Goal: Task Accomplishment & Management: Manage account settings

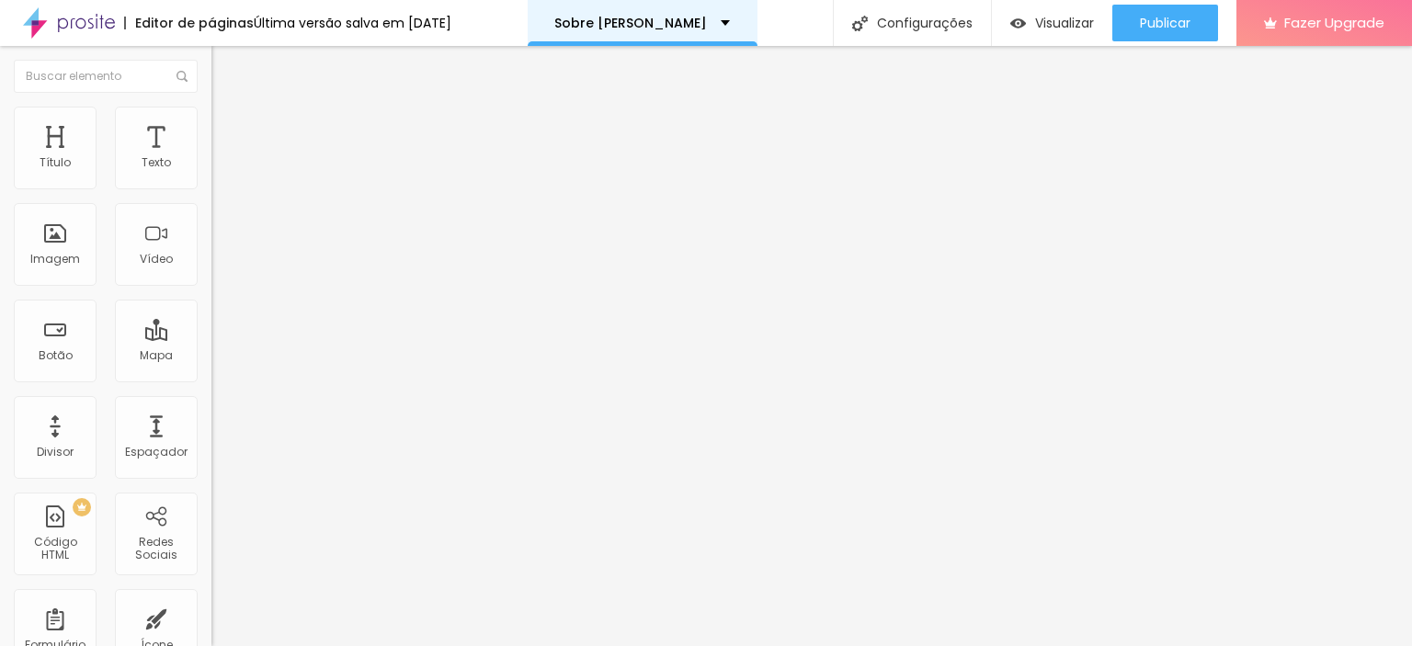
click at [732, 35] on div "Sobre [PERSON_NAME]" at bounding box center [643, 23] width 230 height 46
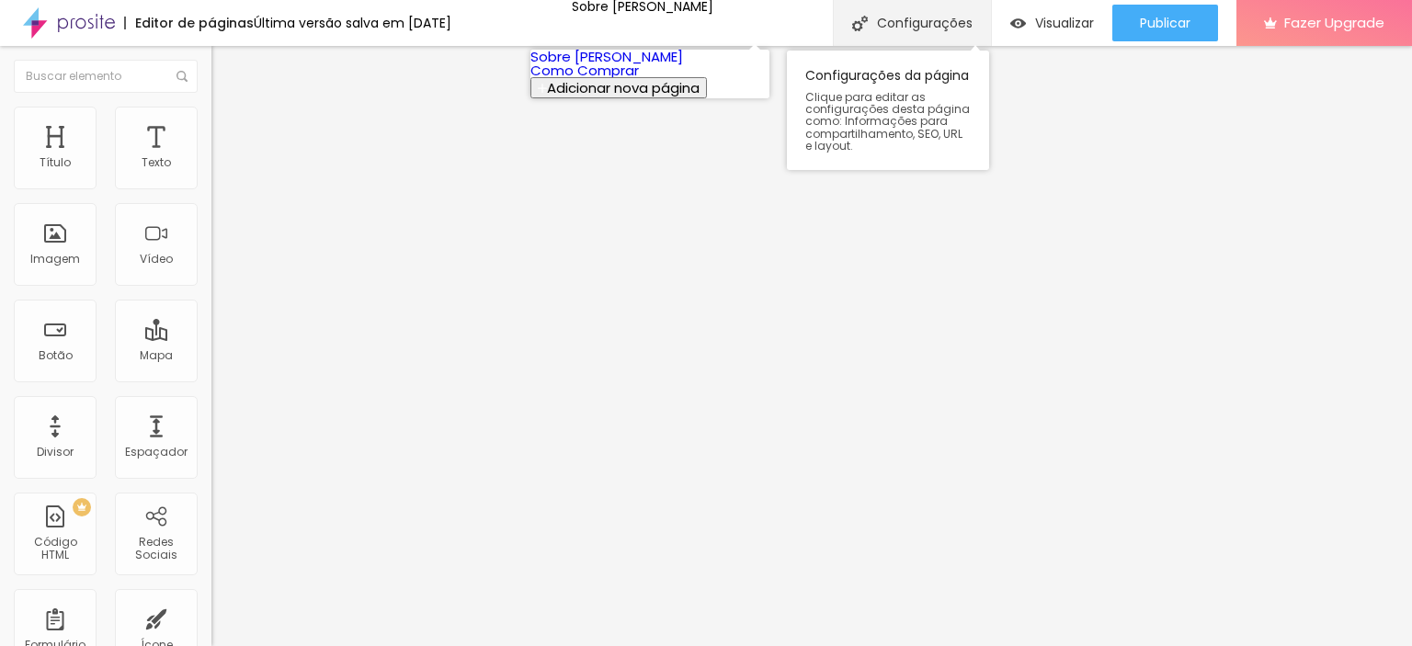
click at [886, 32] on div "Configurações" at bounding box center [912, 23] width 158 height 46
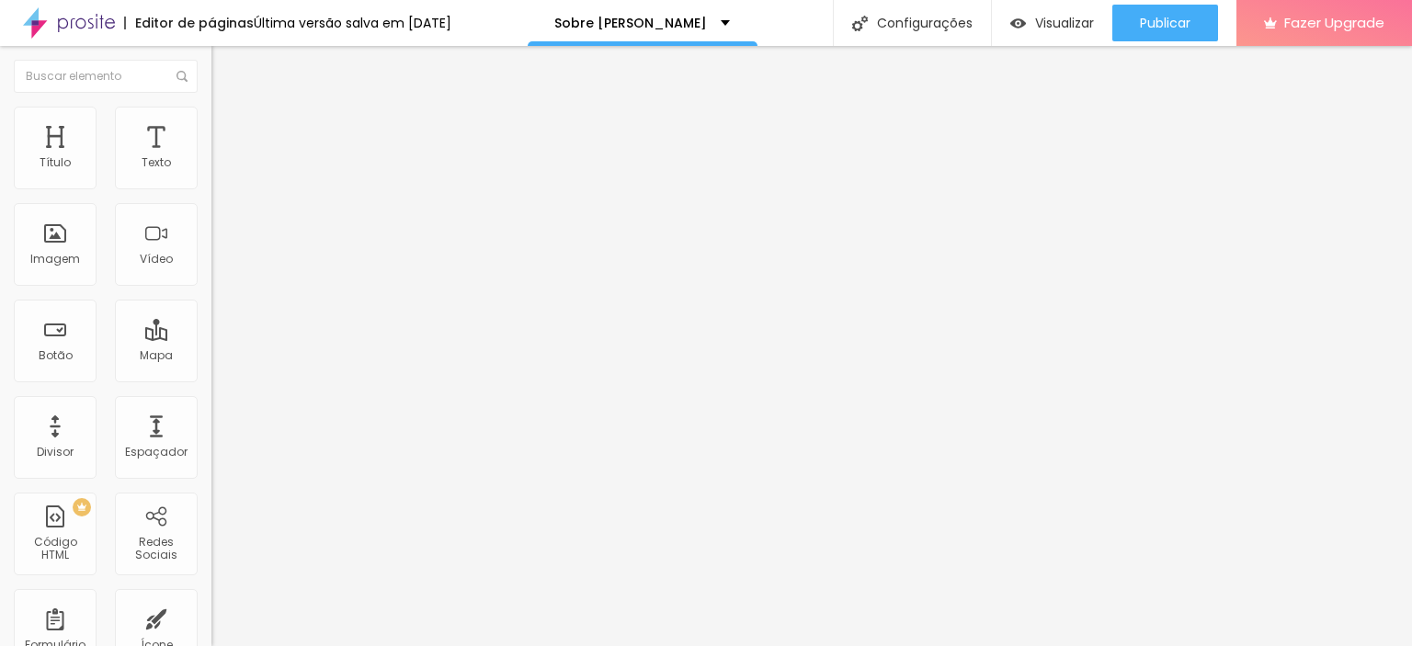
drag, startPoint x: 712, startPoint y: 503, endPoint x: 654, endPoint y: 504, distance: 57.9
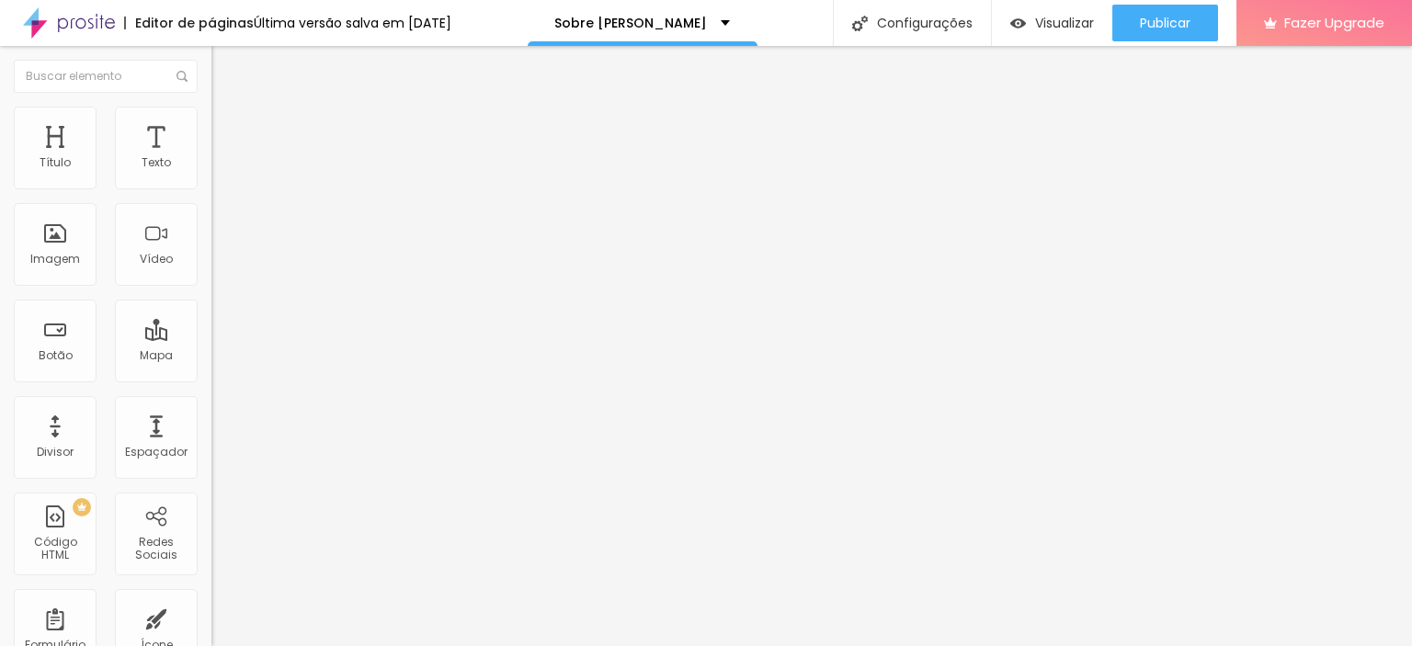
type input "[PERSON_NAME] - Fotografia Fine Art"
drag, startPoint x: 768, startPoint y: 455, endPoint x: 712, endPoint y: 457, distance: 56.1
type textarea "Fotógrafo [PERSON_NAME], imagens de paisagens e momentos, impressões fine art p…"
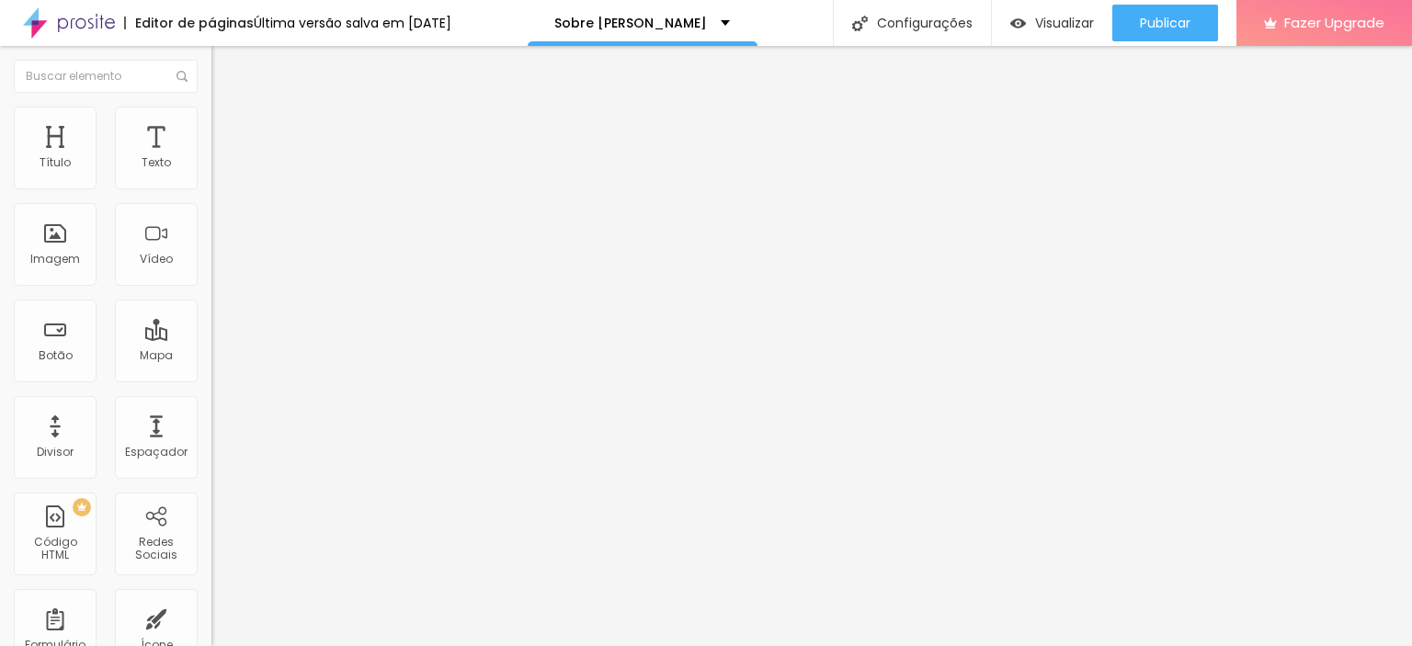
drag, startPoint x: 660, startPoint y: 236, endPoint x: 713, endPoint y: 238, distance: 53.3
type input "[PERSON_NAME] - Fotografia Fine Art"
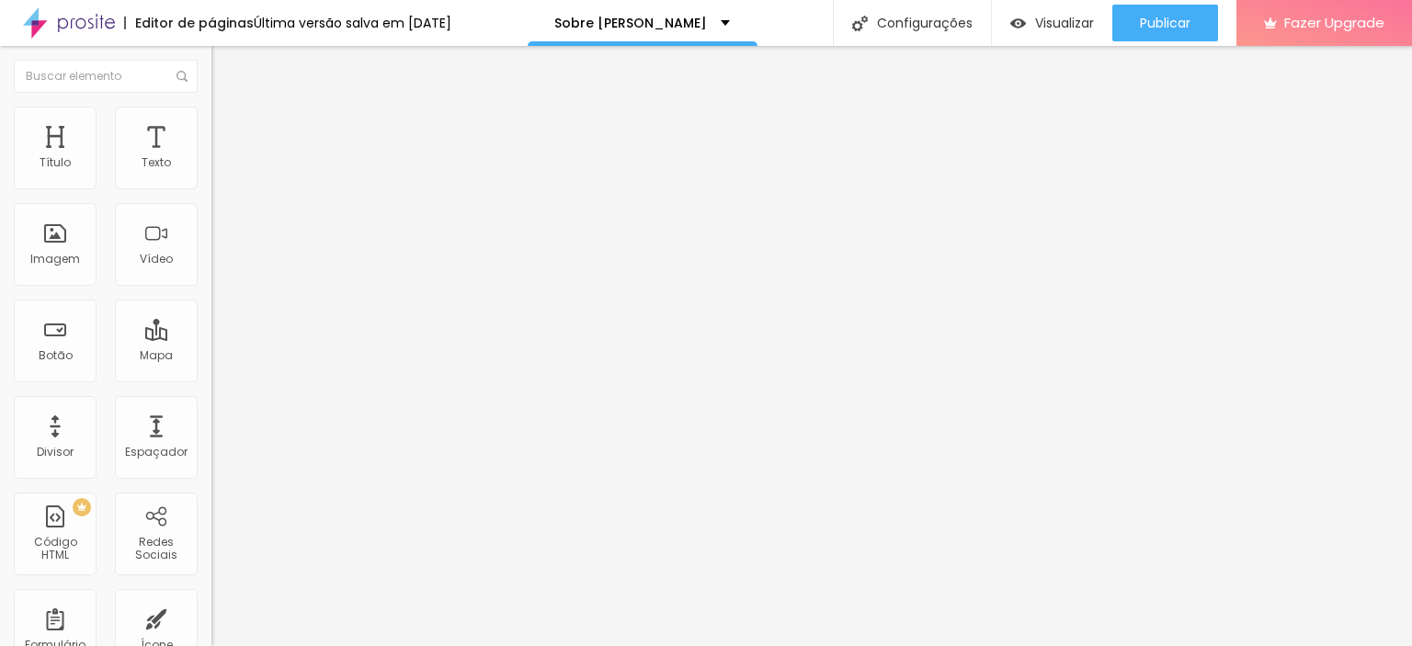
drag, startPoint x: 654, startPoint y: 373, endPoint x: 730, endPoint y: 479, distance: 129.8
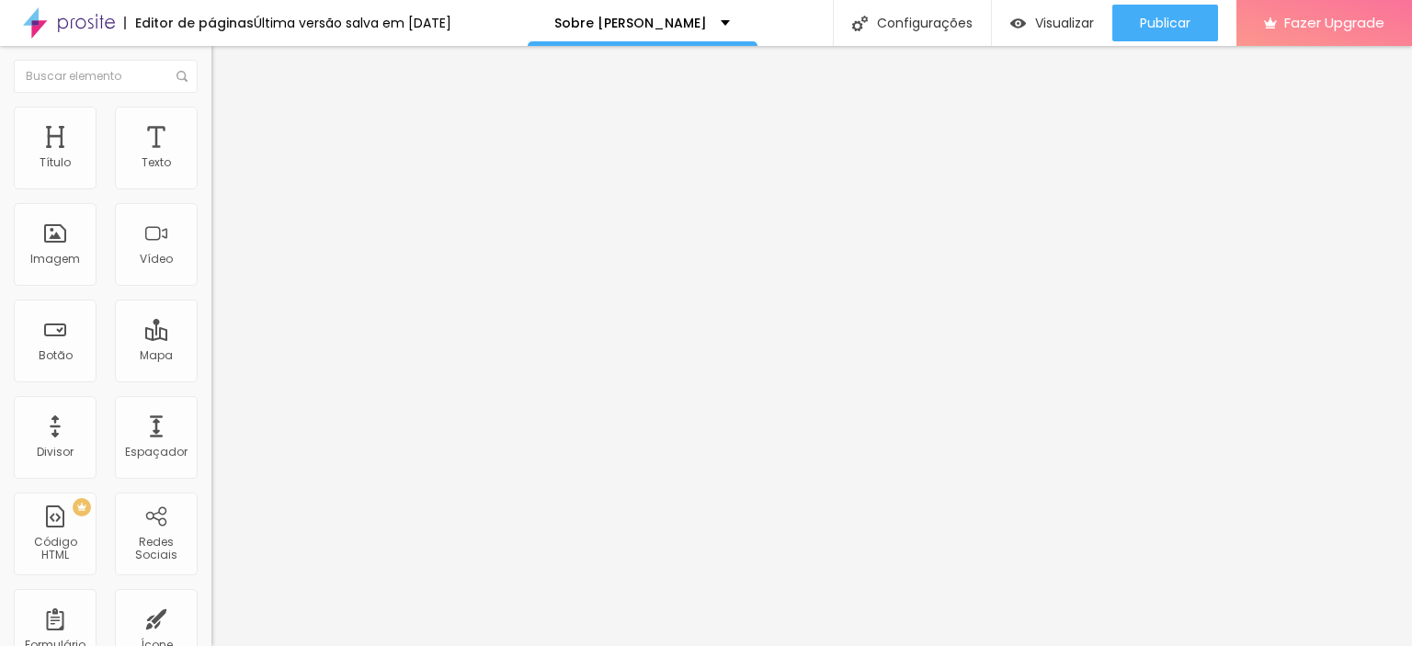
click at [383, 645] on div at bounding box center [706, 657] width 1412 height 0
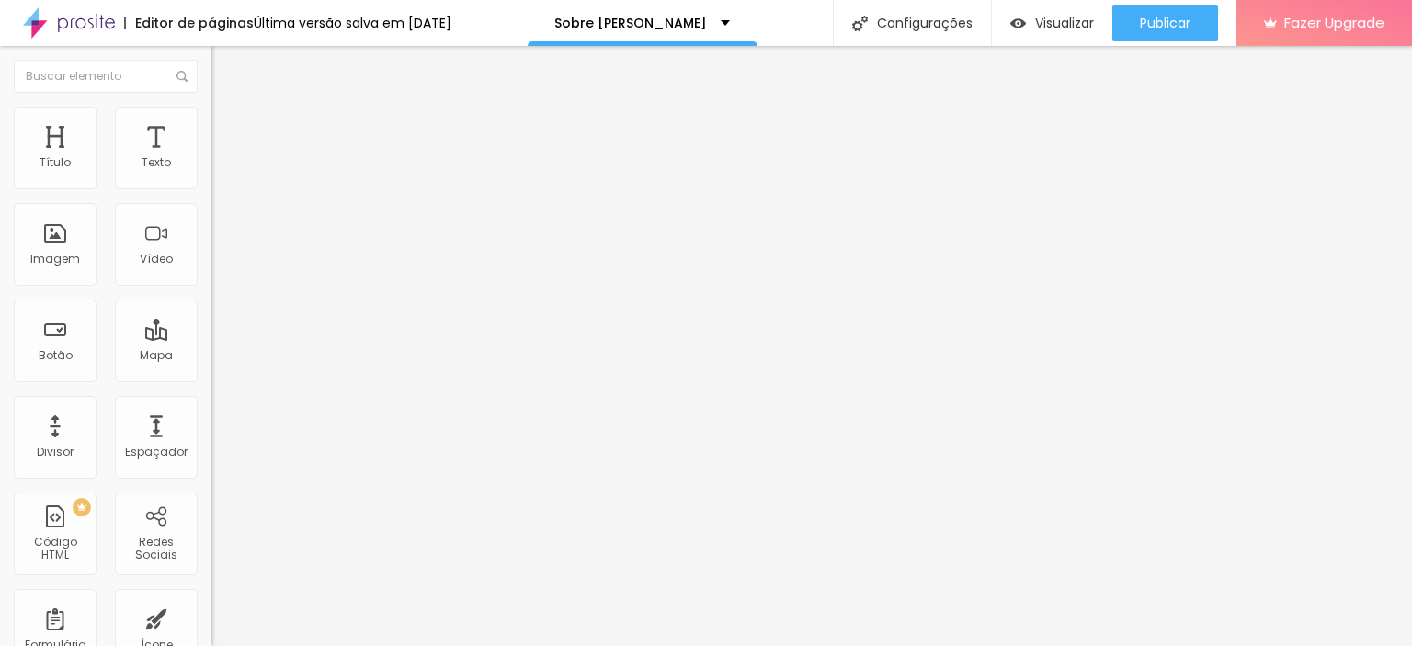
scroll to position [0, 0]
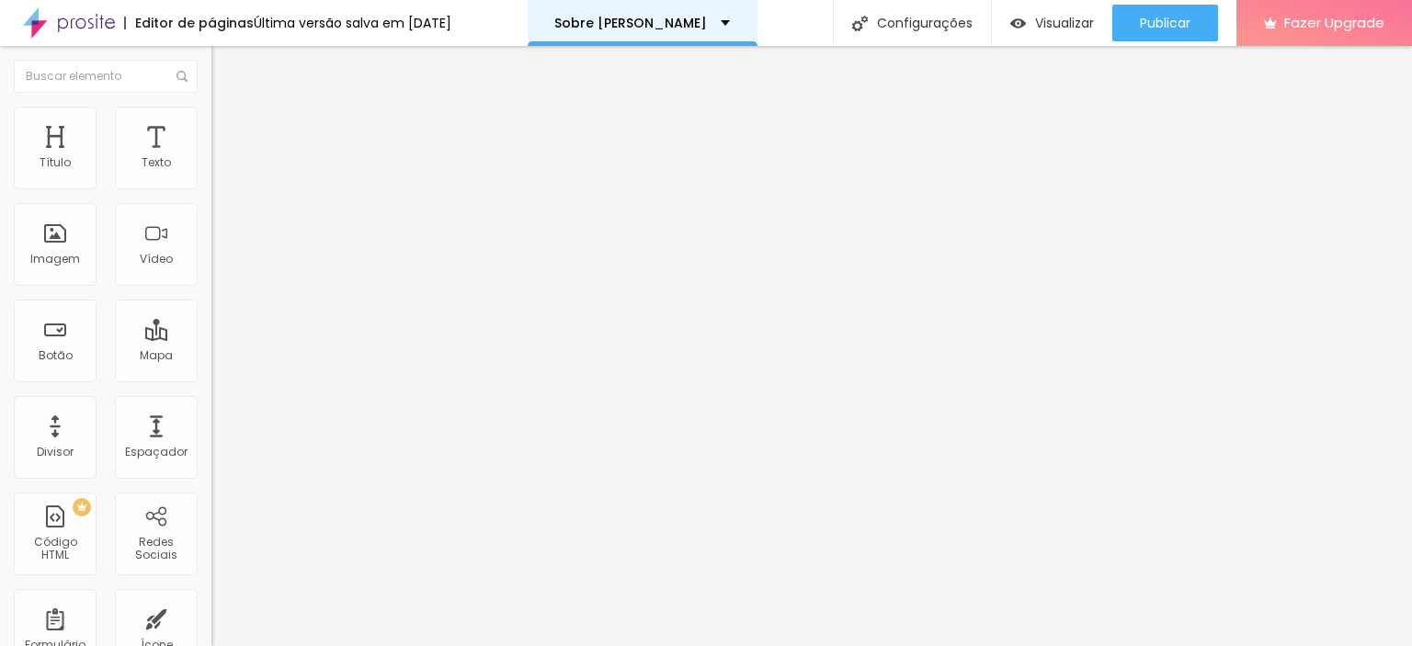
click at [727, 21] on div "Sobre [PERSON_NAME]" at bounding box center [642, 23] width 176 height 13
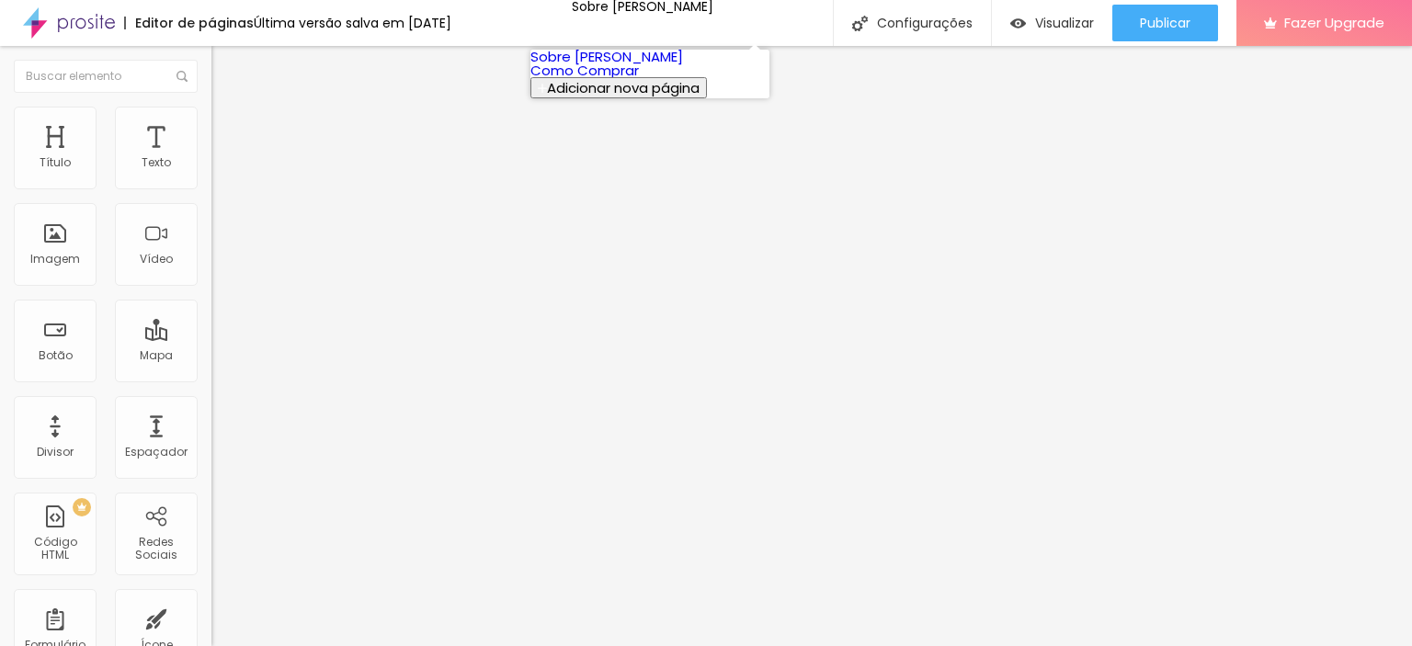
click at [639, 80] on link "Como Comprar" at bounding box center [584, 70] width 108 height 19
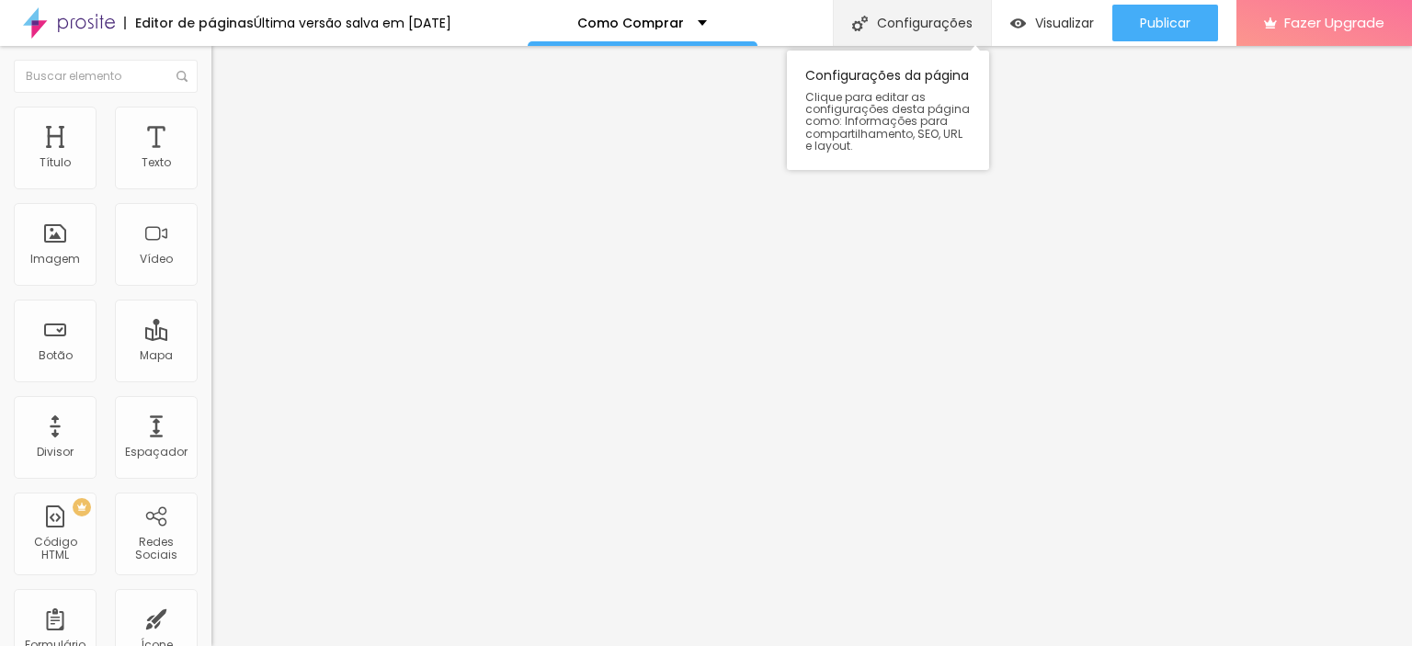
click at [891, 25] on div "Configurações" at bounding box center [912, 23] width 158 height 46
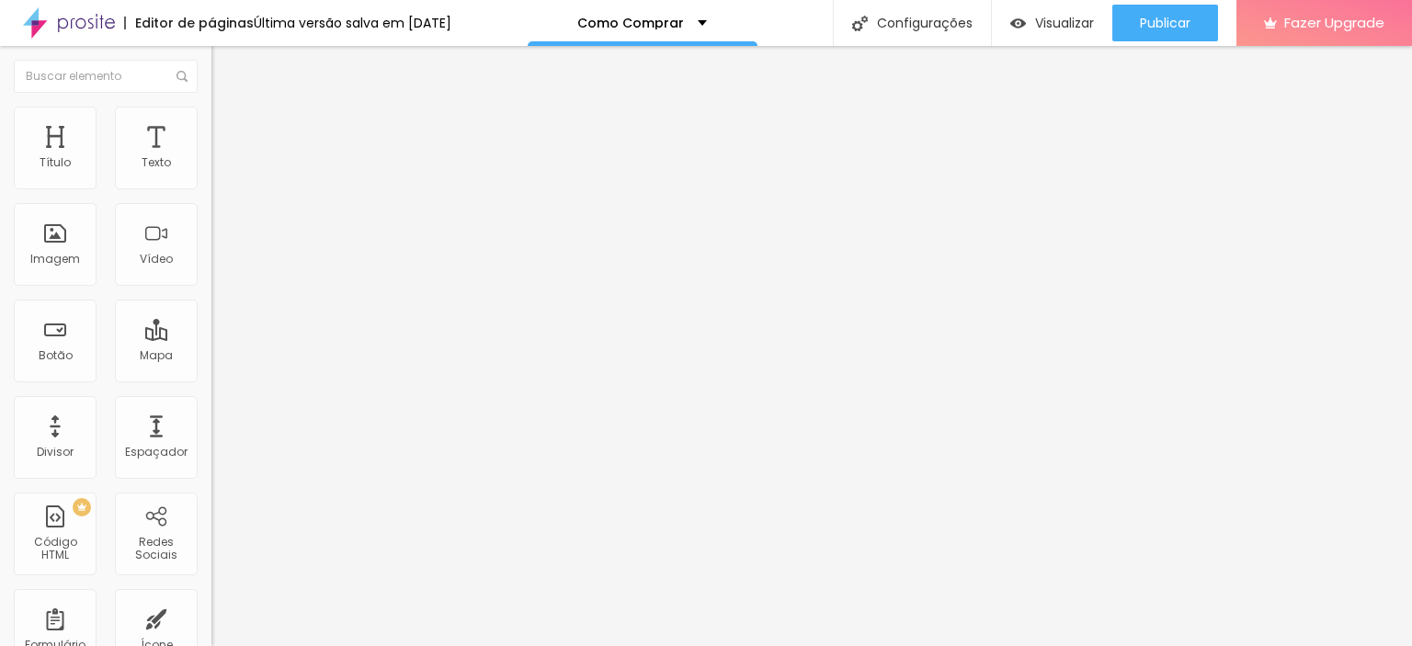
drag, startPoint x: 711, startPoint y: 366, endPoint x: 655, endPoint y: 363, distance: 56.1
type input "Gustavo Mansur - Fotografia Fine Art"
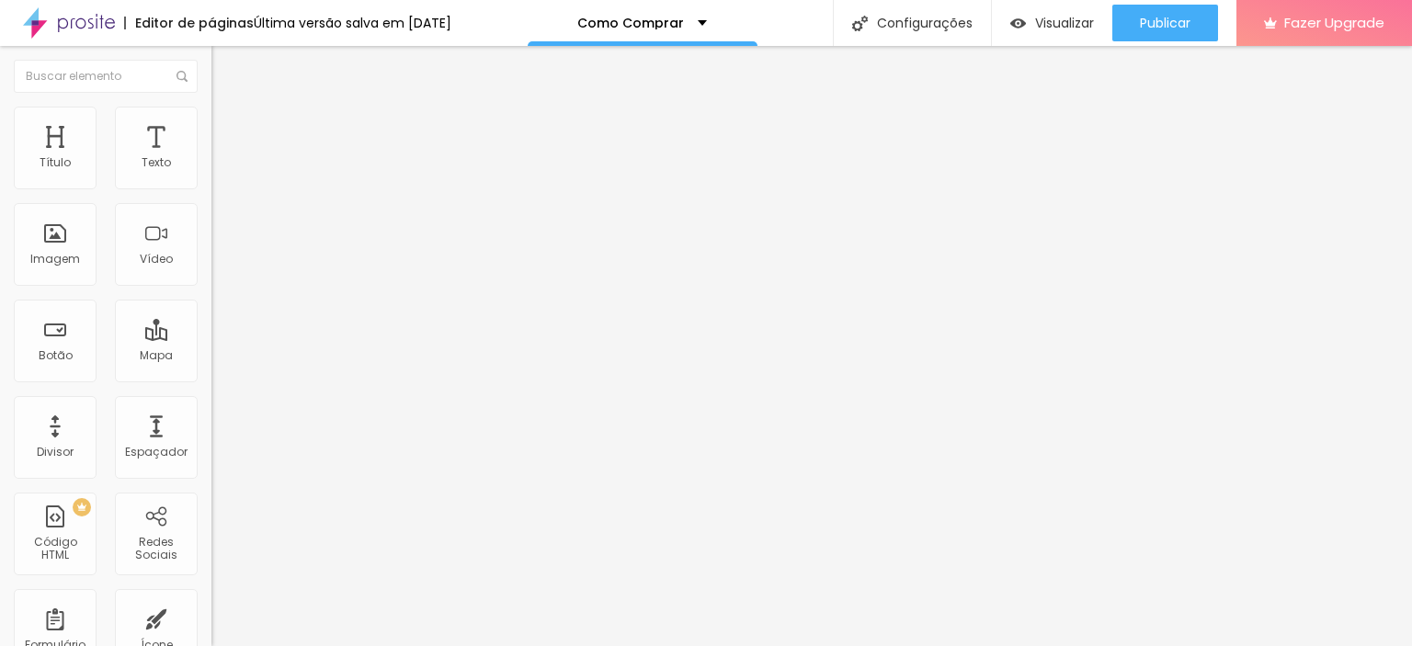
drag, startPoint x: 537, startPoint y: 434, endPoint x: 875, endPoint y: 539, distance: 354.3
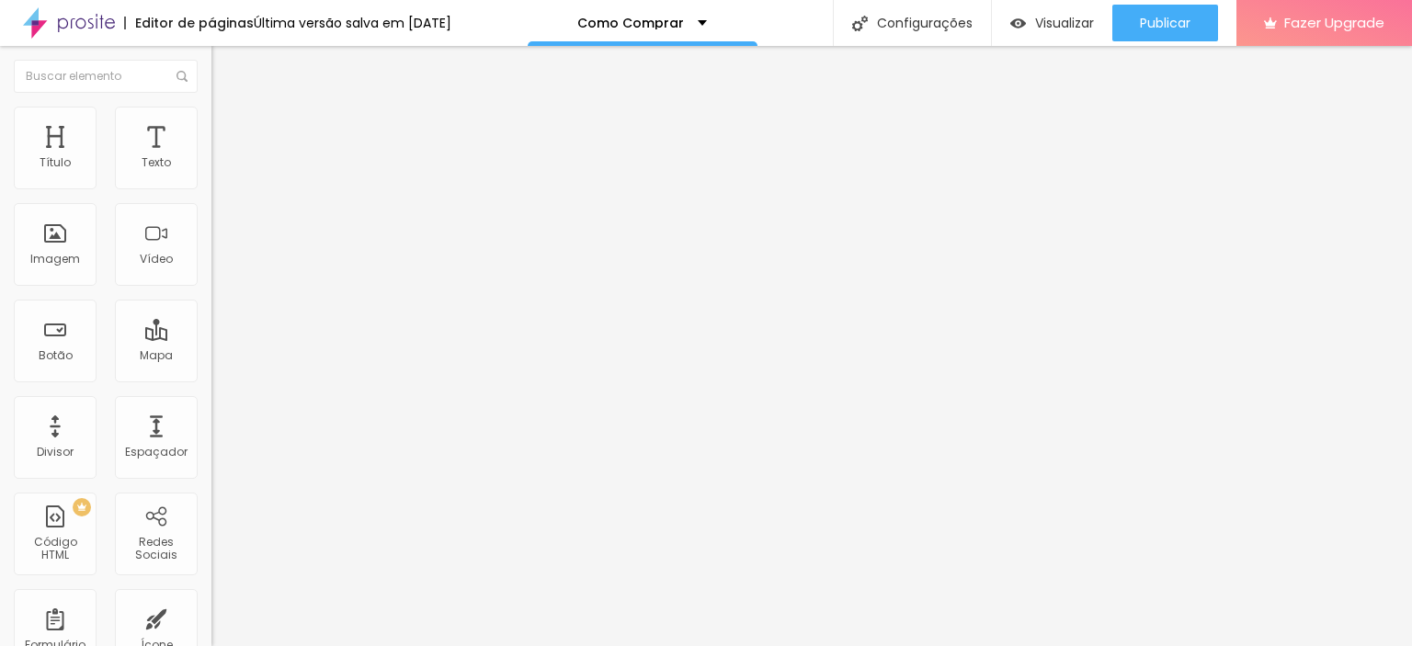
drag, startPoint x: 710, startPoint y: 223, endPoint x: 656, endPoint y: 221, distance: 54.3
type input "[PERSON_NAME] - Fotografia Fine Art"
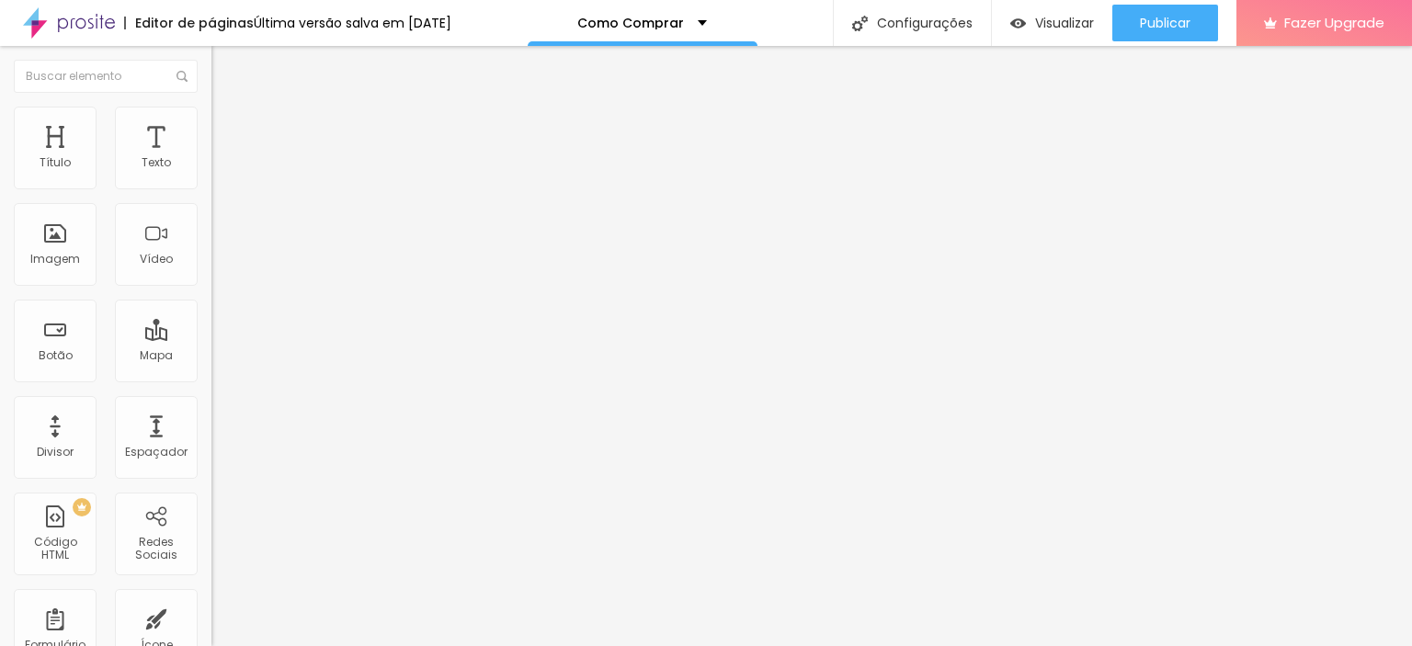
click at [228, 130] on span "Avançado" at bounding box center [258, 138] width 61 height 16
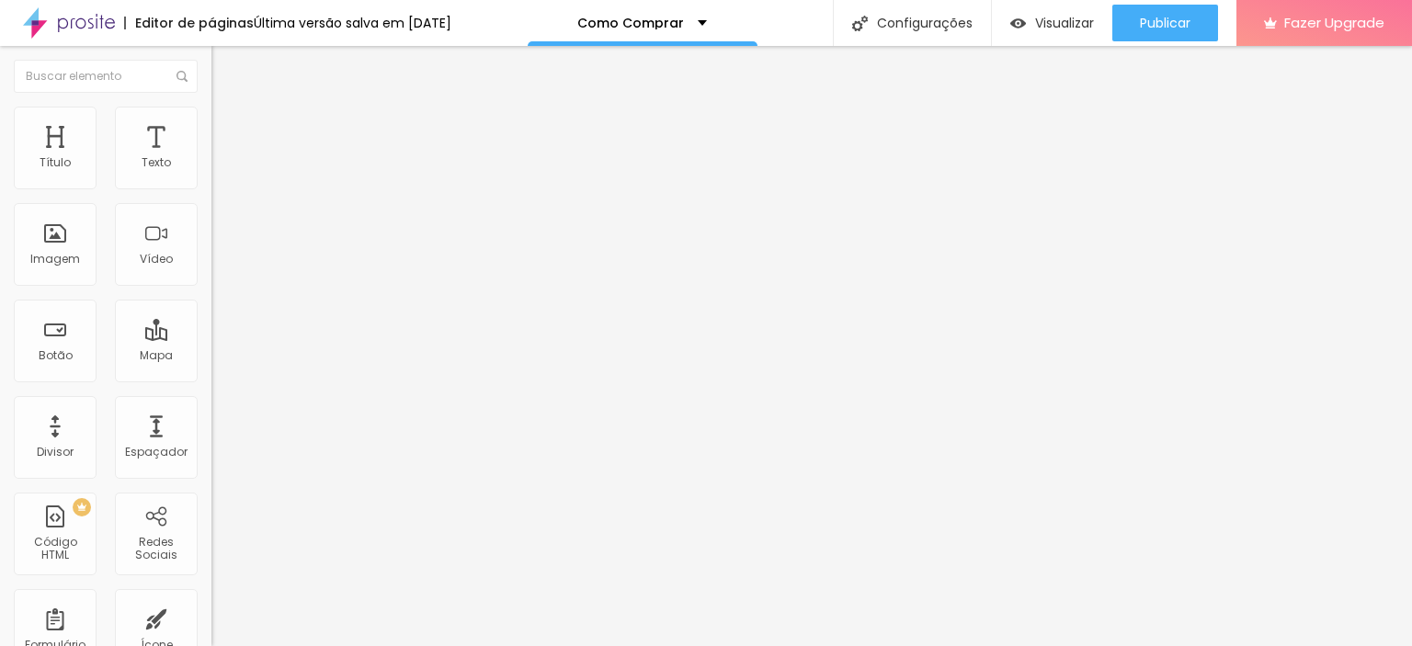
type input "4"
type input "7"
type input "8"
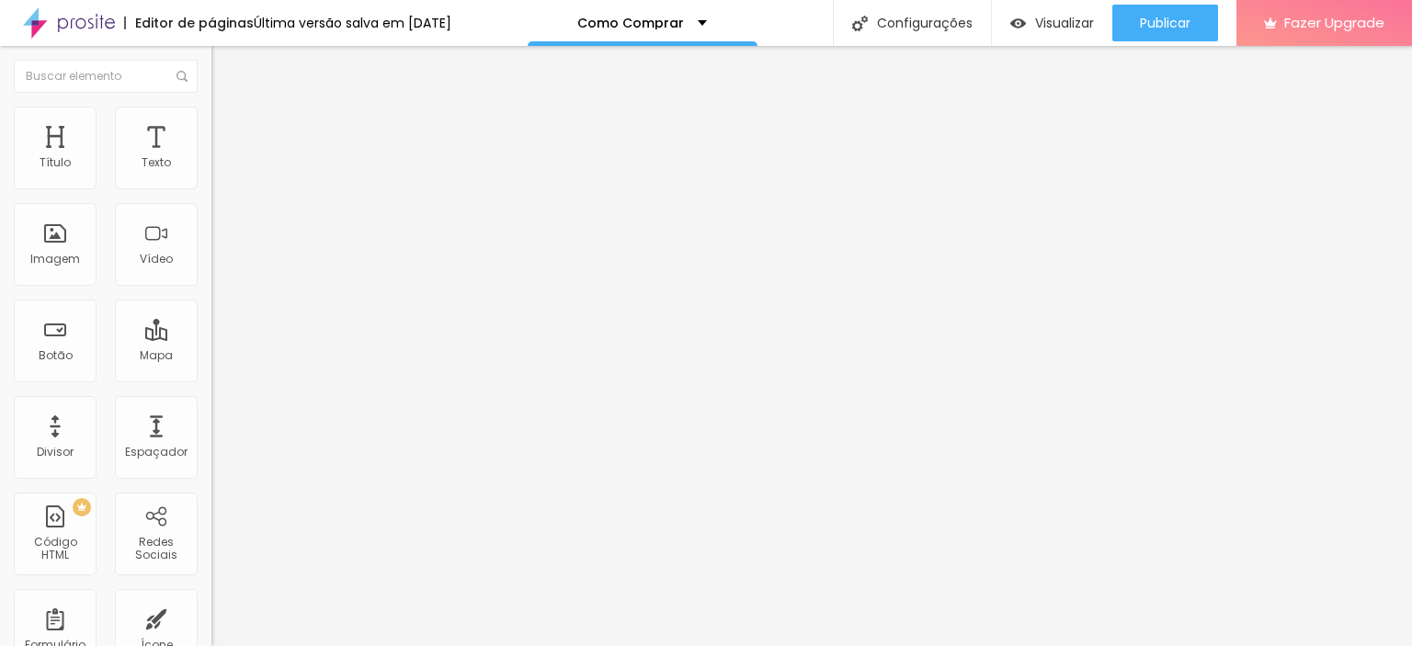
type input "8"
type input "10"
type input "11"
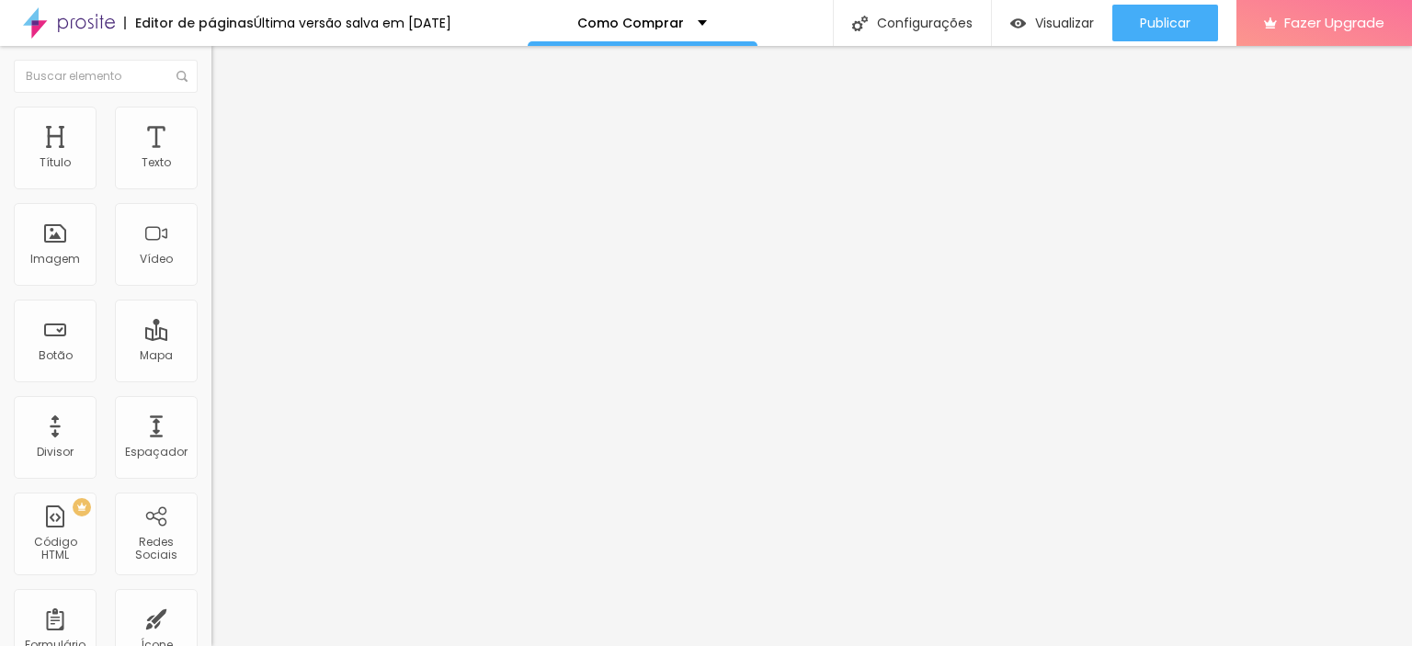
type input "12"
type input "13"
type input "14"
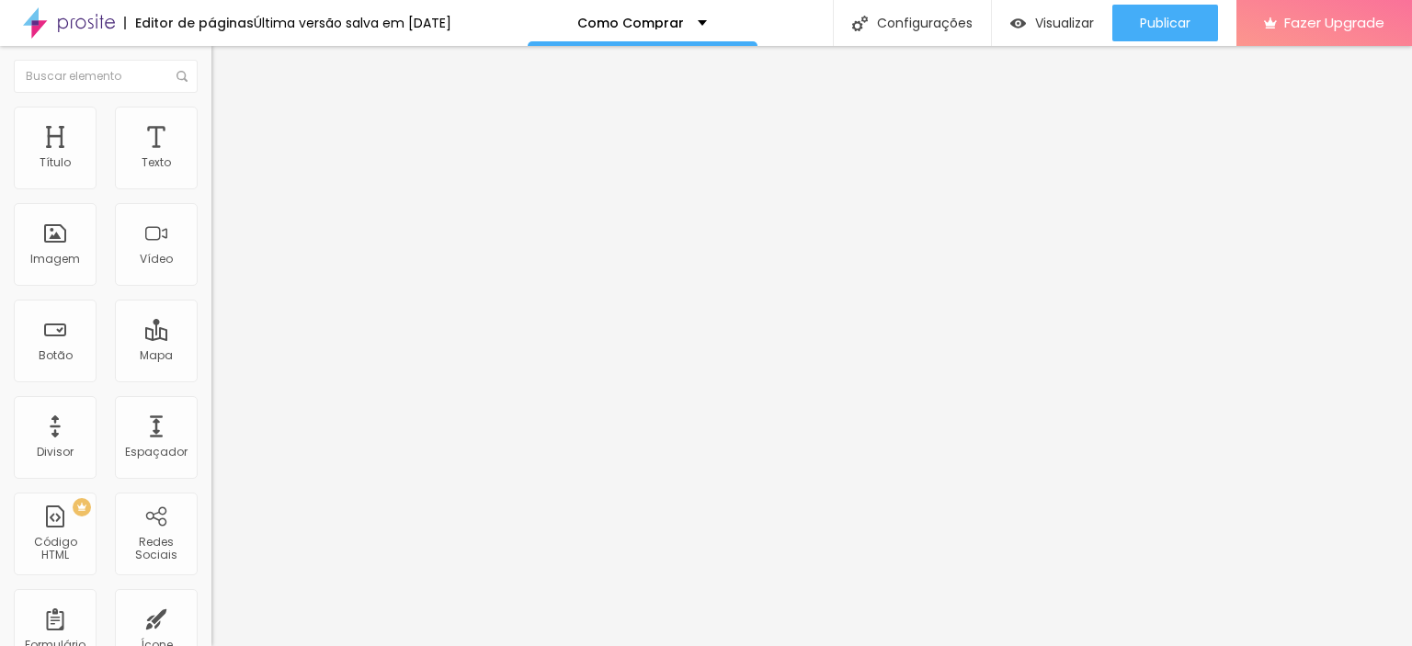
type input "14"
type input "13"
type input "10"
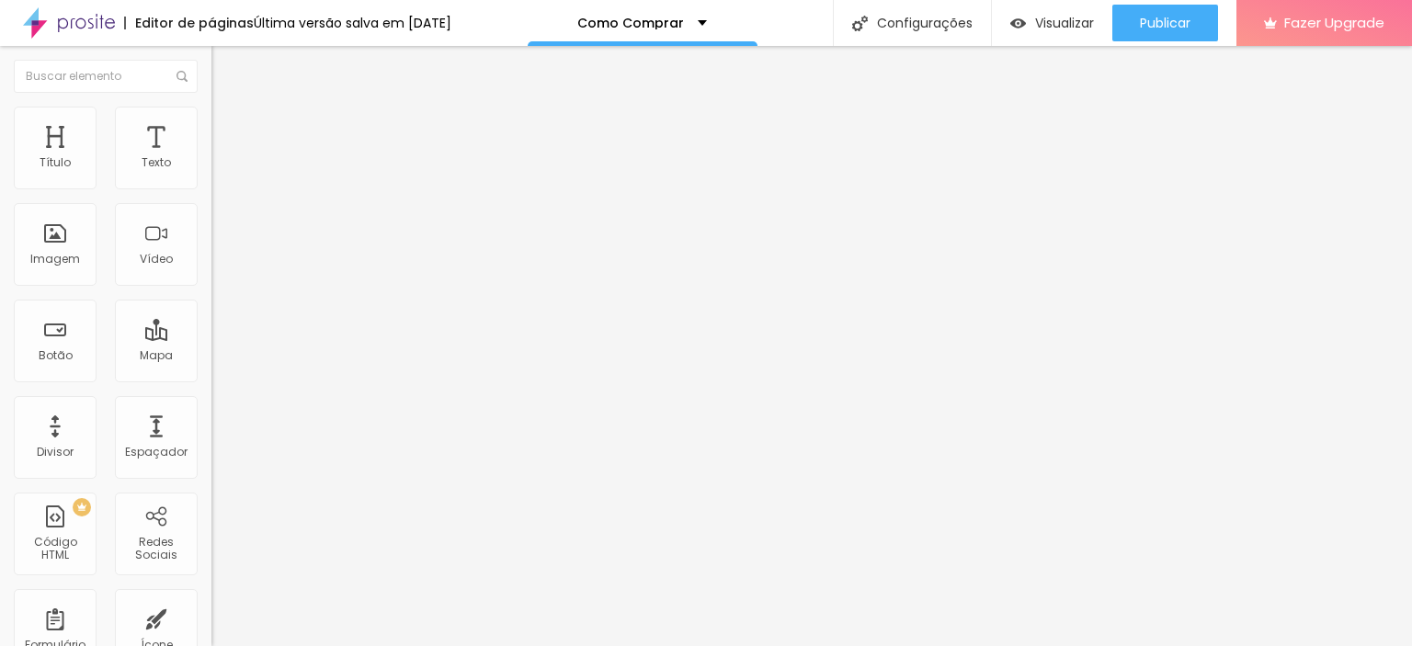
type input "7"
type input "5"
type input "3"
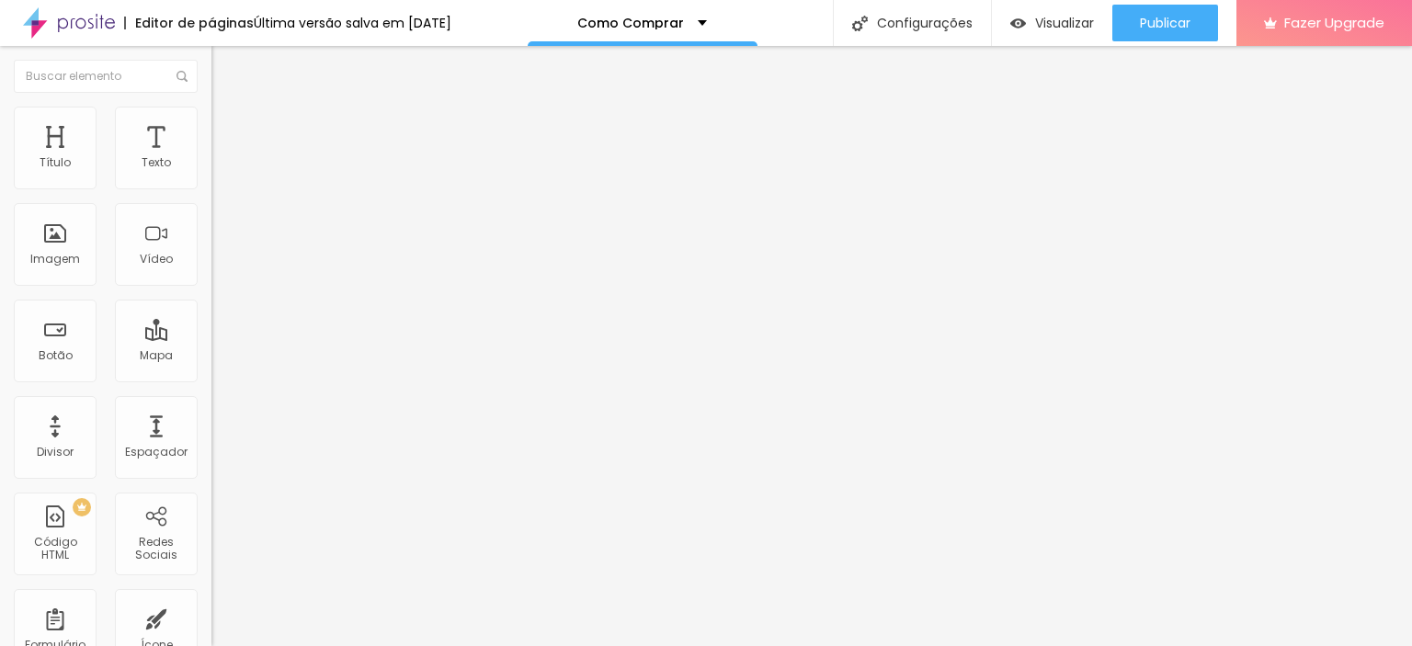
type input "3"
type input "1"
type input "0"
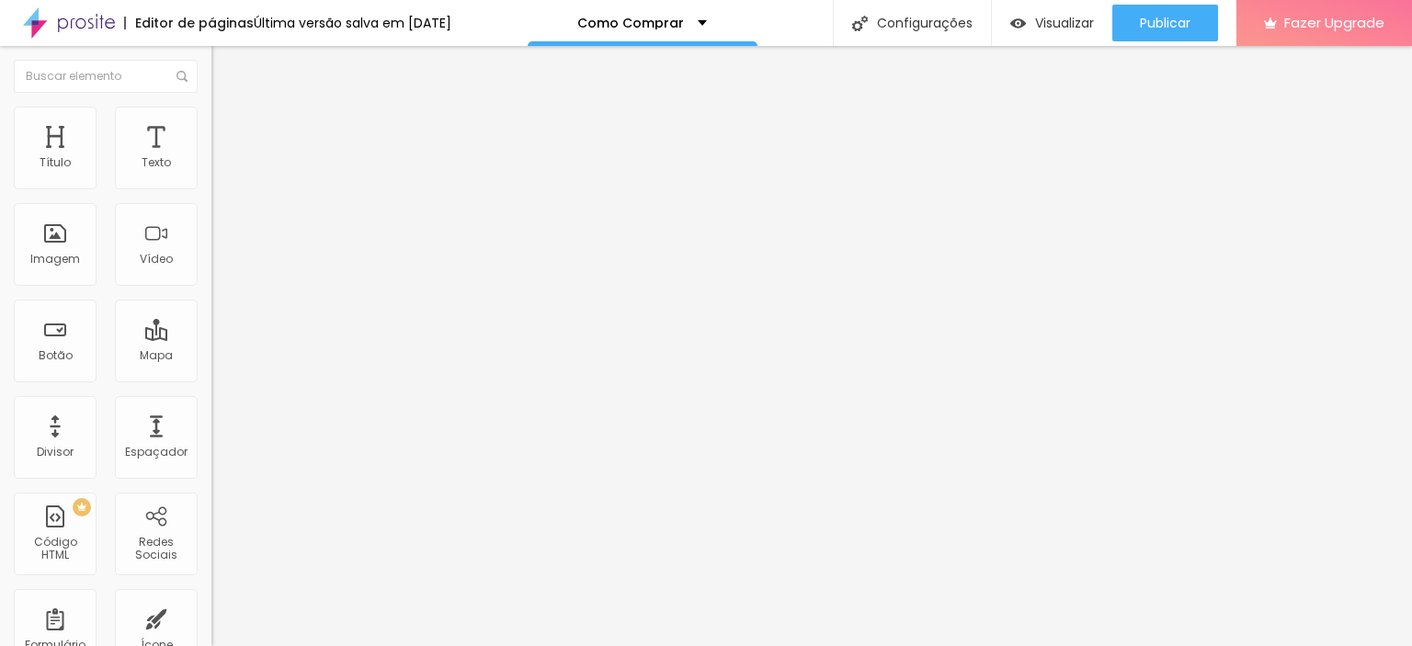
drag, startPoint x: 45, startPoint y: 180, endPoint x: 17, endPoint y: 181, distance: 28.5
click at [211, 357] on input "range" at bounding box center [270, 364] width 119 height 15
type input "2"
type input "1"
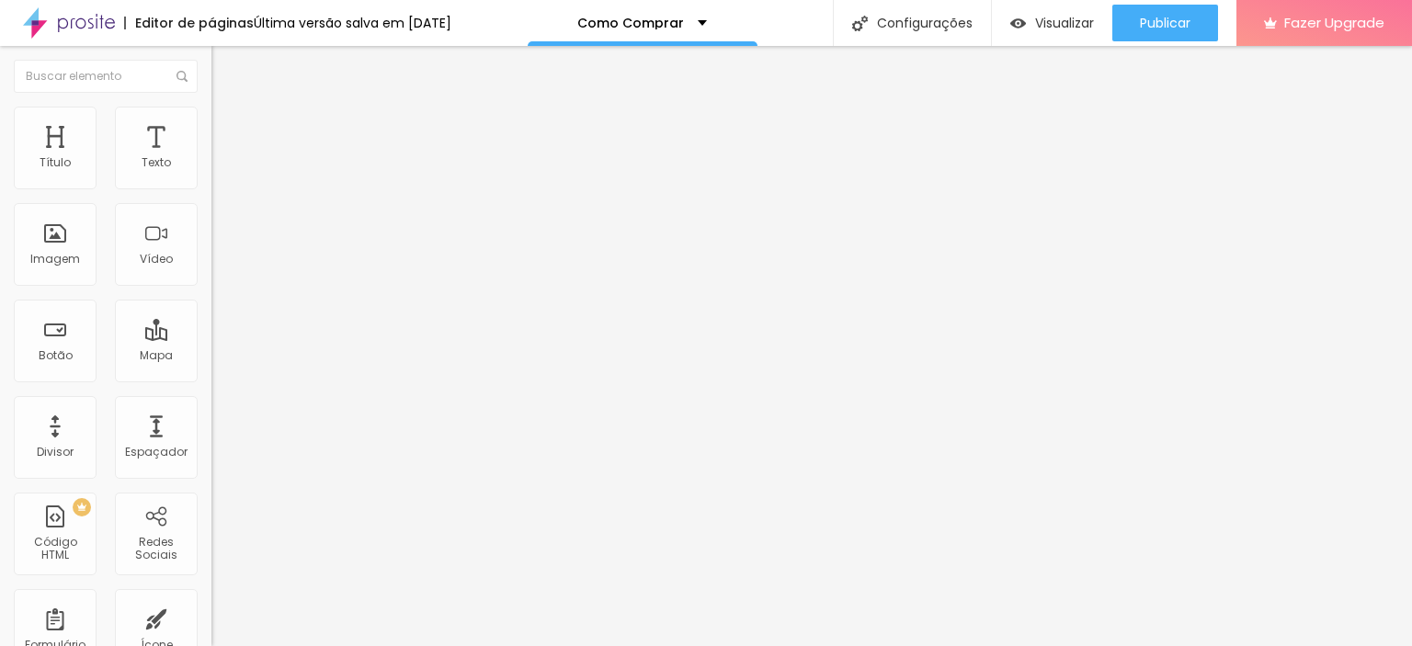
click at [211, 617] on input "range" at bounding box center [270, 624] width 119 height 15
type input "1"
type input "0"
type input "1"
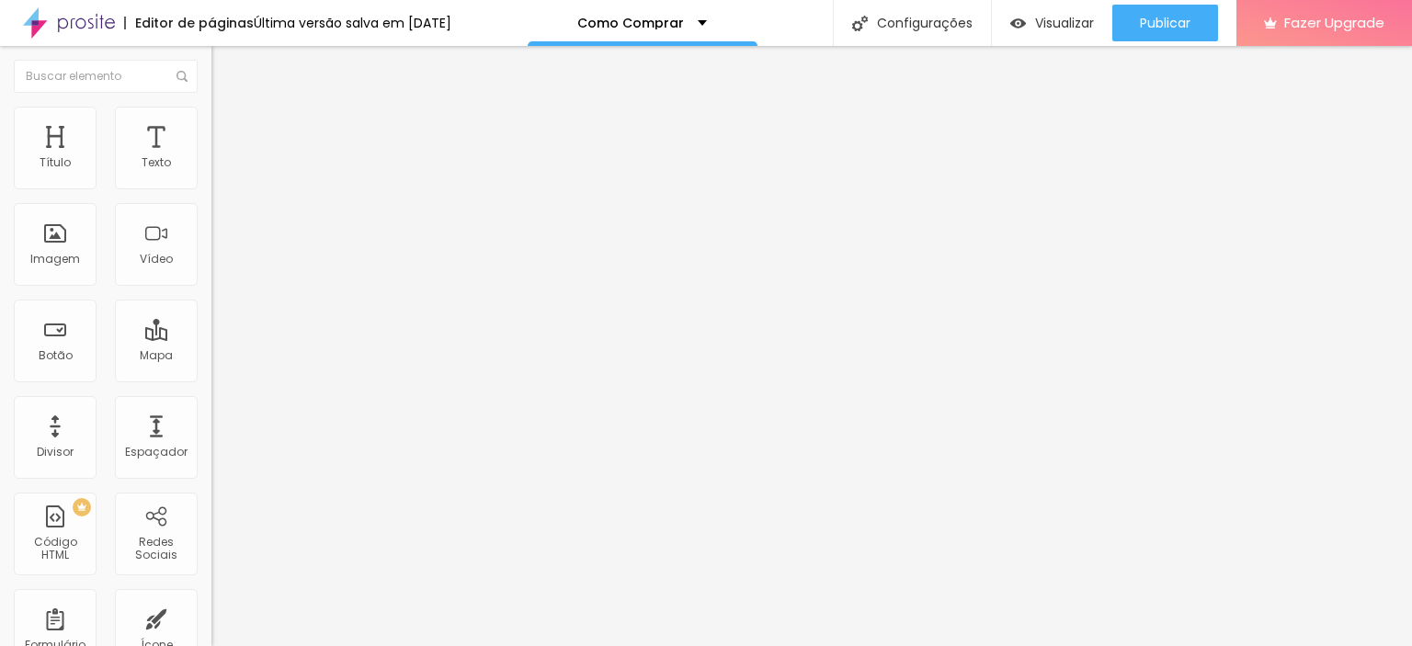
type input "1"
type input "4"
type input "16"
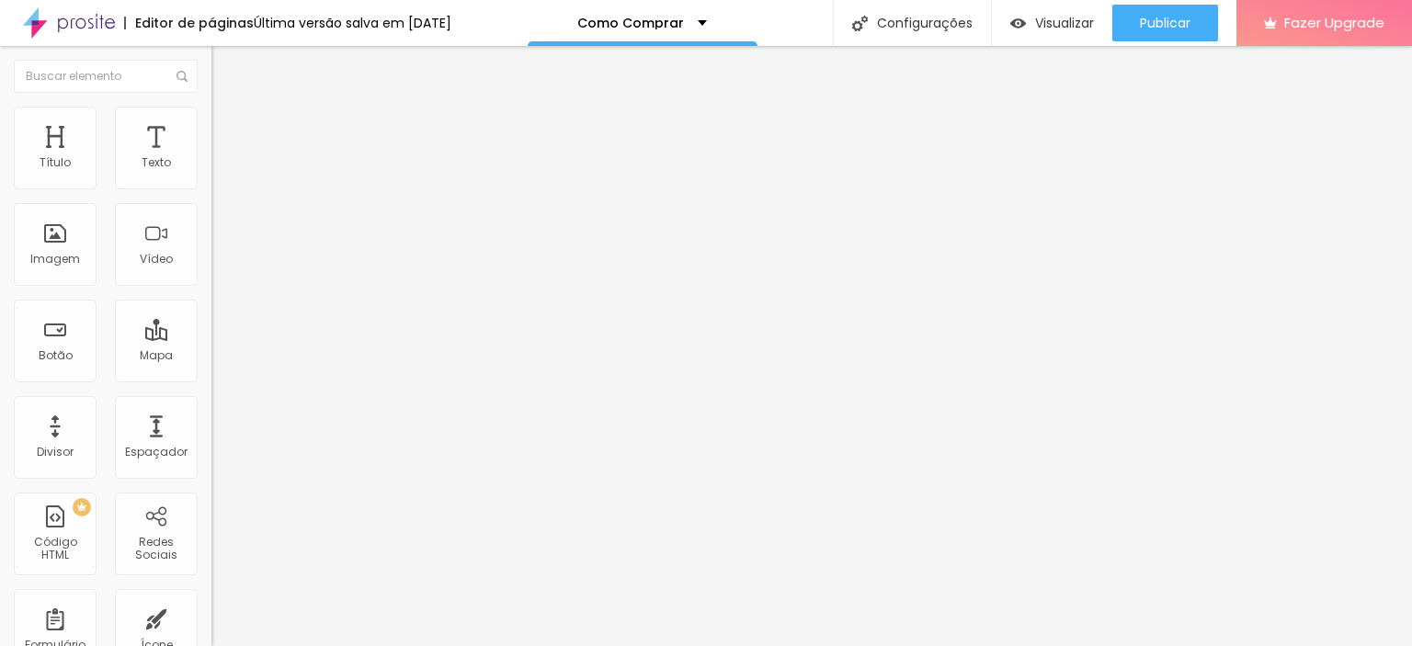
type input "22"
type input "25"
type input "22"
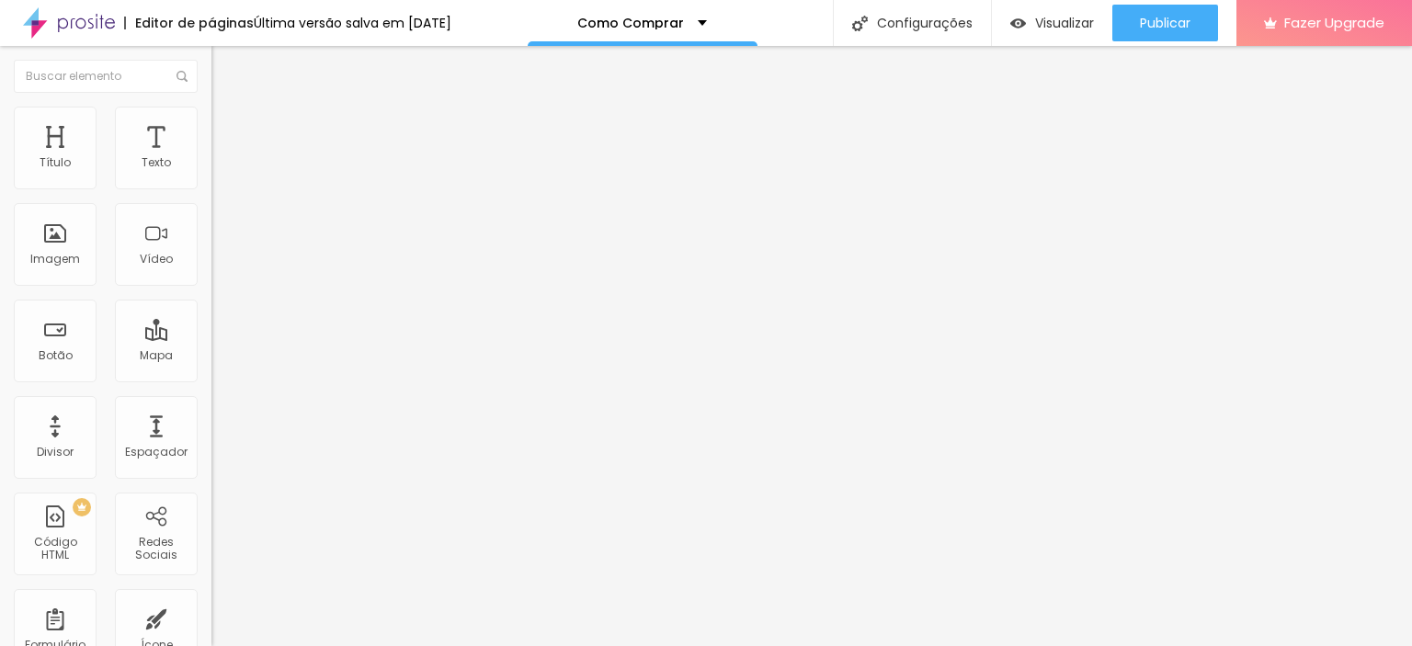
type input "22"
type input "14"
type input "4"
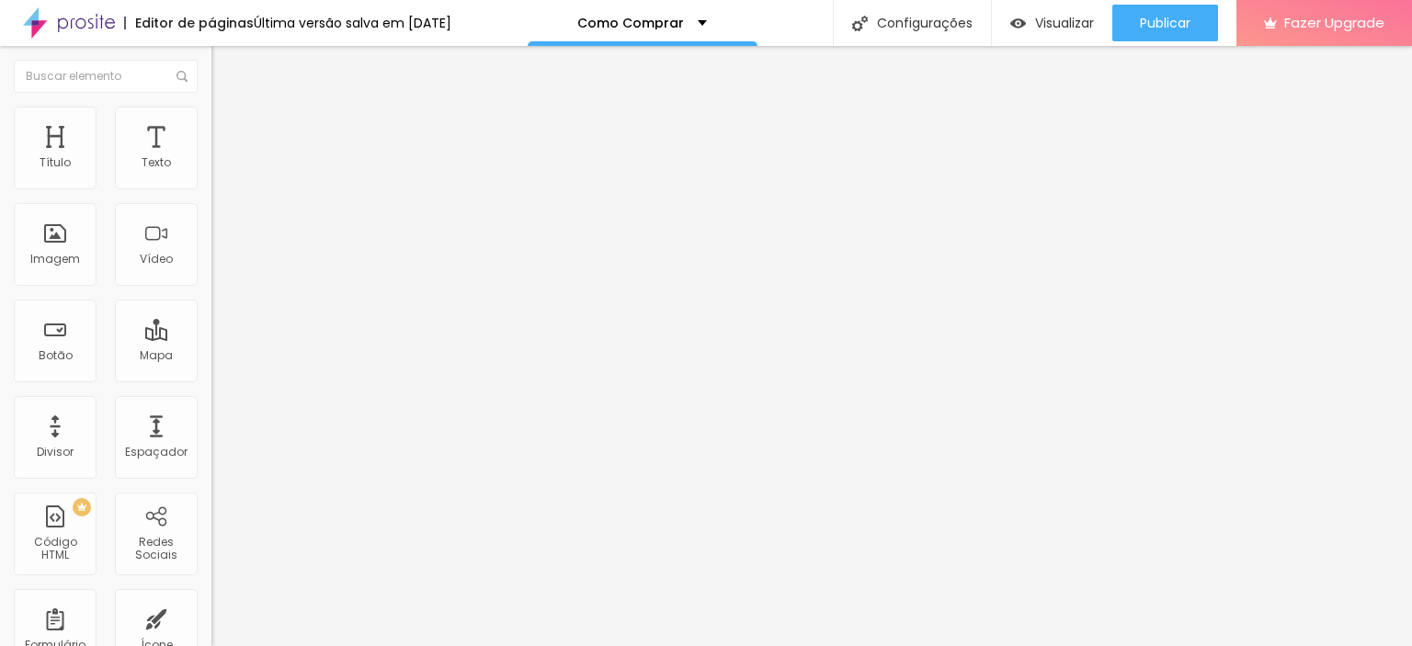
type input "0"
type input "2"
type input "3"
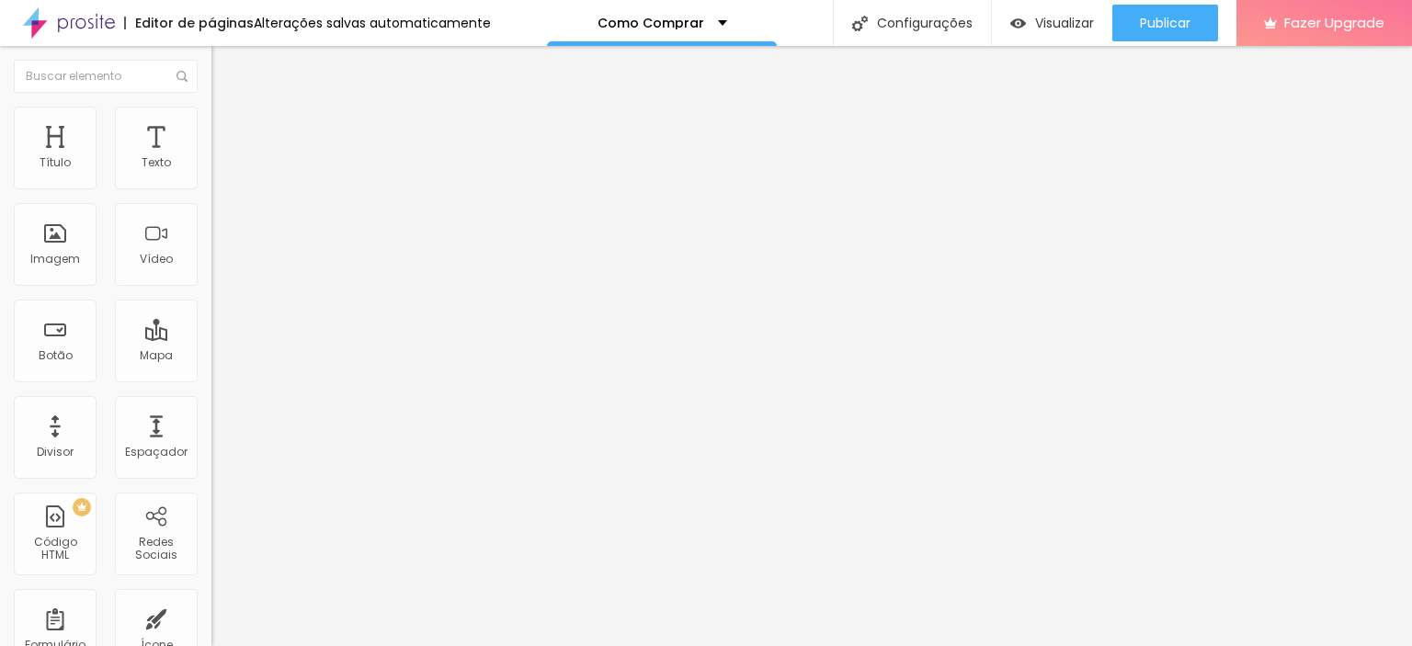
type input "3"
type input "4"
type input "6"
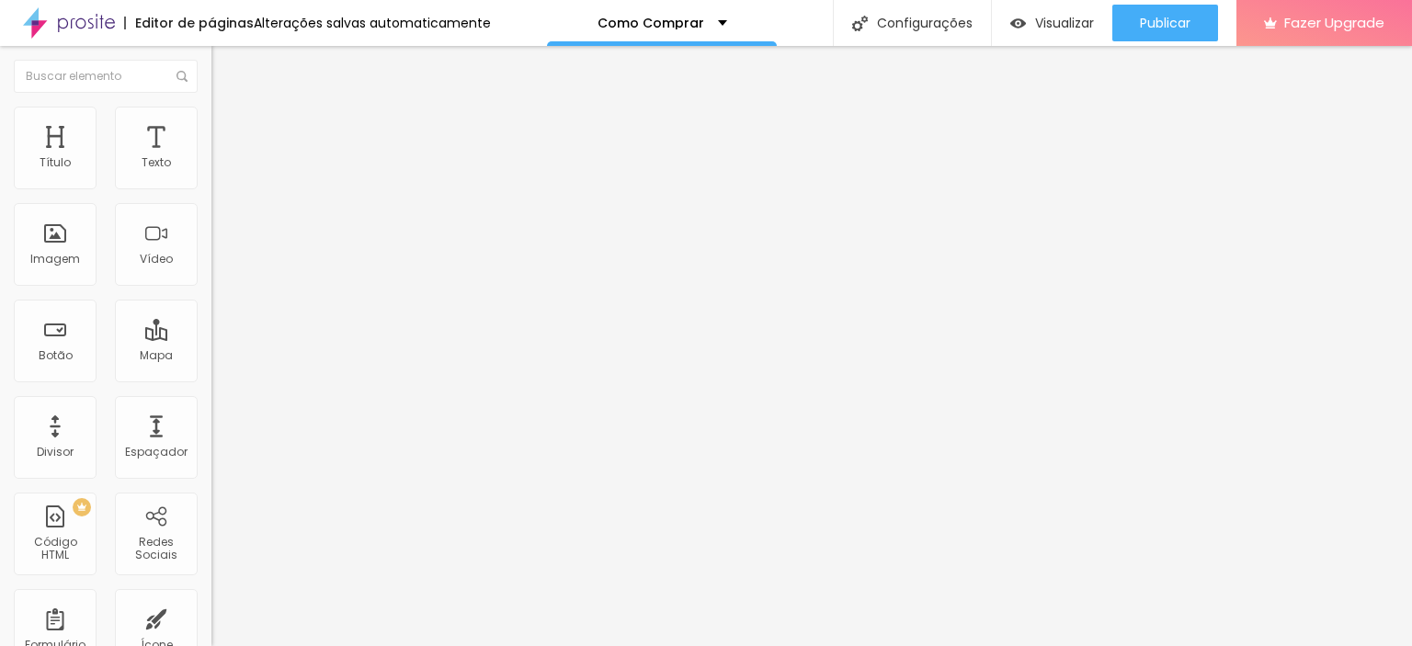
type input "8"
type input "11"
type input "13"
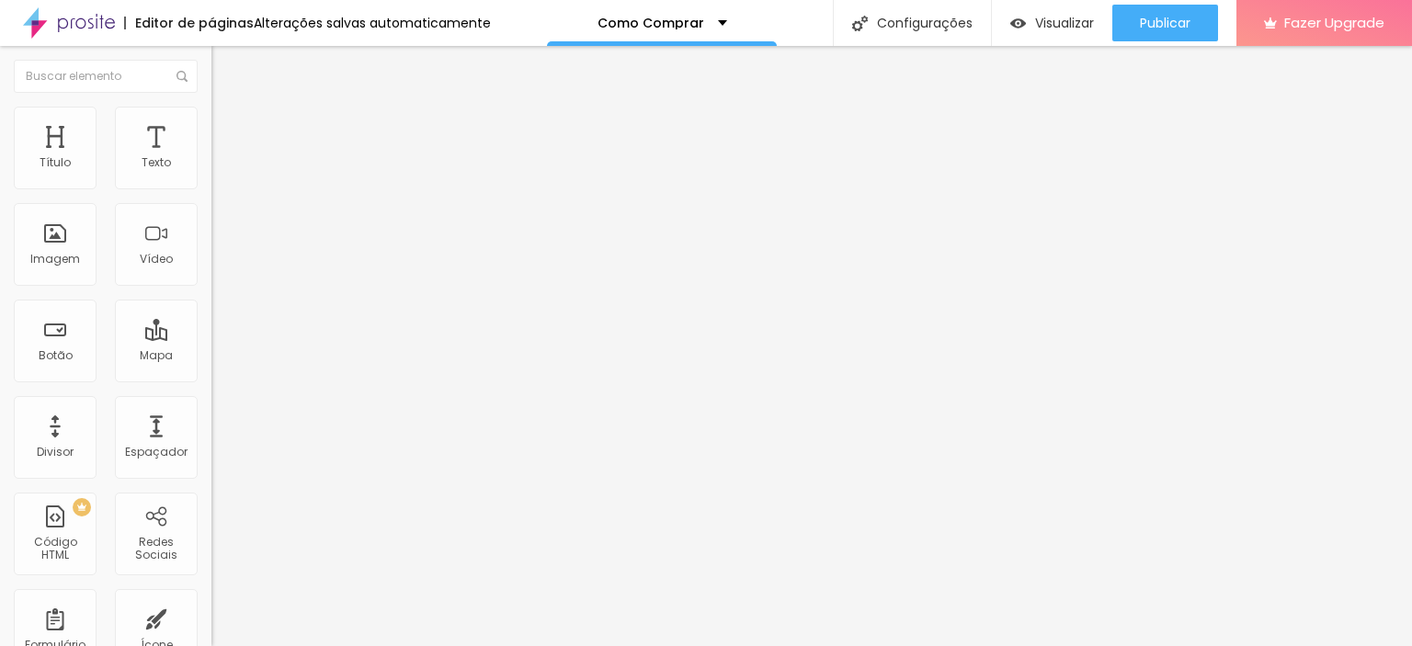
type input "13"
drag, startPoint x: 40, startPoint y: 216, endPoint x: 55, endPoint y: 216, distance: 14.7
type input "13"
click at [211, 617] on input "range" at bounding box center [270, 624] width 119 height 15
click at [219, 267] on icon "button" at bounding box center [221, 265] width 4 height 4
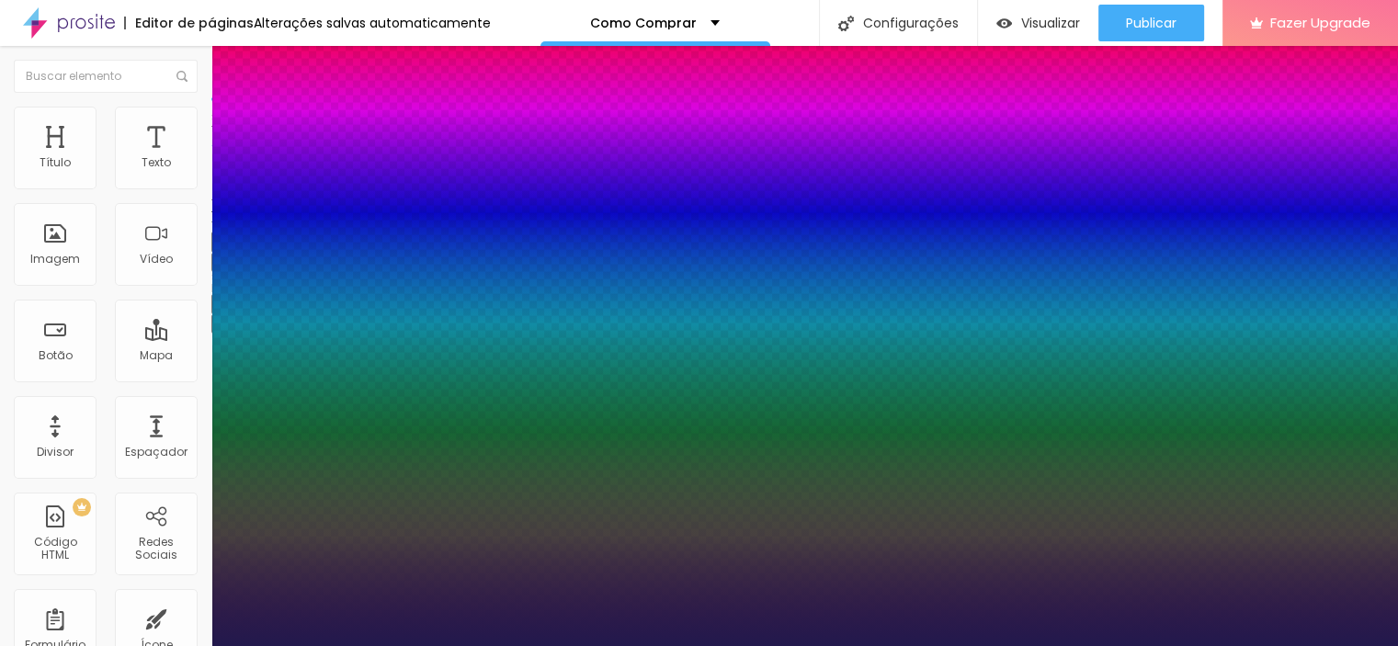
type input "1"
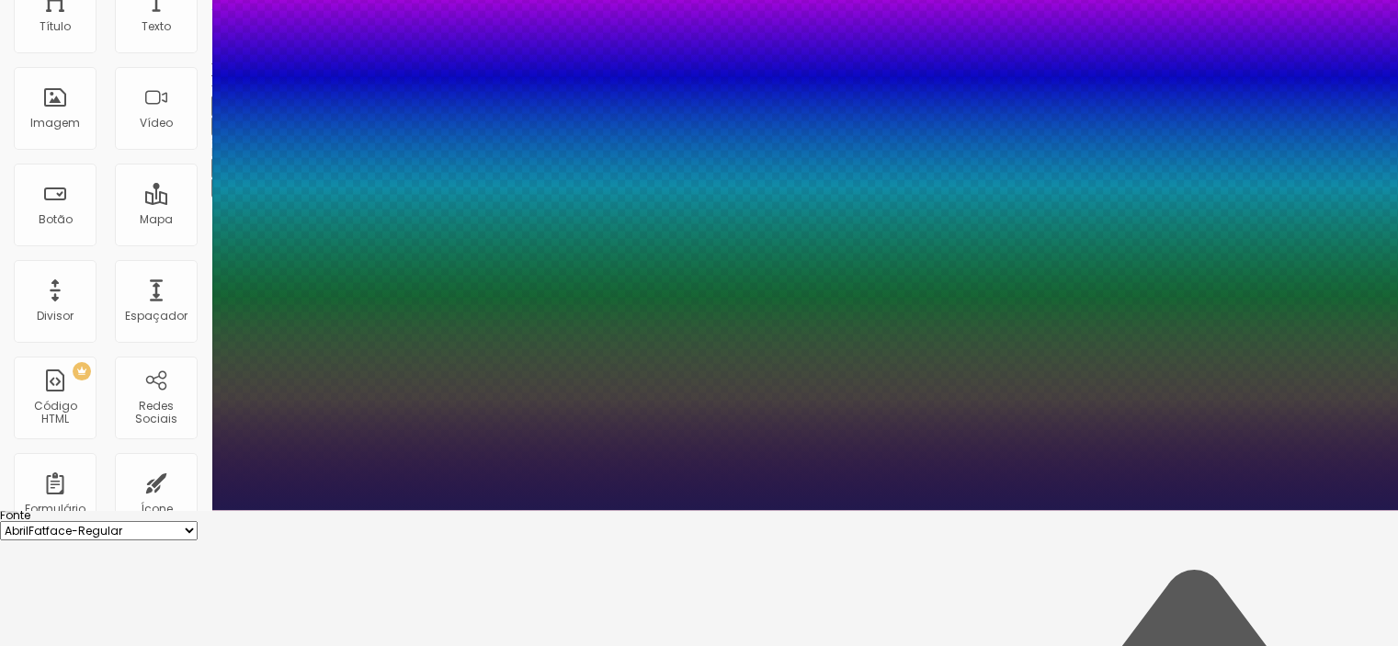
scroll to position [184, 0]
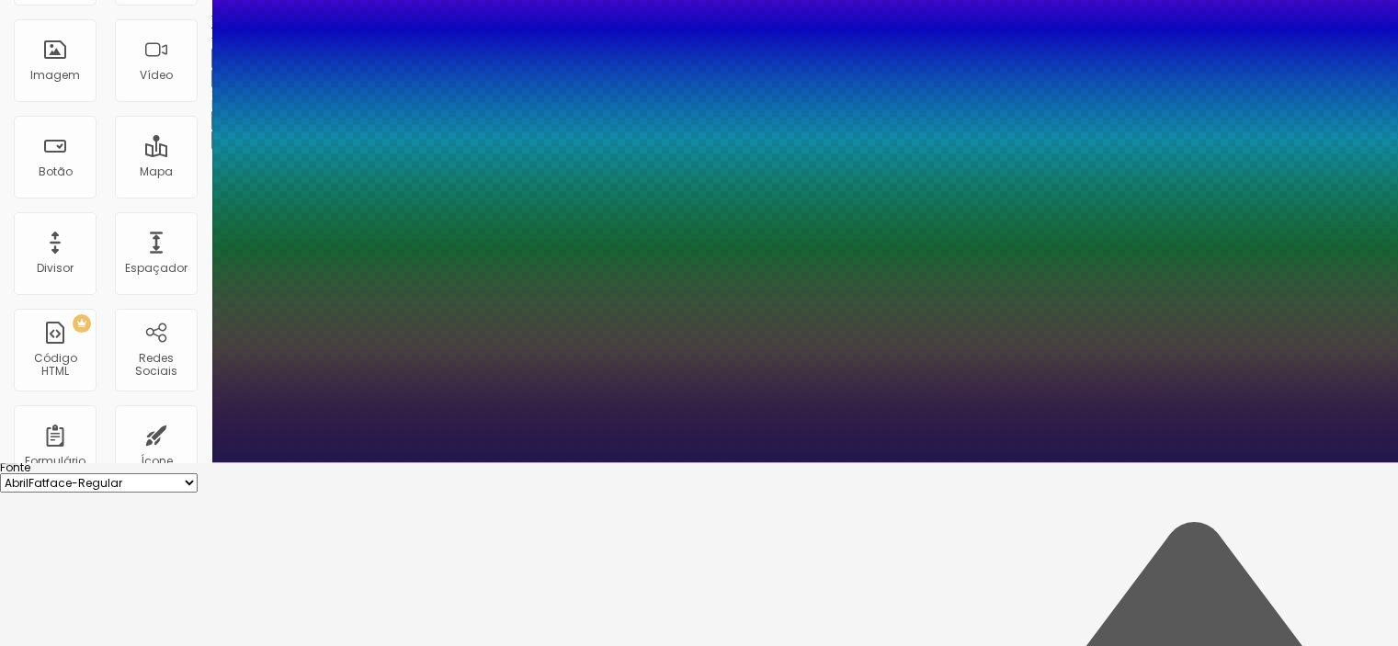
type input "55"
type input "1"
type input "54"
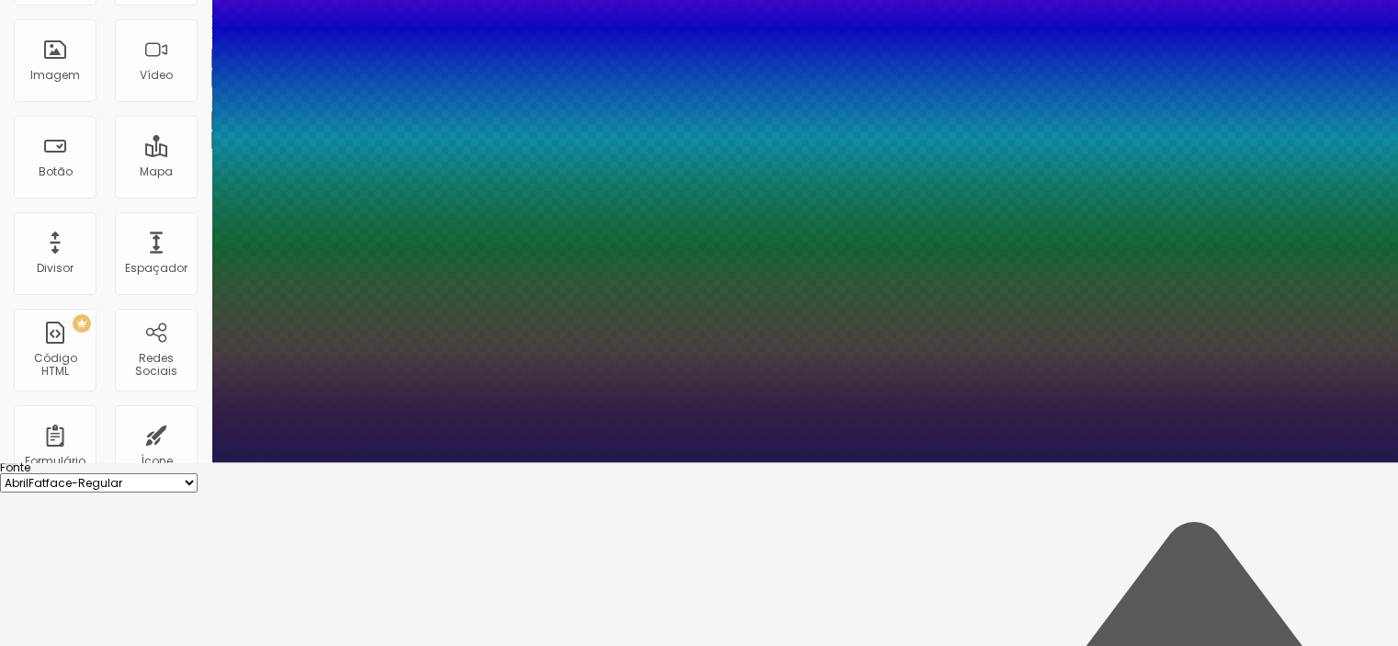
type input "1"
type input "51"
type input "1"
type input "50"
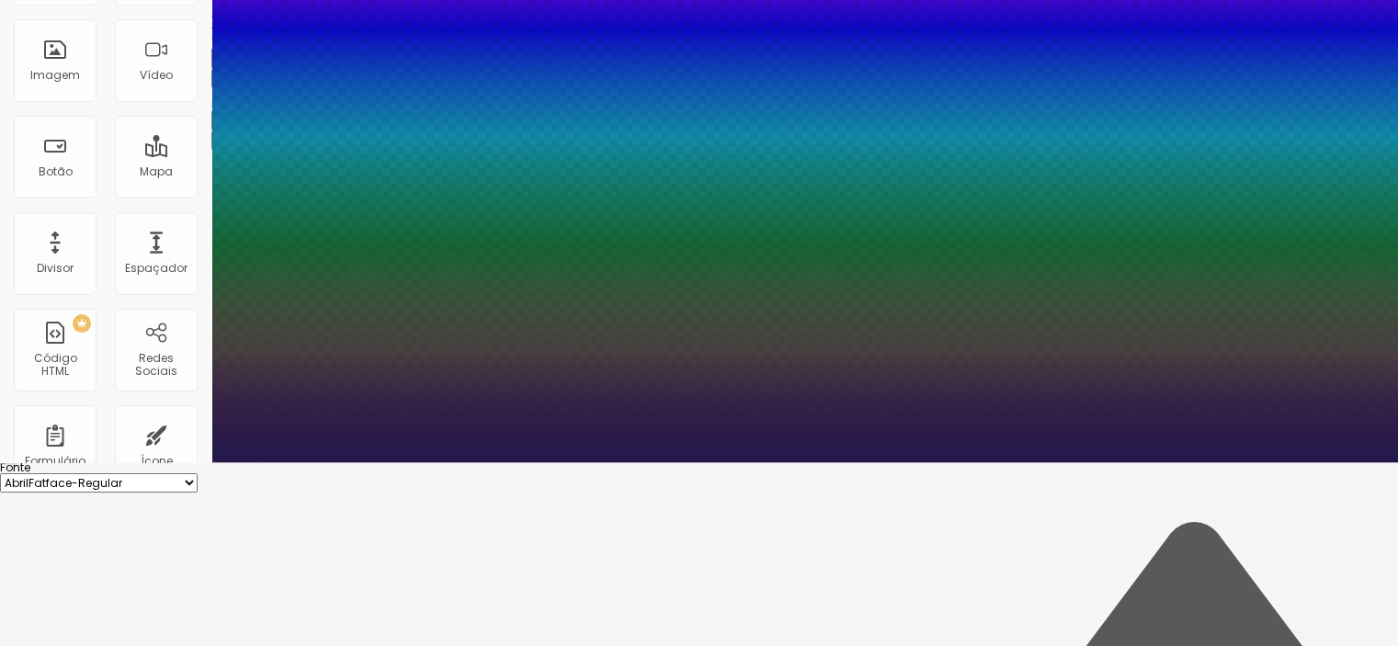
type input "50"
type input "1"
type input "49"
type input "1"
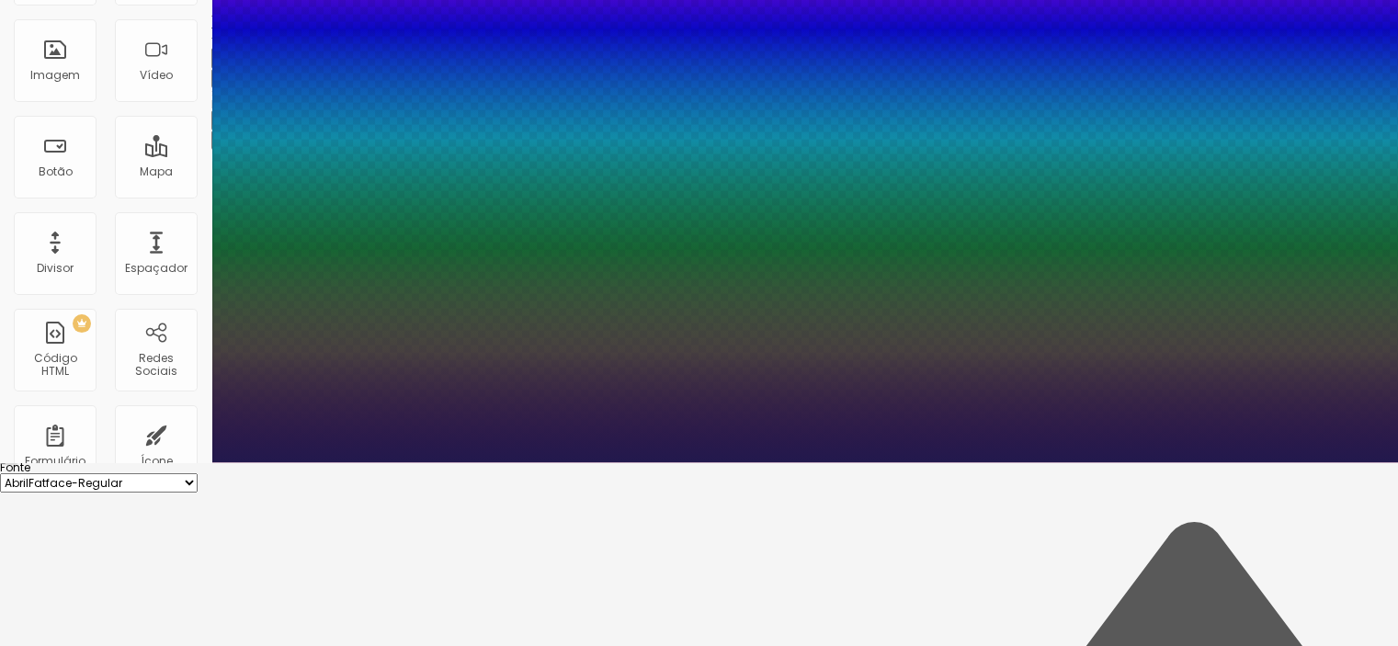
type input "50"
type input "1"
type input "51"
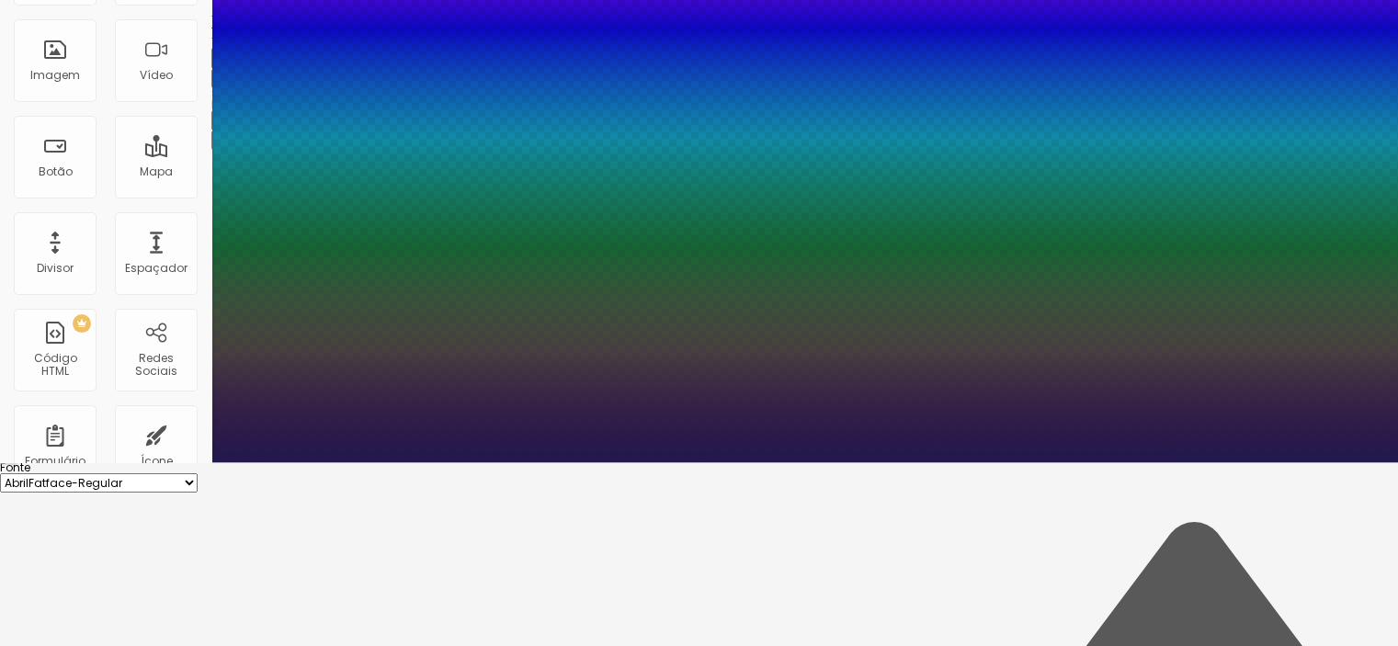
type input "1"
type input "51"
type input "1"
type input "1.4"
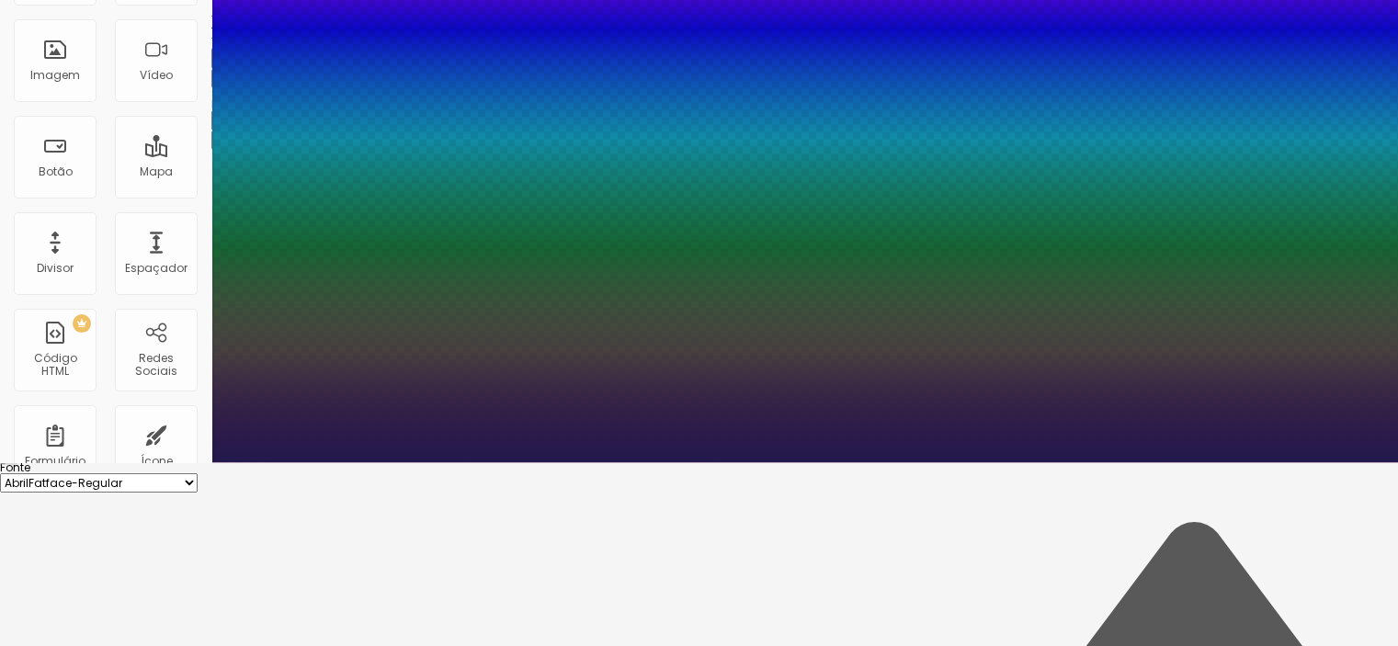
type input "1.4"
type input "1"
type input "1.3"
type input "1"
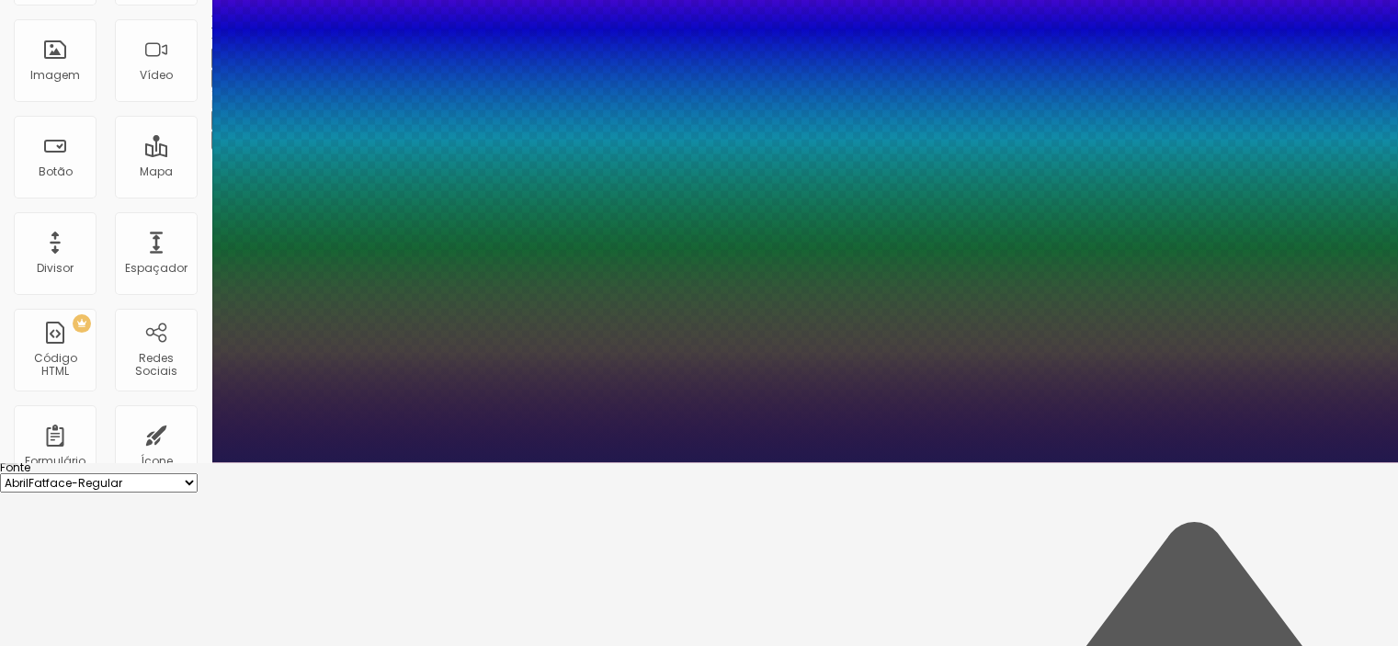
type input "1.2"
type input "1"
type input "1.1"
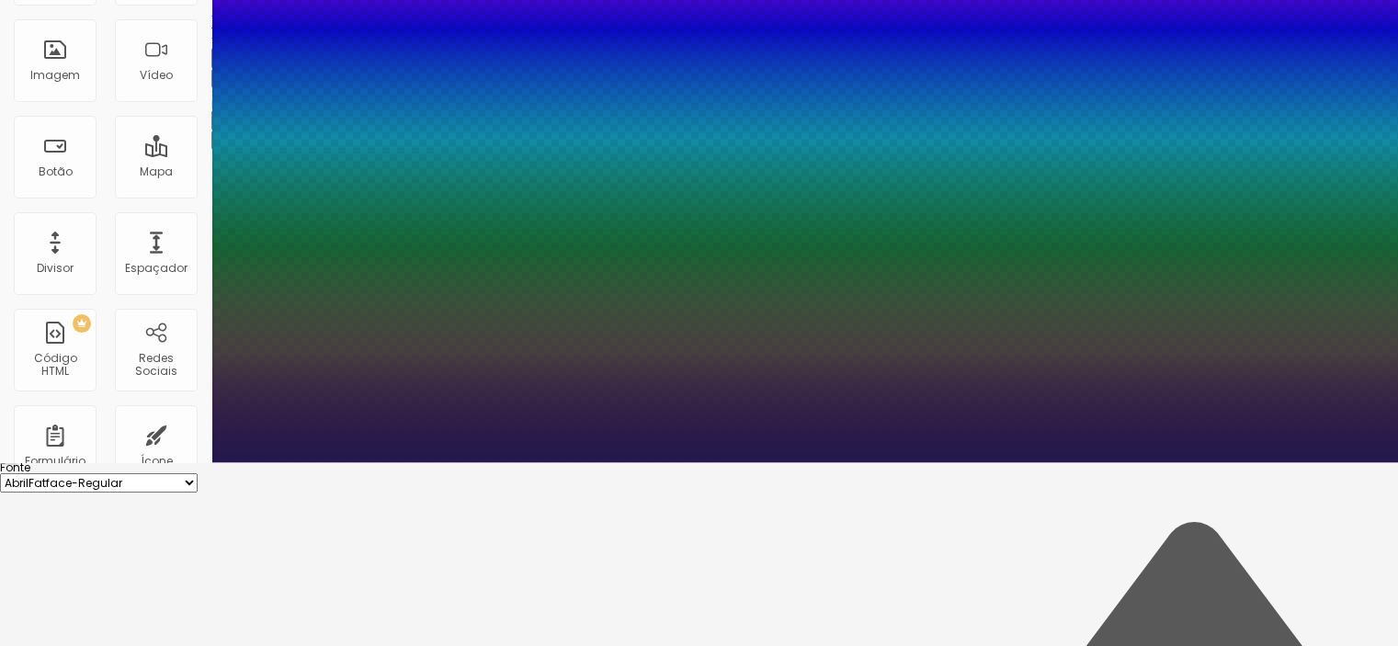
type input "1"
type input "1.2"
type input "1"
type input "1.1"
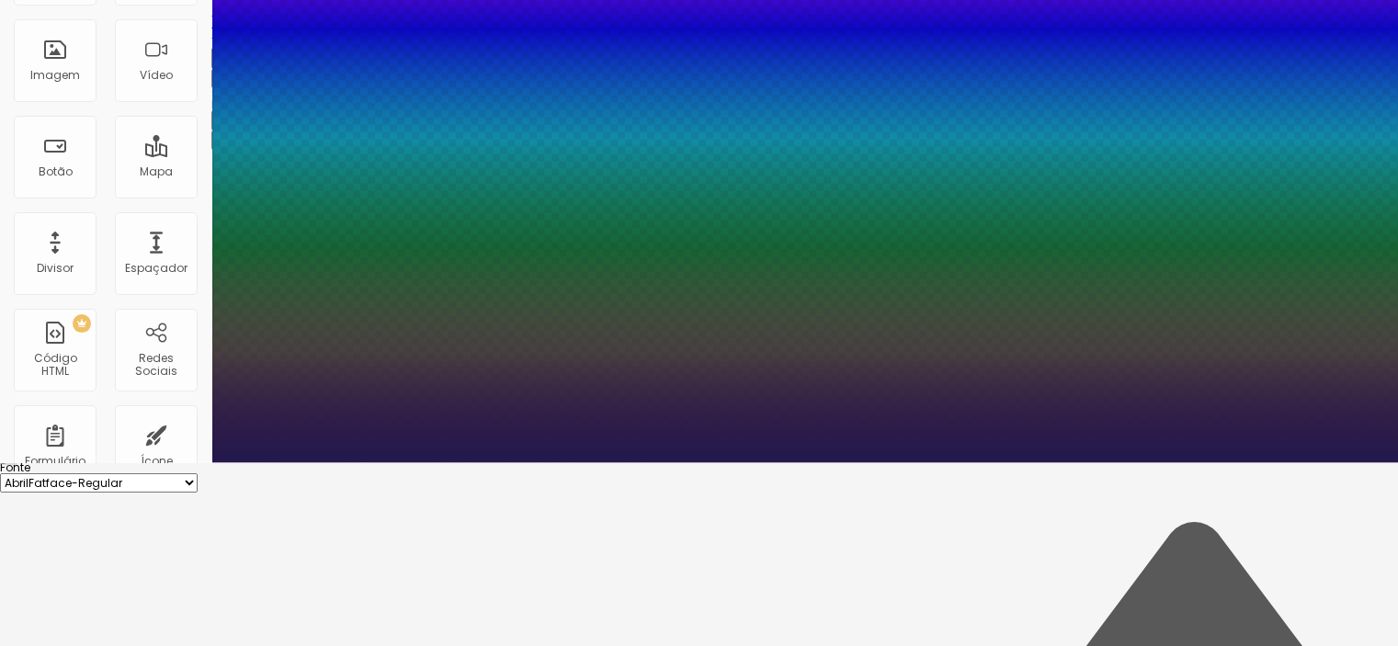
type input "1.1"
type input "1"
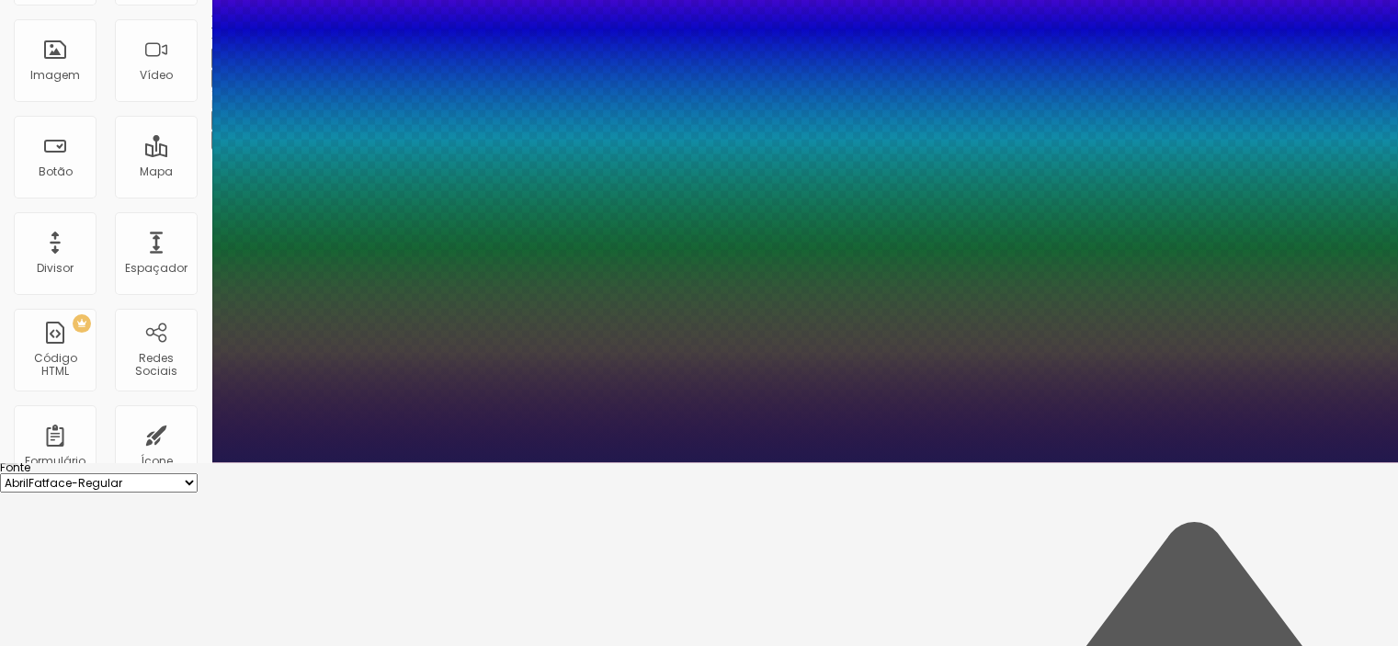
type input "0.9"
type input "1"
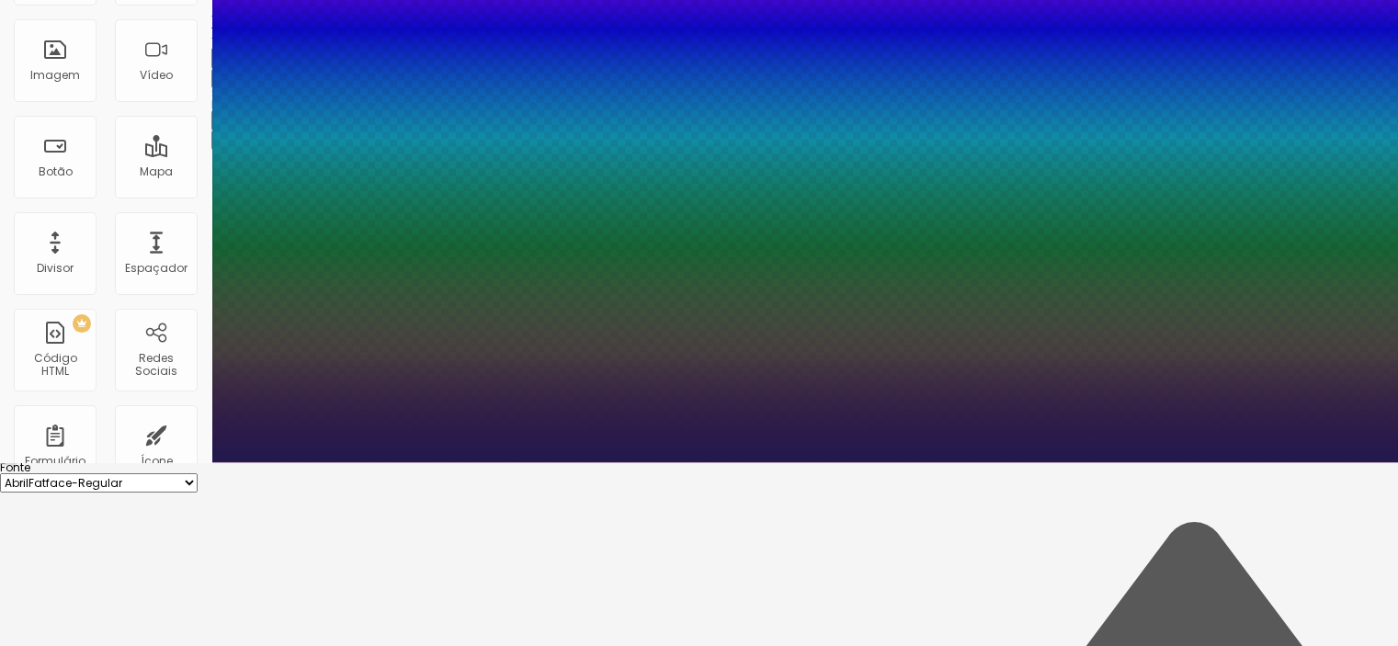
type input "1"
type input "0.9"
type input "1"
type input "0.8"
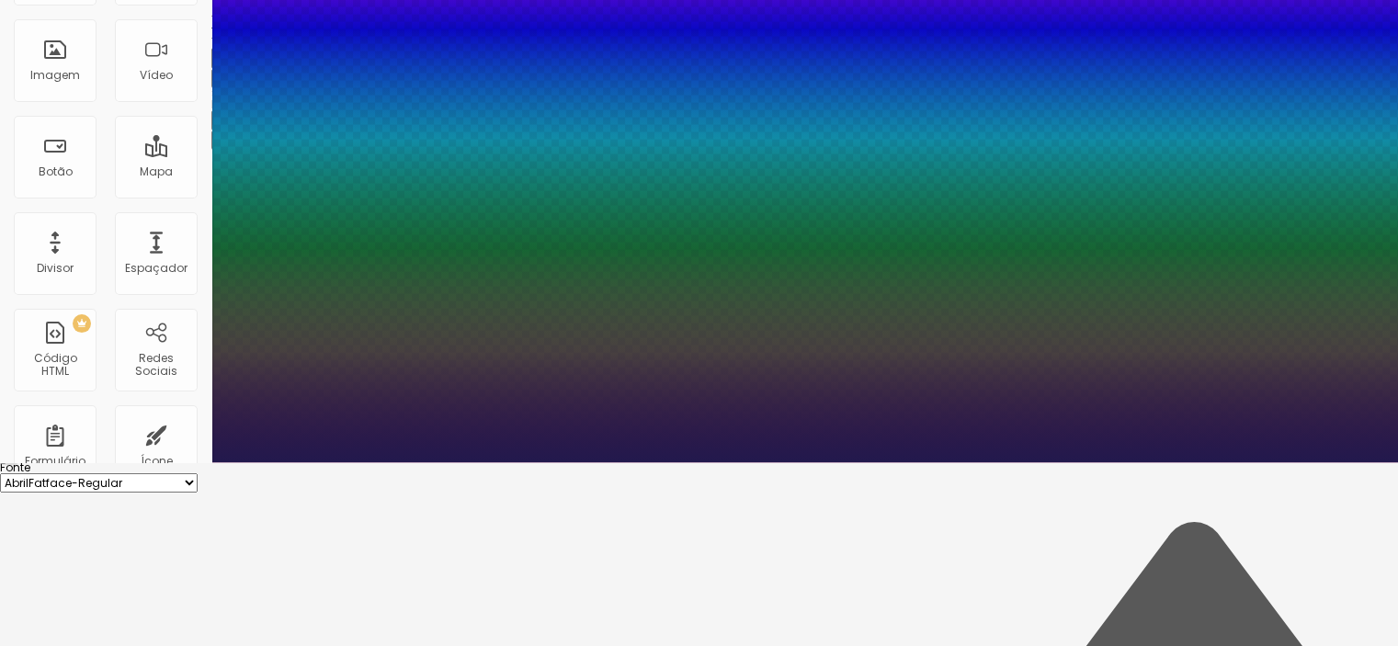
type input "0.8"
type input "1"
type input "0.9"
type input "1"
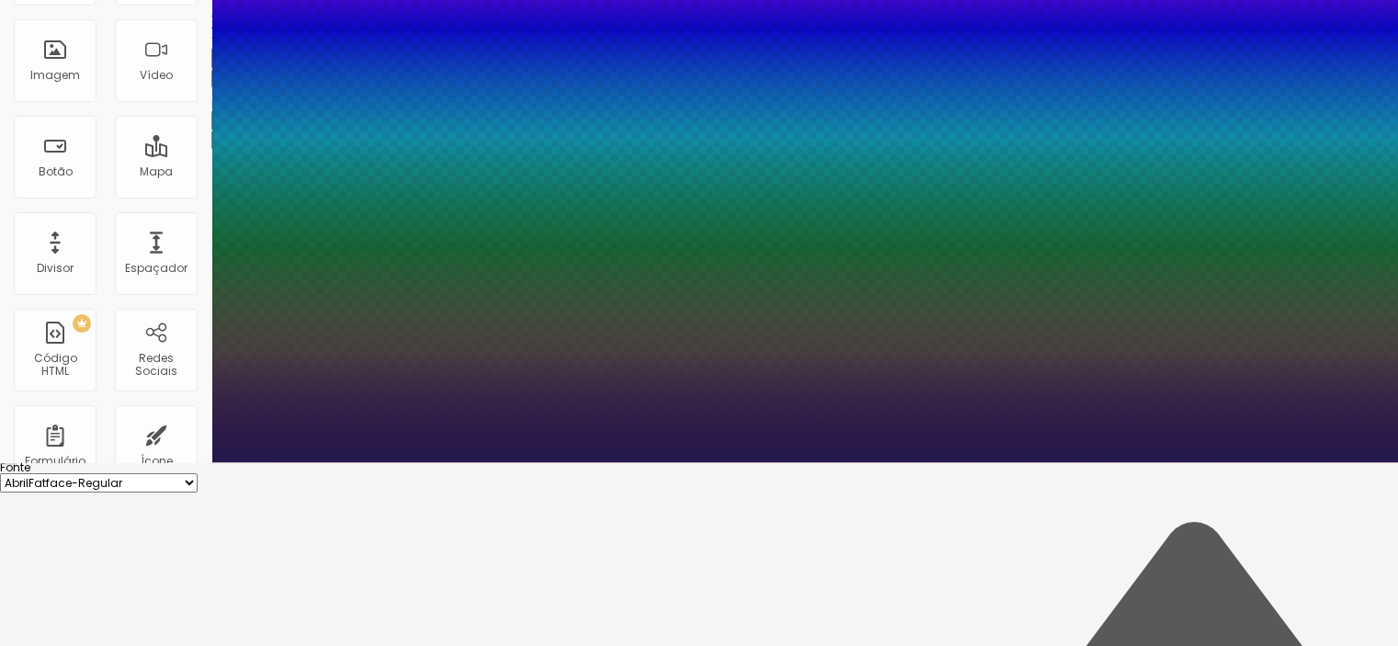
type input "1"
type input "0.9"
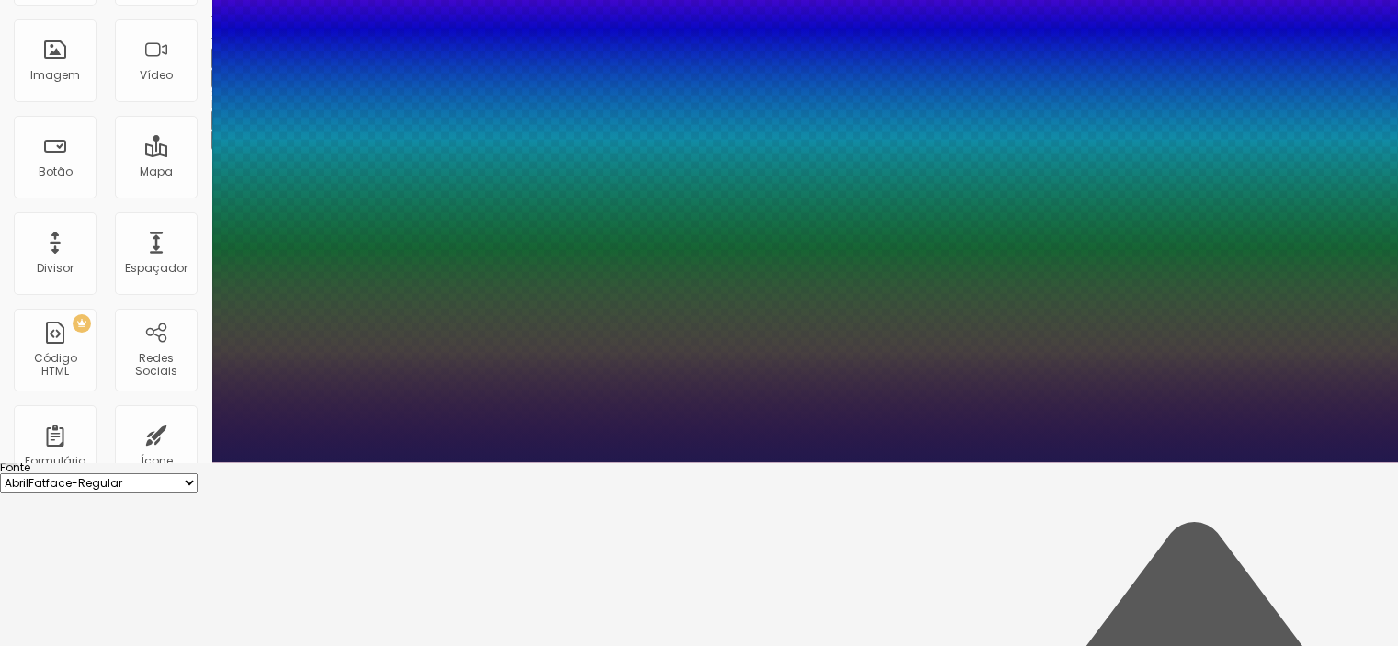
drag, startPoint x: 322, startPoint y: 461, endPoint x: 273, endPoint y: 460, distance: 48.7
type input "0.9"
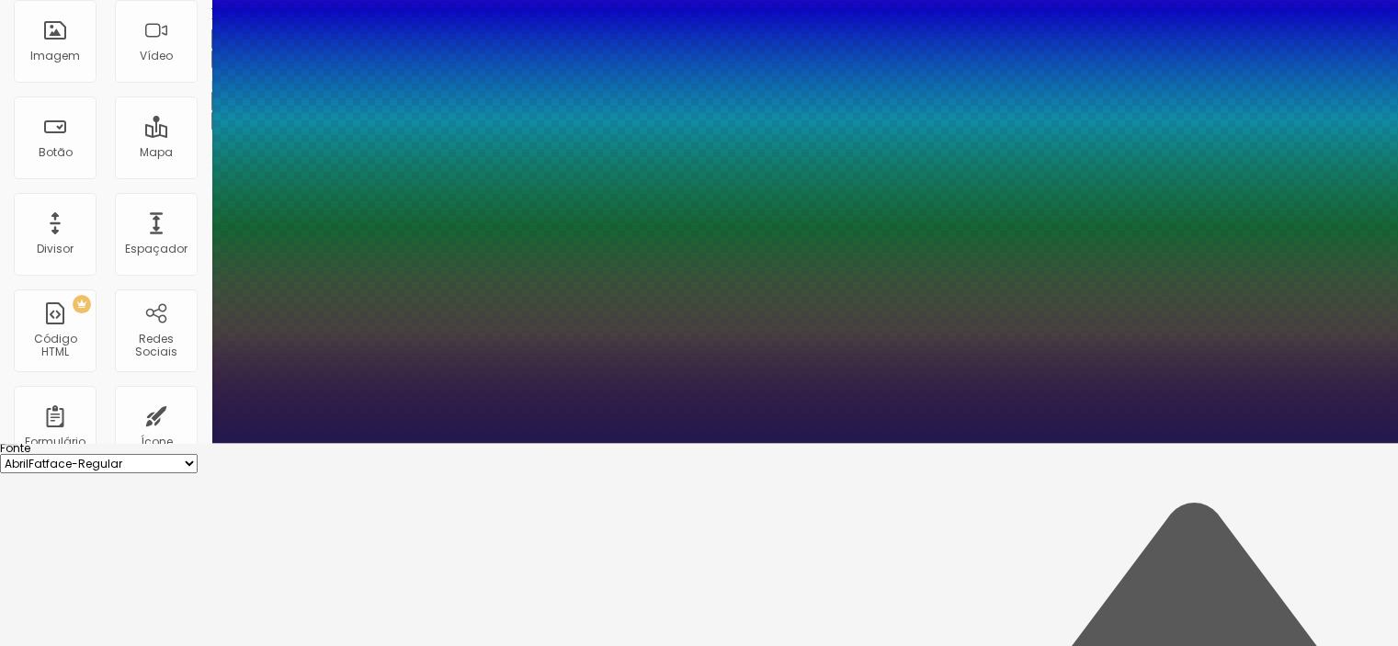
type input "1"
click at [684, 443] on div at bounding box center [699, 443] width 1398 height 0
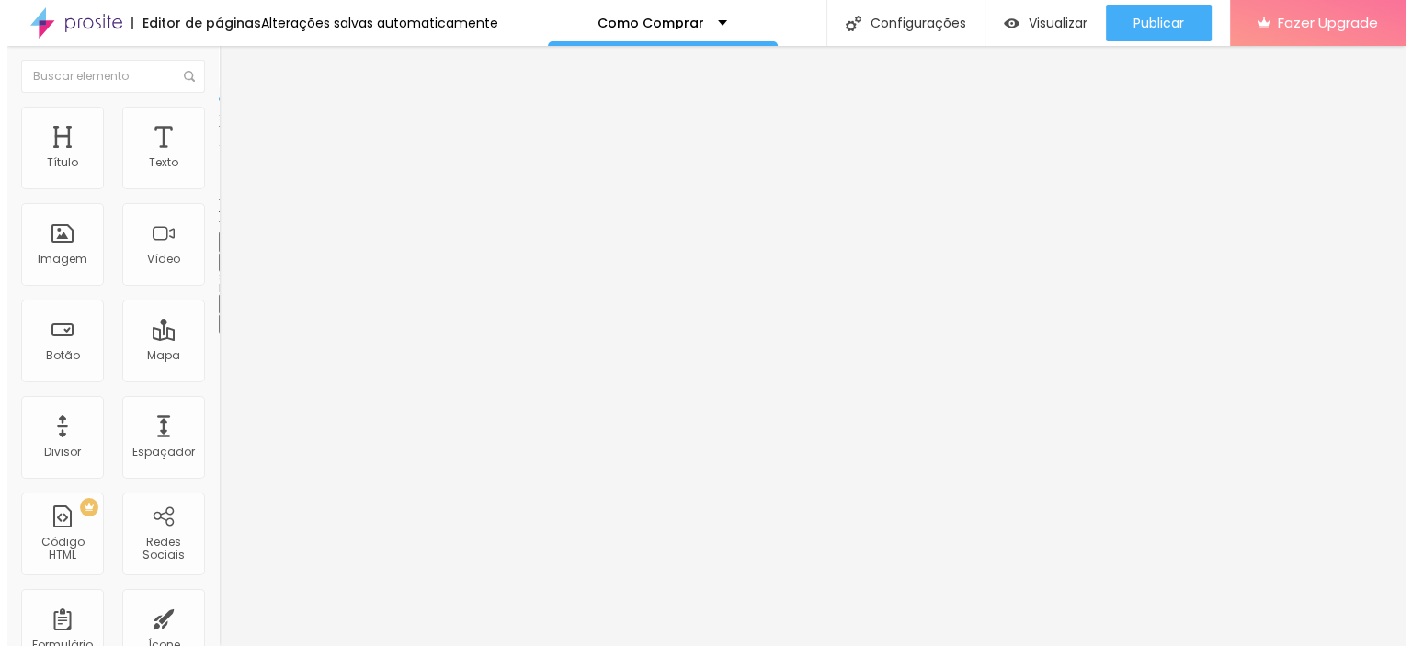
scroll to position [0, 0]
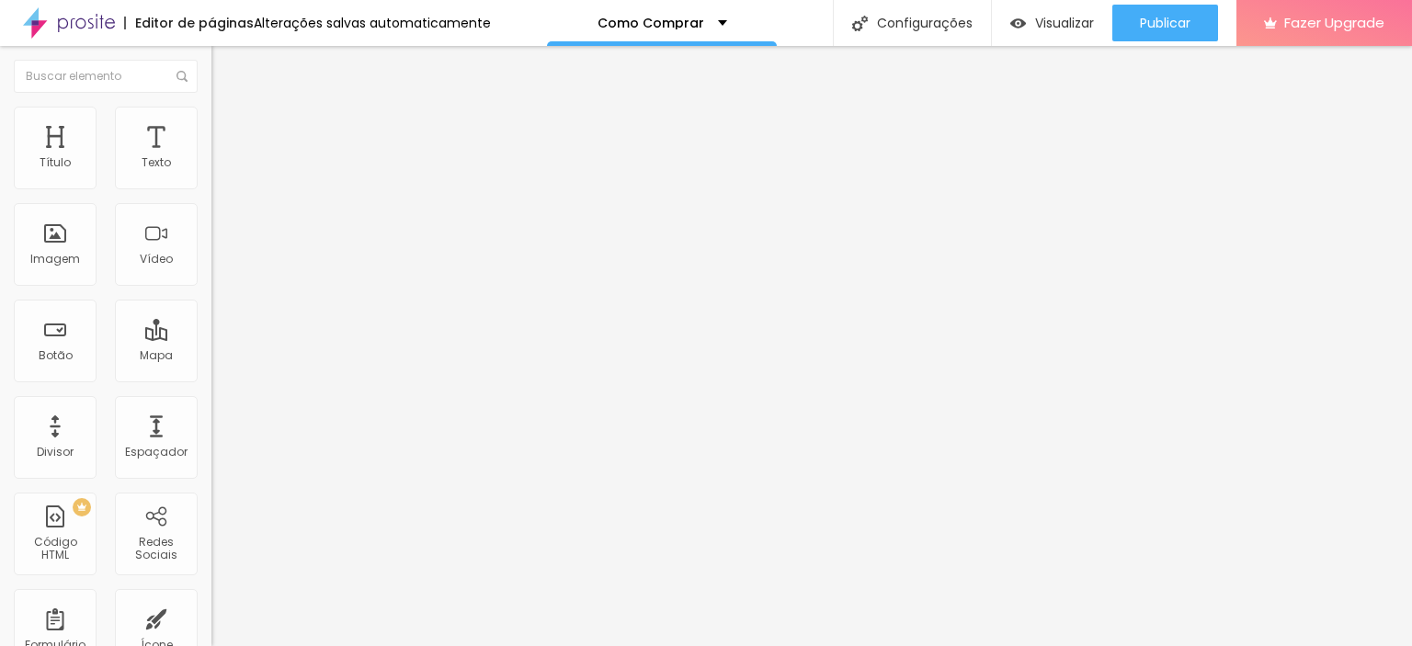
click at [211, 107] on li "Avançado" at bounding box center [316, 116] width 211 height 18
type input "1"
type input "2"
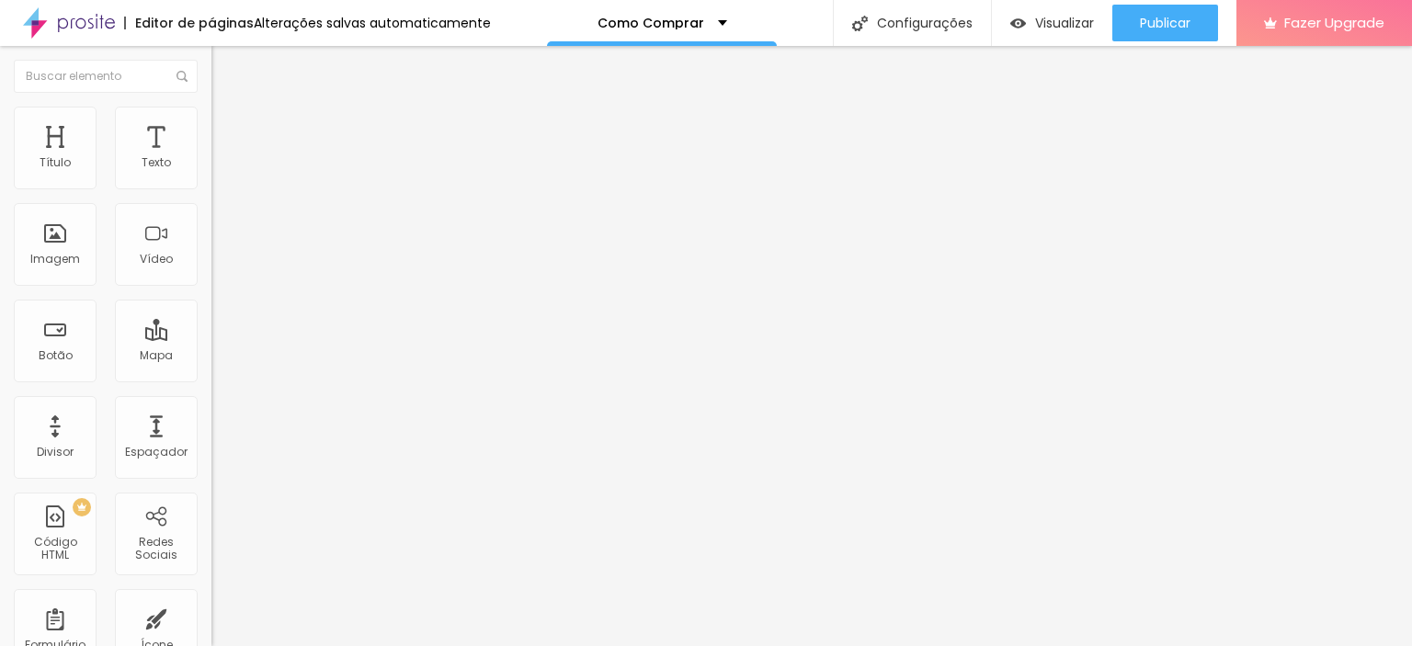
type input "3"
type input "4"
type input "7"
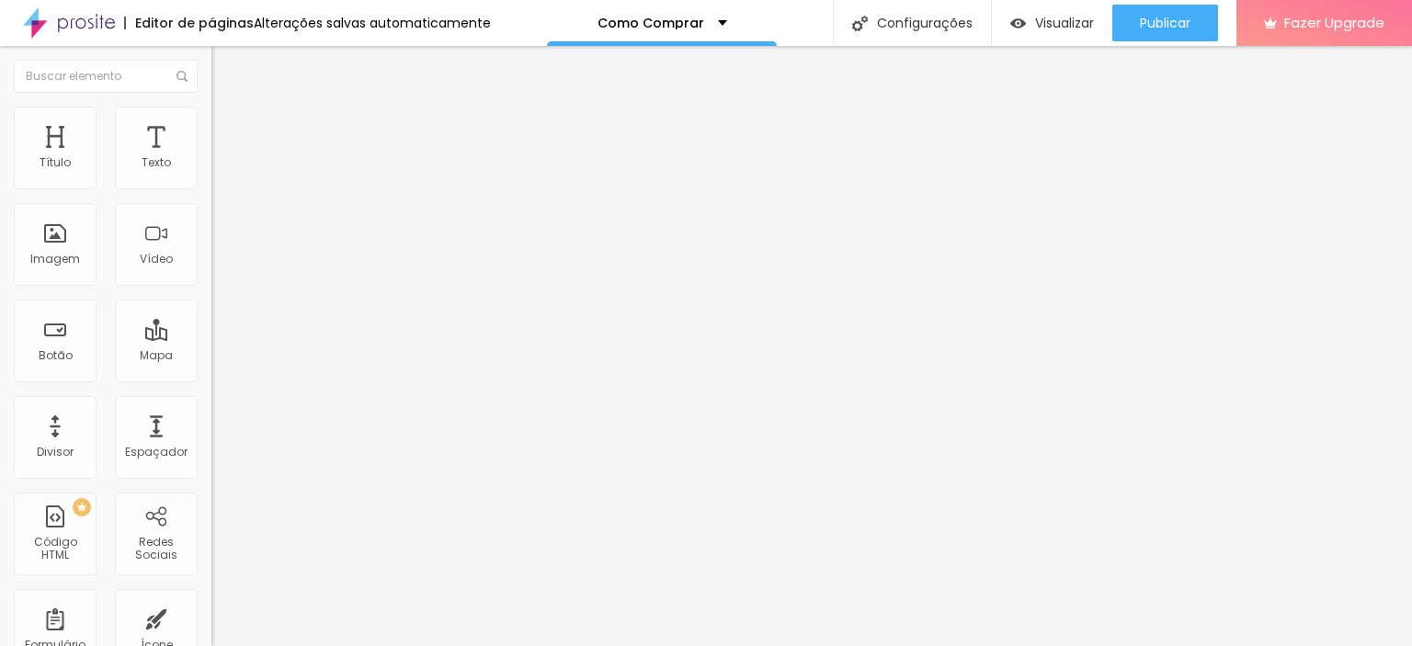
type input "7"
type input "8"
type input "7"
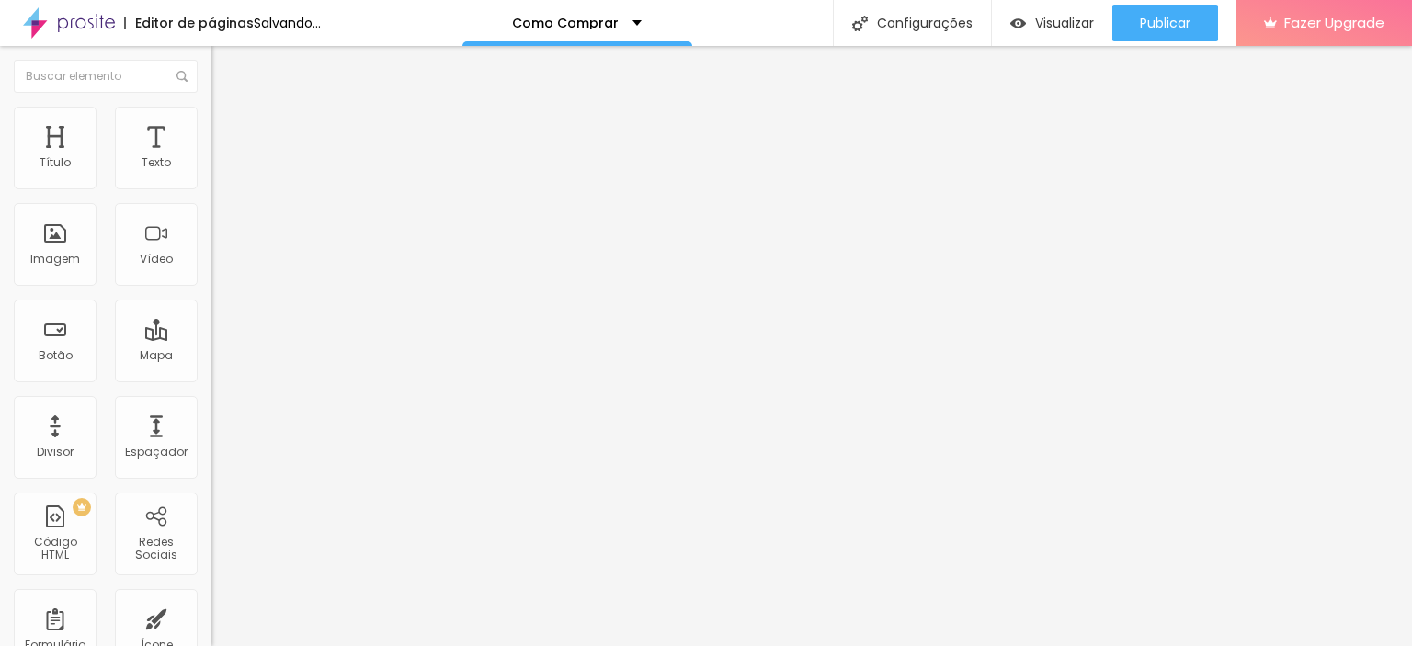
type input "5"
type input "4"
type input "1"
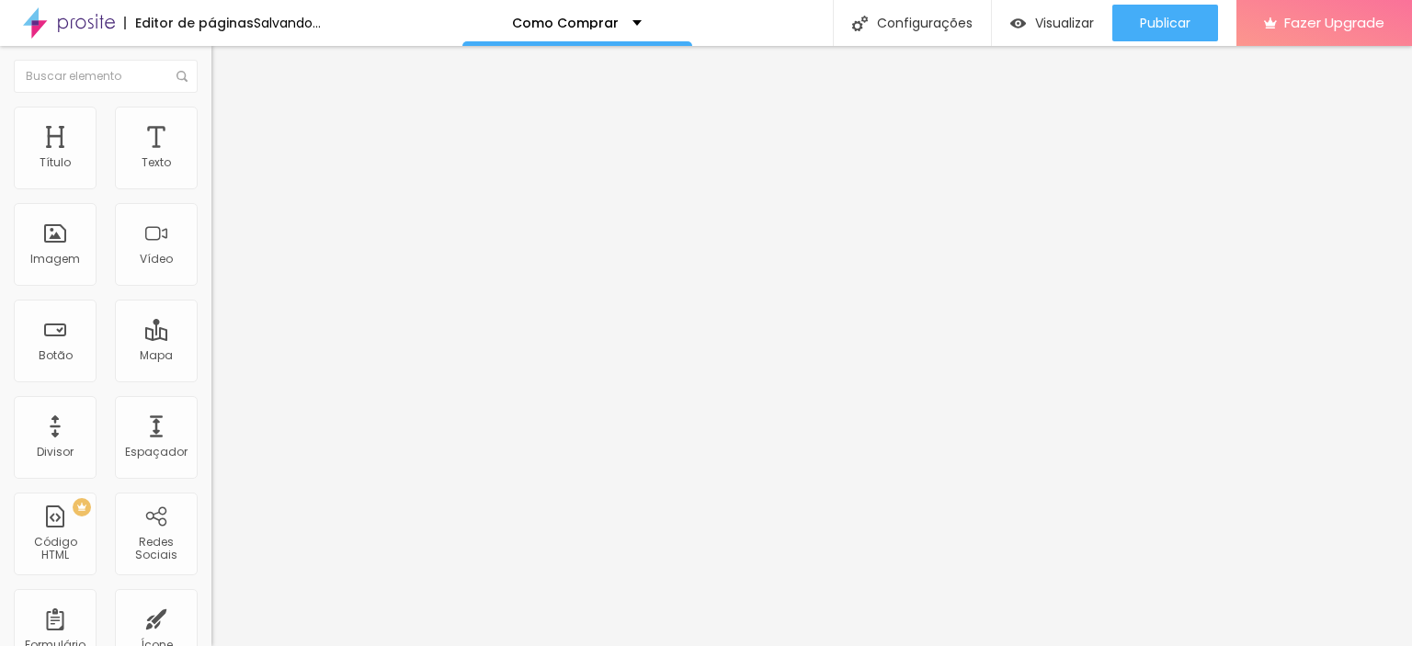
type input "1"
type input "0"
type input "1"
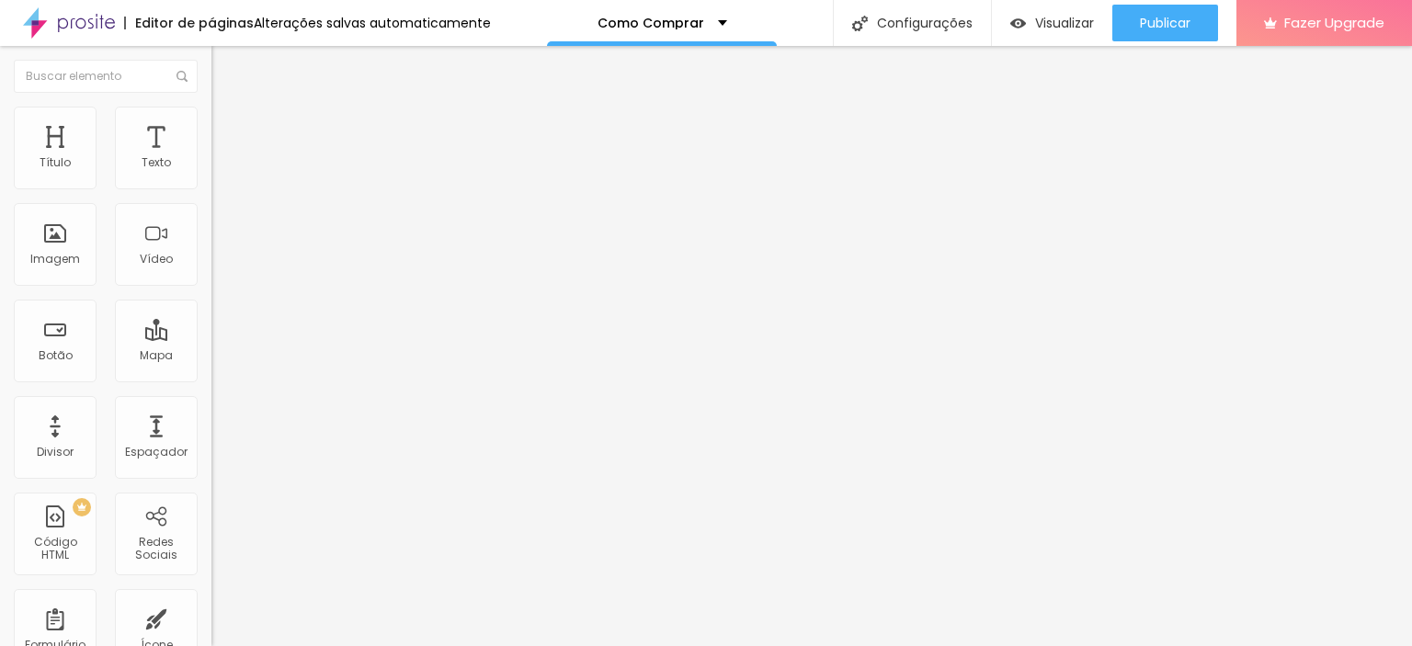
type input "2"
type input "3"
type input "4"
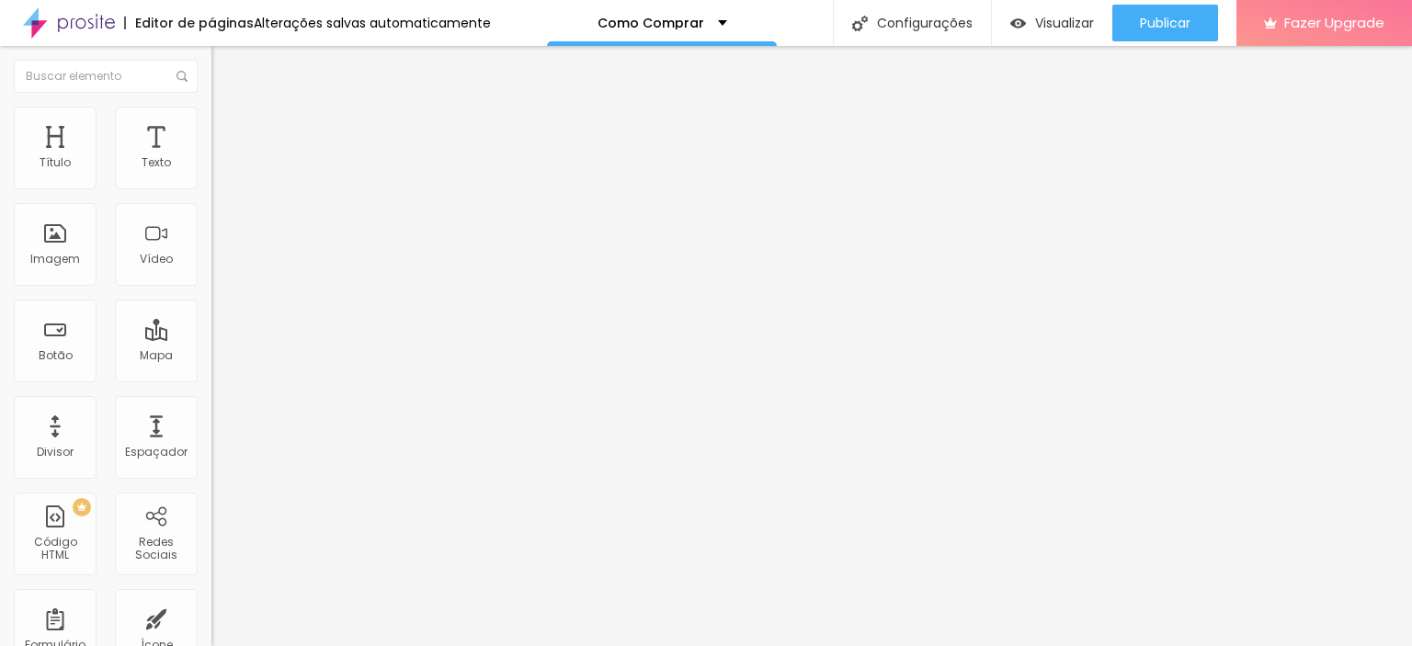
type input "4"
type input "3"
click at [211, 338] on input "range" at bounding box center [270, 345] width 119 height 15
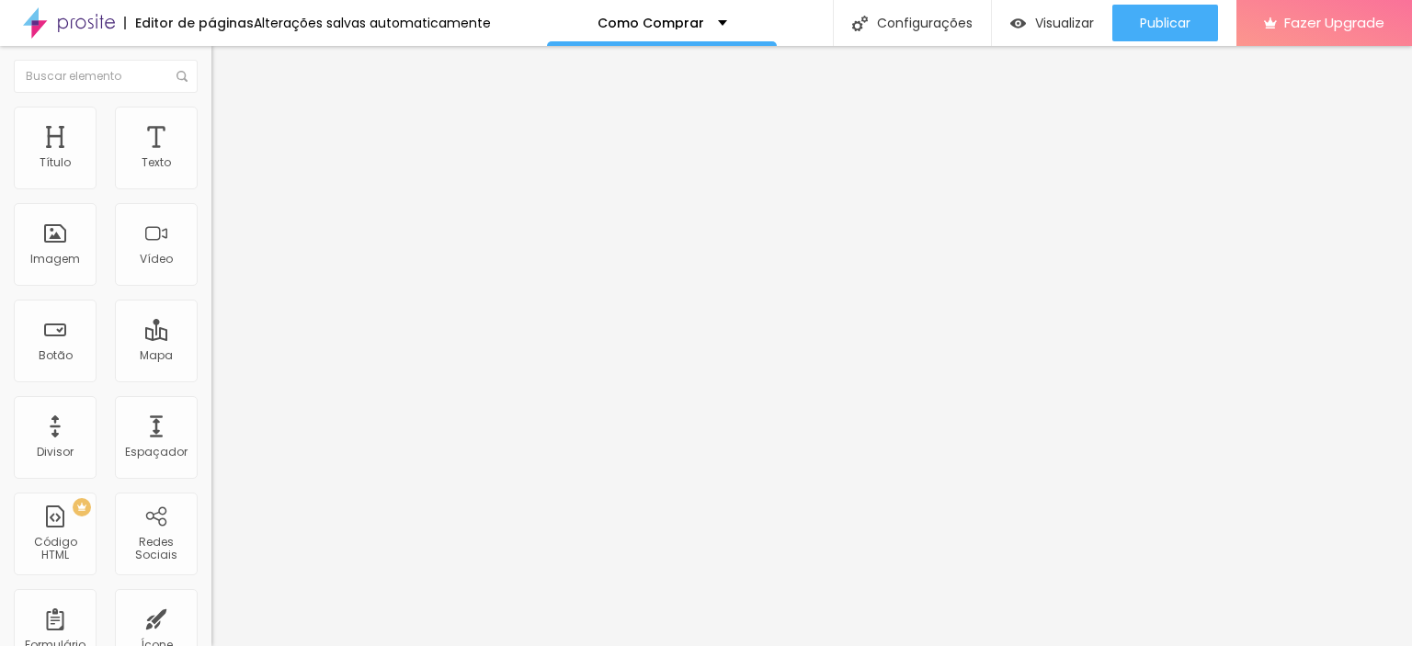
type input "3"
type input "4"
type input "5"
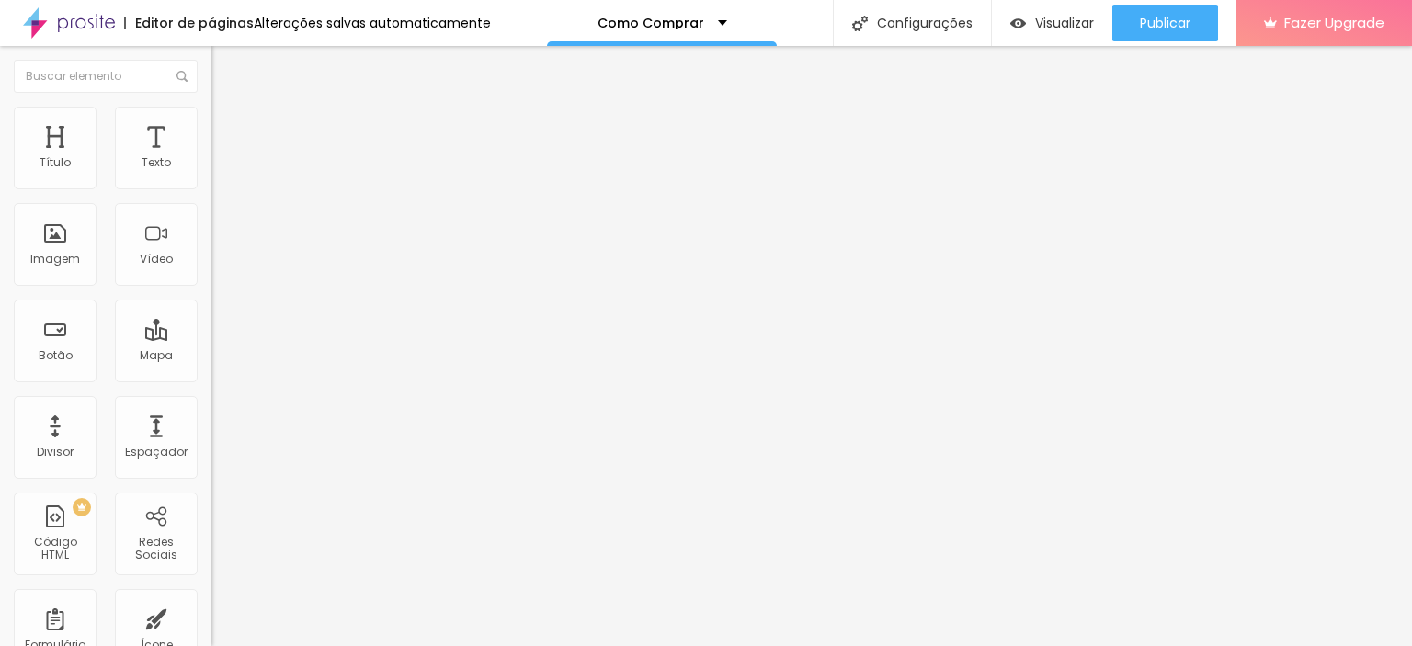
type input "5"
type input "6"
type input "7"
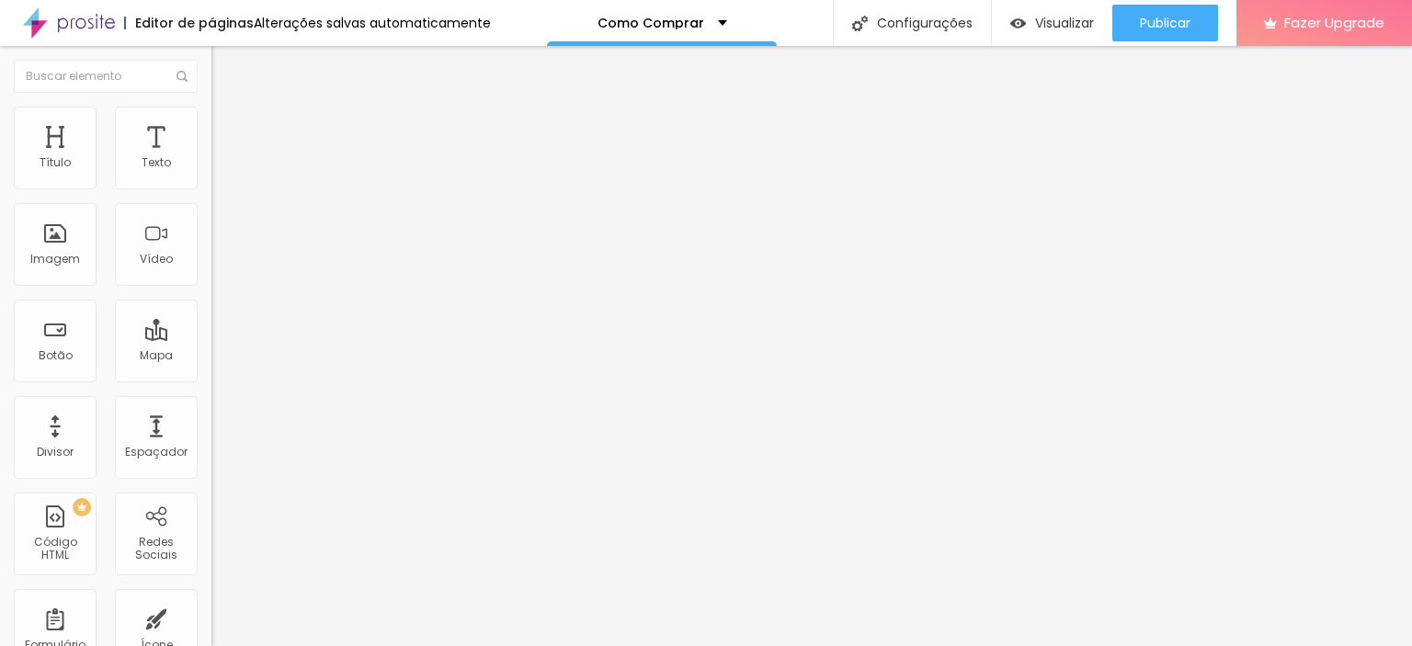
type input "8"
type input "9"
type input "10"
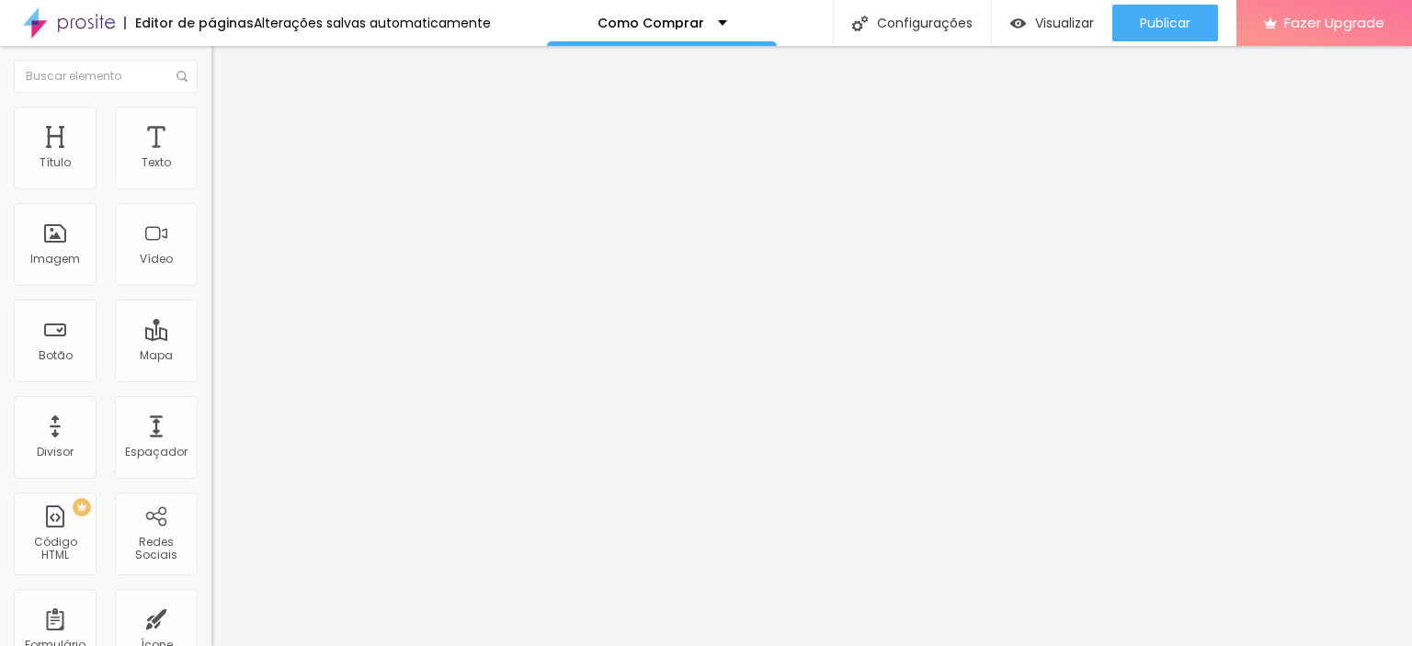
type input "10"
type input "8"
type input "7"
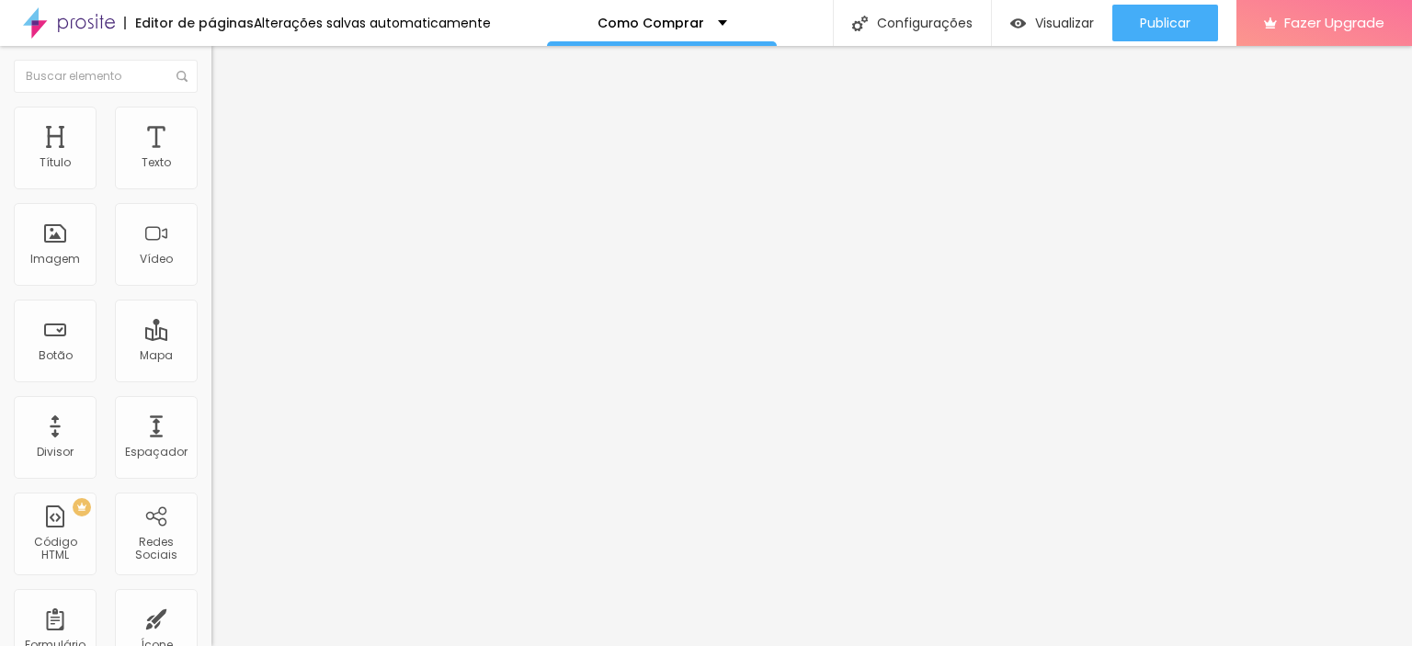
type input "6"
type input "5"
type input "4"
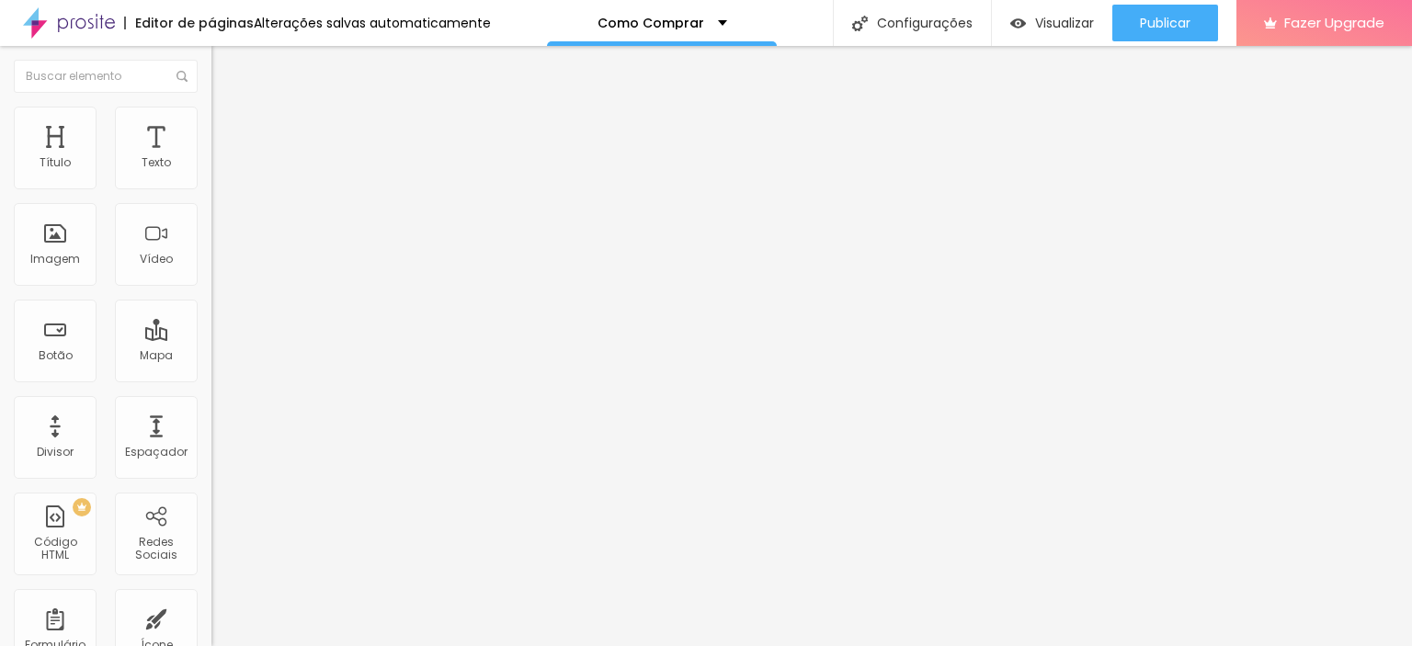
type input "4"
type input "3"
drag, startPoint x: 44, startPoint y: 216, endPoint x: 18, endPoint y: 217, distance: 25.7
click at [211, 598] on input "range" at bounding box center [270, 605] width 119 height 15
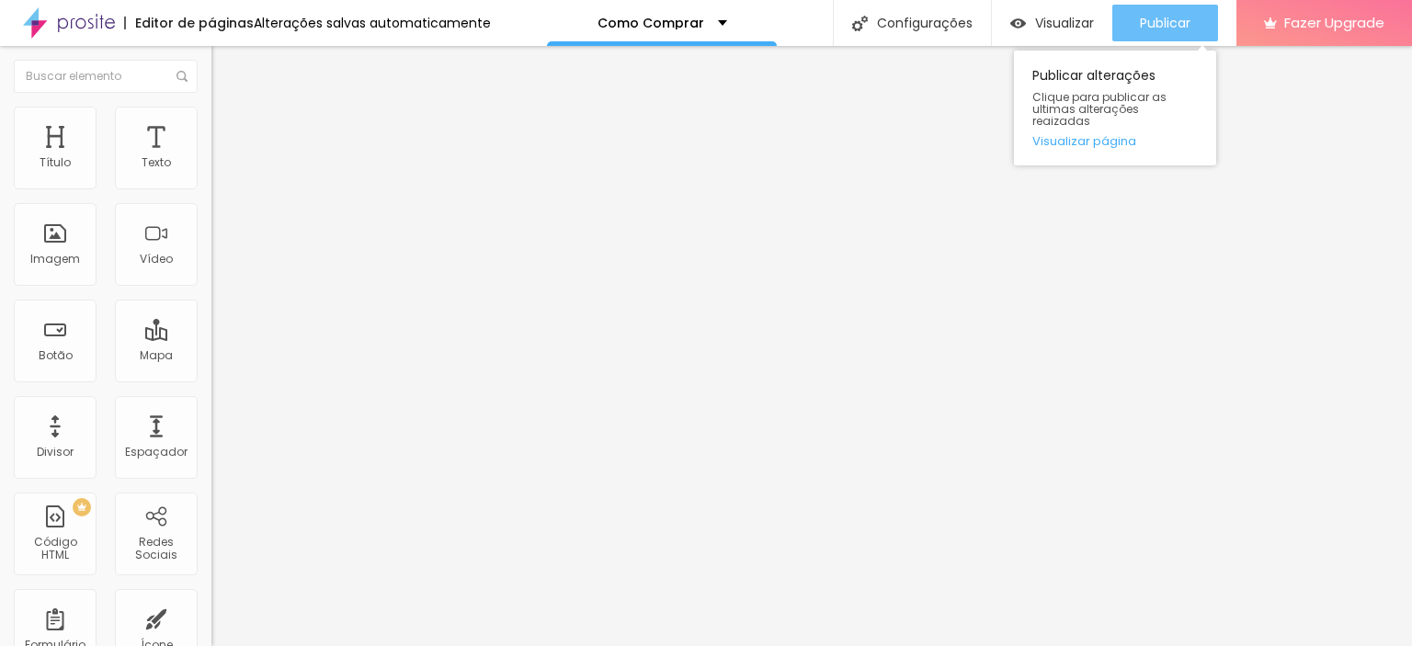
click at [1159, 22] on span "Publicar" at bounding box center [1165, 23] width 51 height 15
click at [1174, 27] on span "Publicar" at bounding box center [1165, 23] width 51 height 15
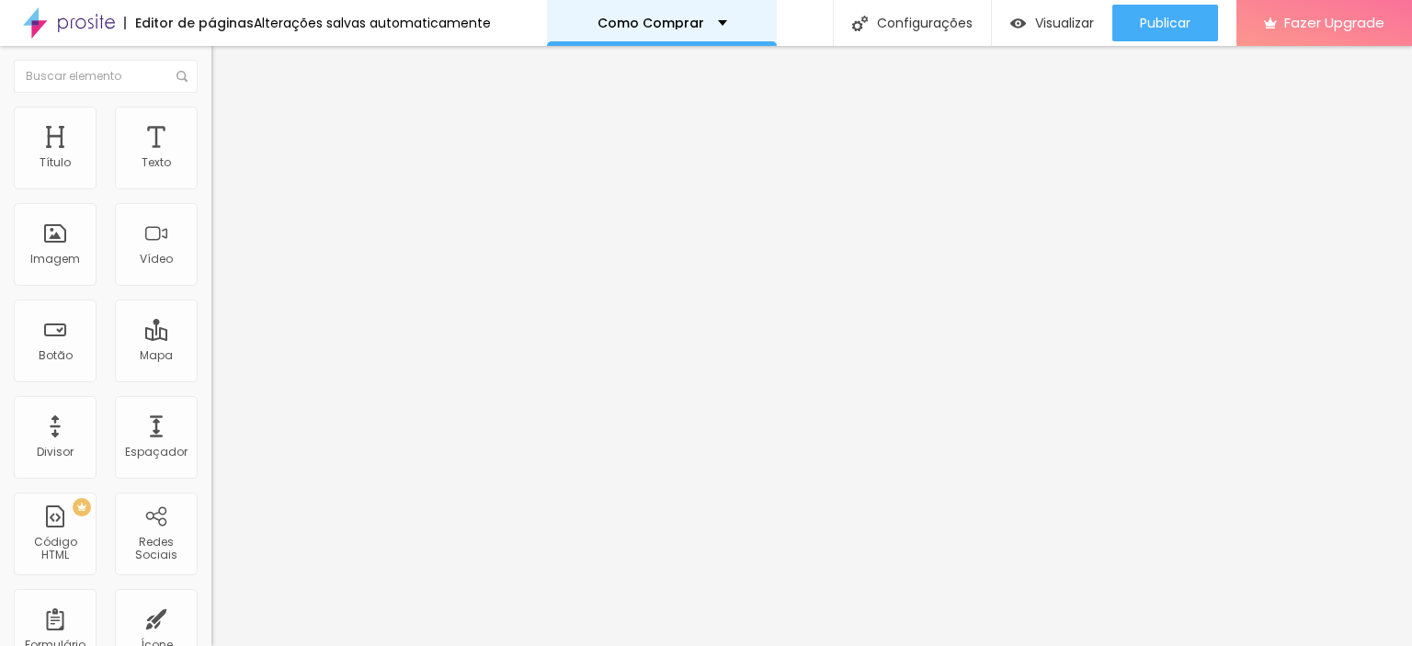
click at [684, 21] on p "Como Comprar" at bounding box center [650, 23] width 107 height 13
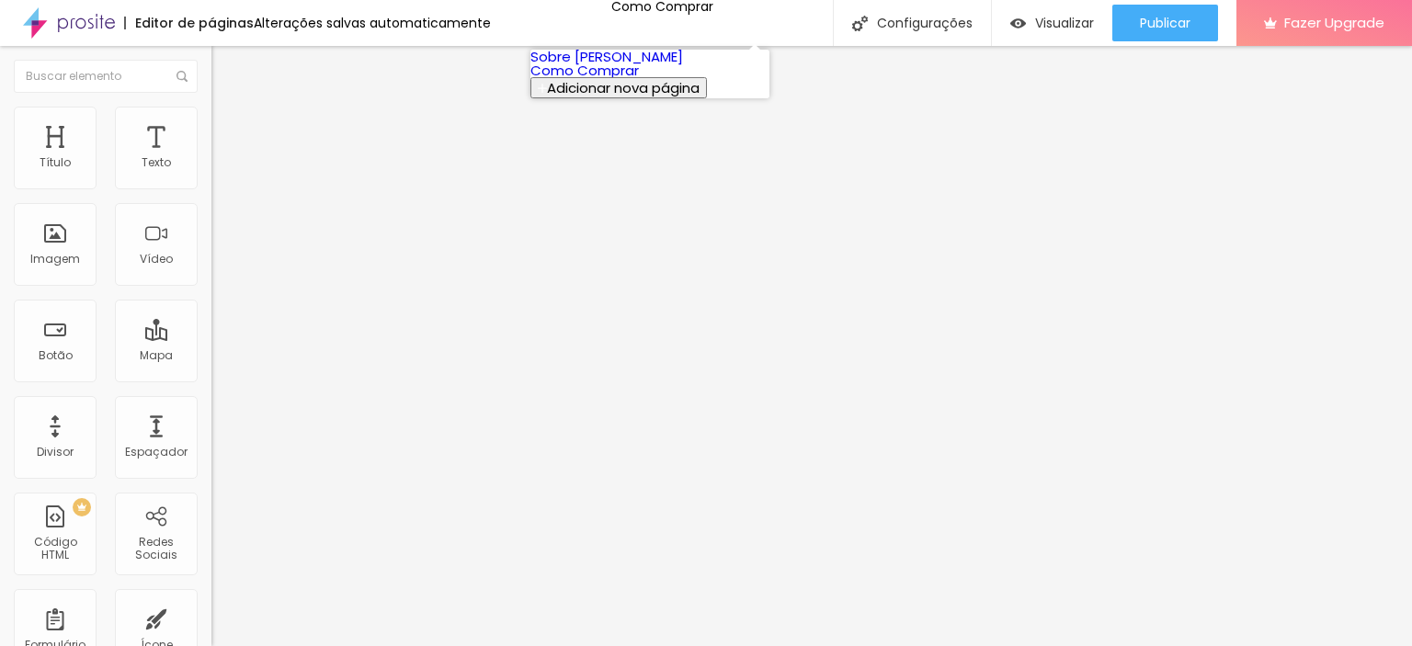
click at [636, 66] on link "Sobre [PERSON_NAME]" at bounding box center [606, 56] width 153 height 19
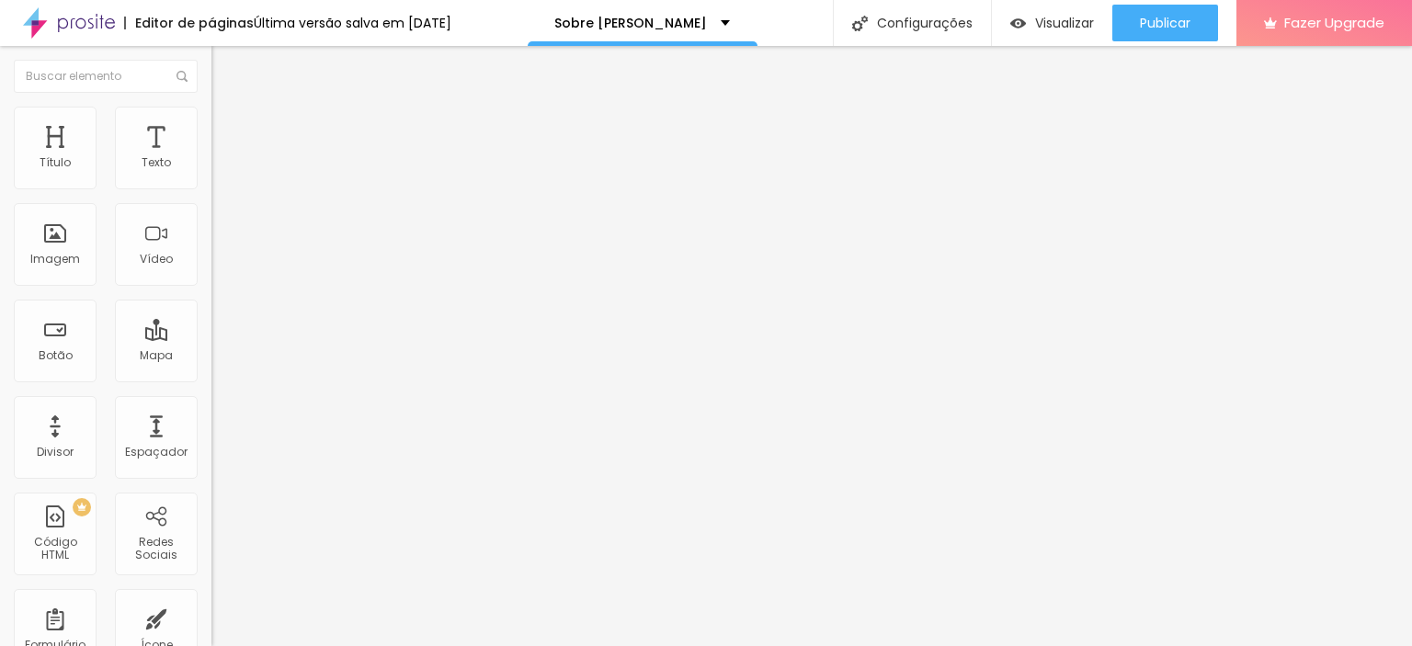
click at [228, 127] on span "Estilo" at bounding box center [242, 119] width 28 height 16
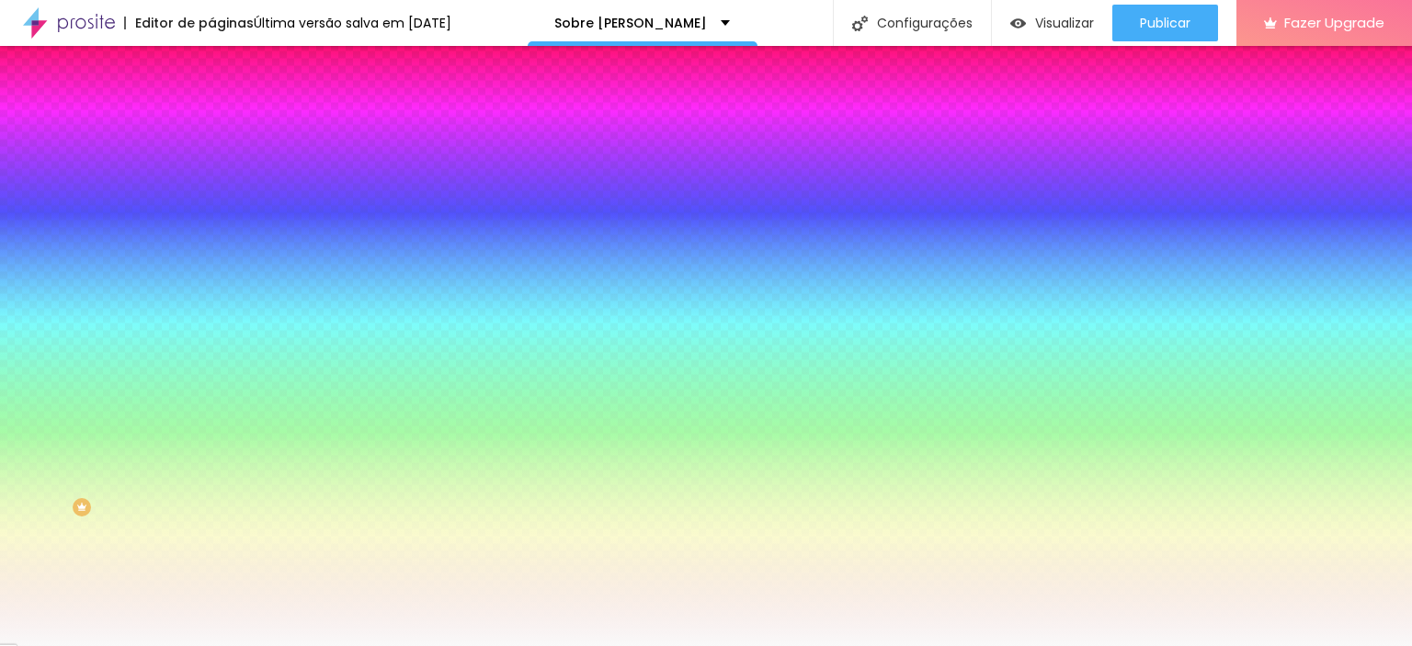
click at [211, 268] on input "#F9F9F9" at bounding box center [321, 259] width 221 height 18
click at [707, 25] on p "Sobre [PERSON_NAME]" at bounding box center [630, 23] width 153 height 13
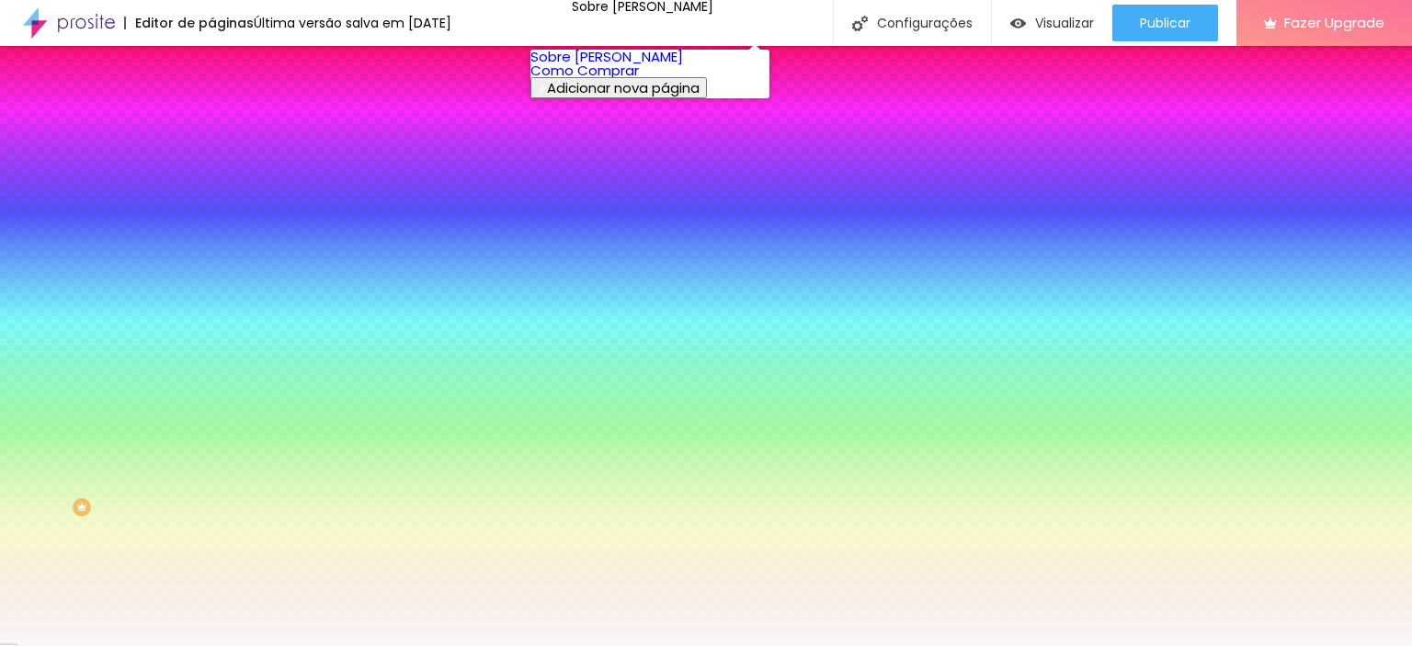
click at [626, 80] on link "Como Comprar" at bounding box center [584, 70] width 108 height 19
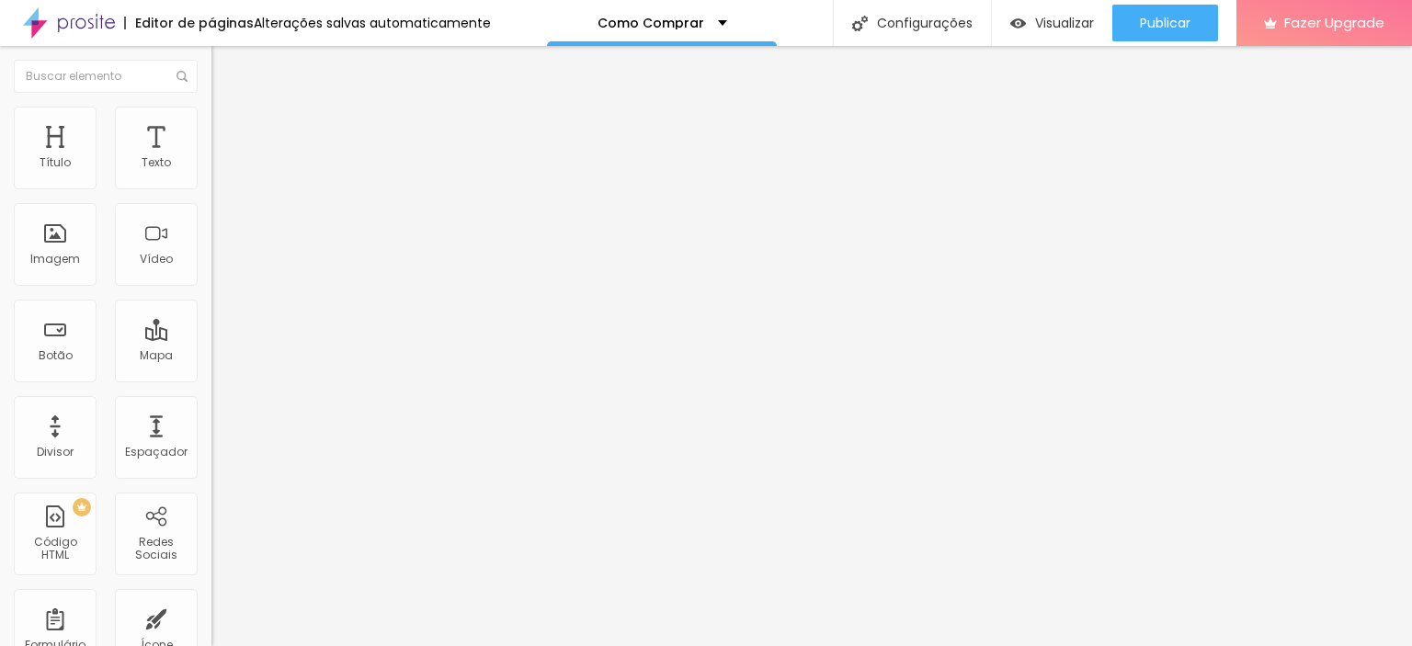
click at [211, 125] on li "Avançado" at bounding box center [316, 134] width 211 height 18
click at [211, 120] on li "Estilo" at bounding box center [316, 116] width 211 height 18
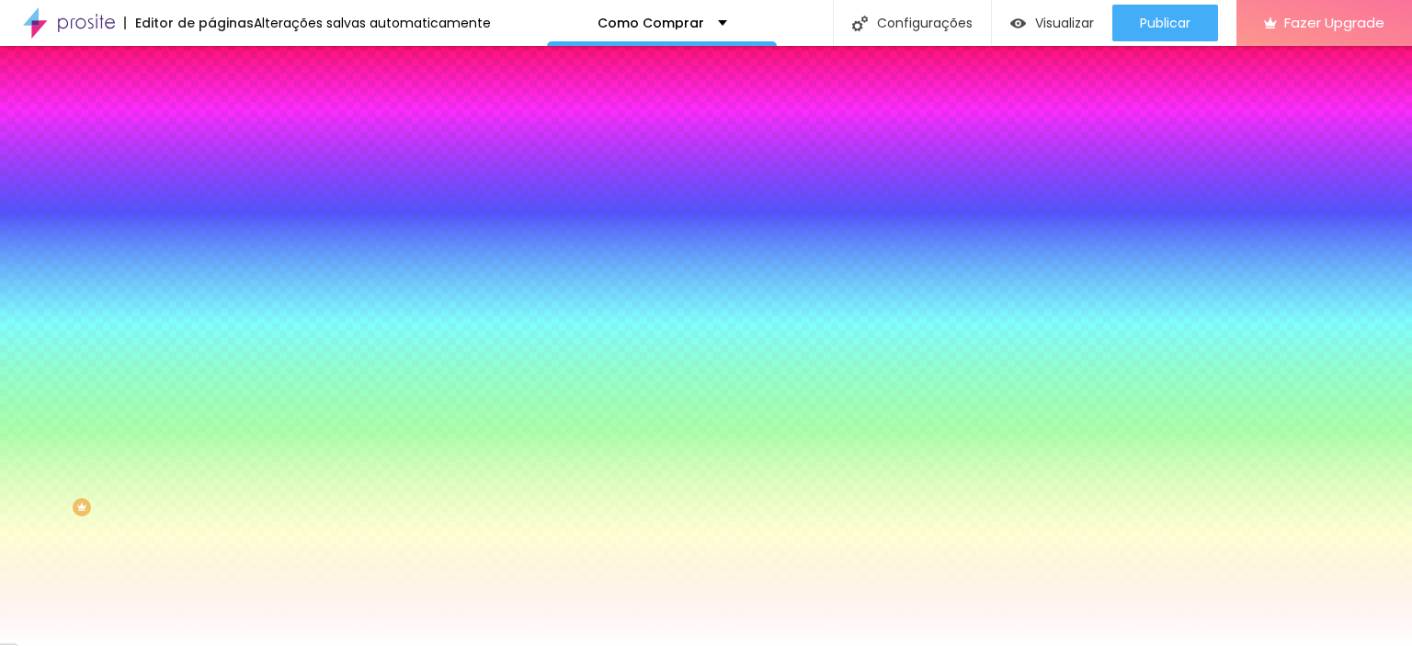
click at [211, 186] on input "#FFFFFF" at bounding box center [321, 185] width 221 height 18
drag, startPoint x: 190, startPoint y: 179, endPoint x: 125, endPoint y: 183, distance: 65.4
click at [211, 183] on div "#FFFFFF" at bounding box center [316, 185] width 211 height 18
click at [698, 29] on div "Como Comprar" at bounding box center [662, 23] width 230 height 46
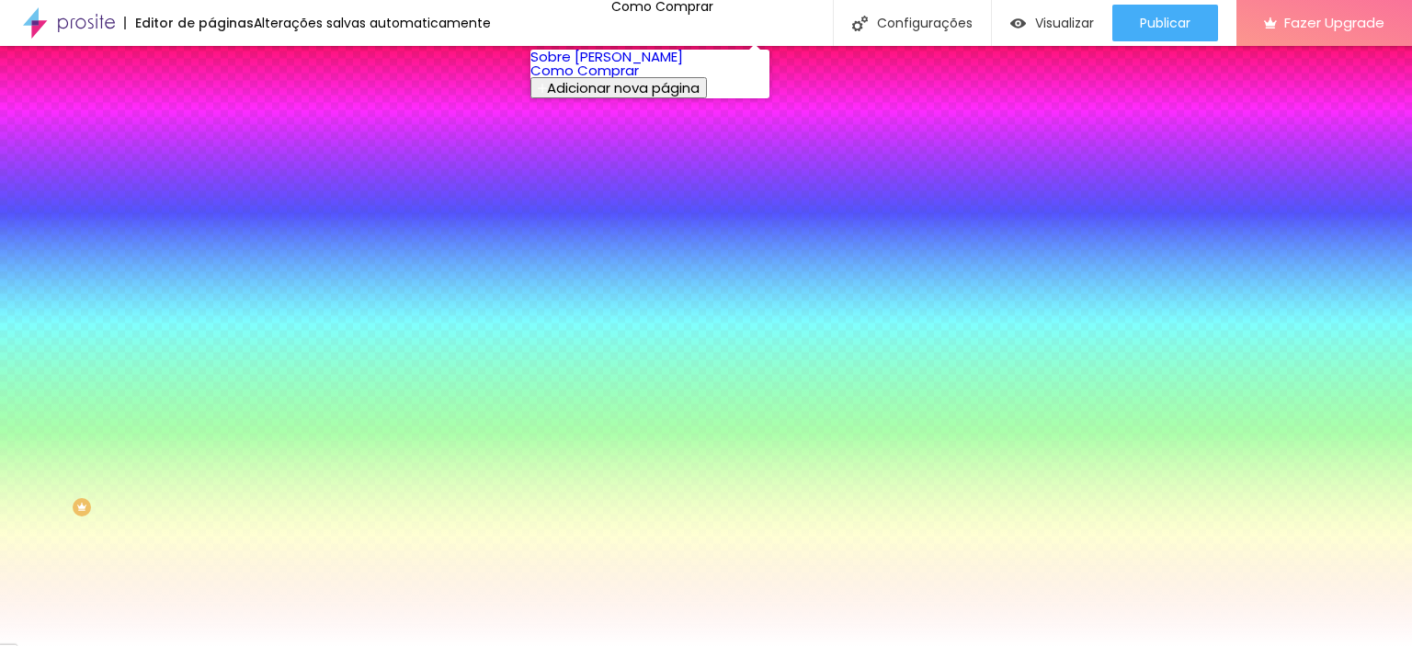
click at [641, 66] on link "Sobre [PERSON_NAME]" at bounding box center [606, 56] width 153 height 19
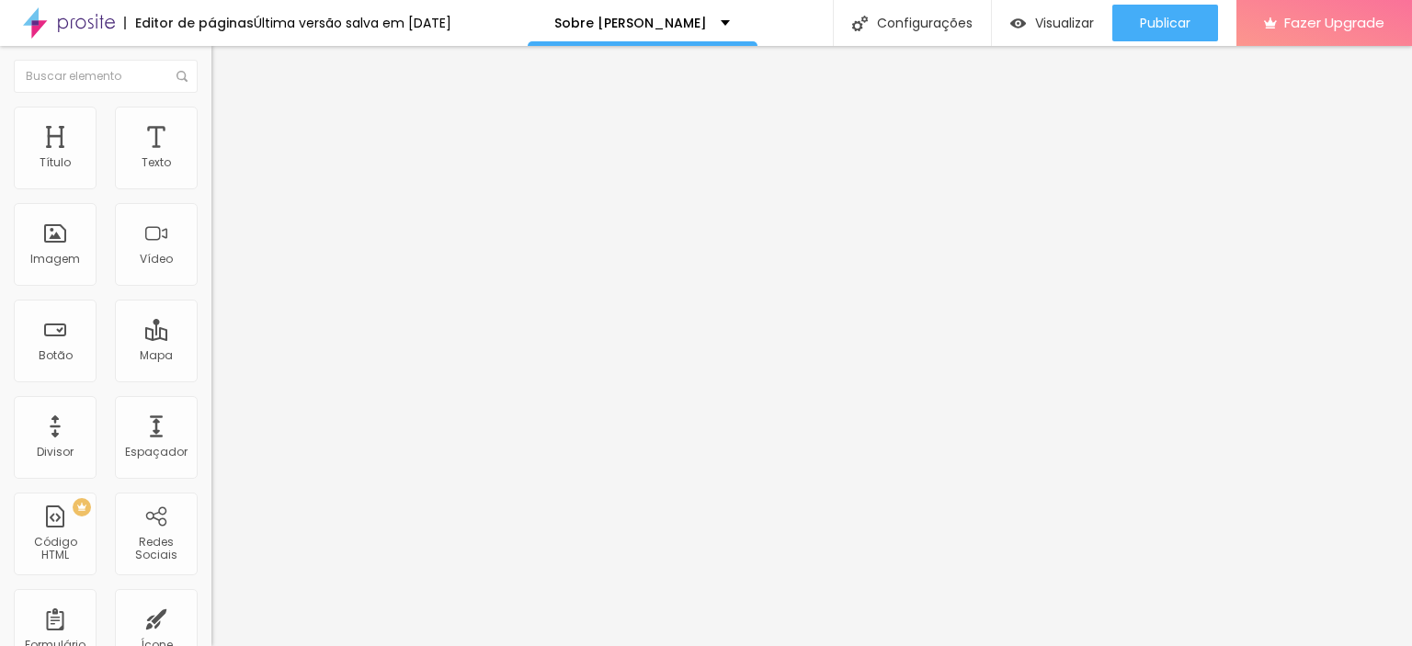
click at [228, 125] on span "Estilo" at bounding box center [242, 119] width 28 height 16
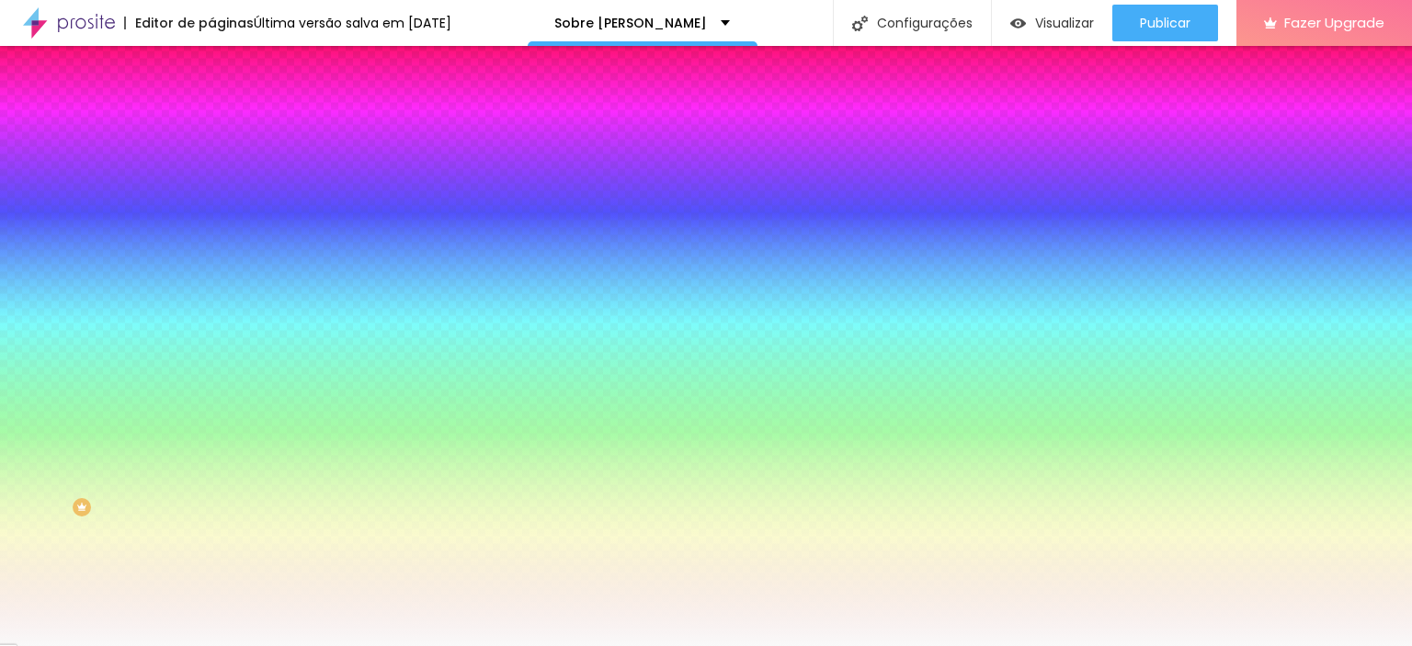
click at [211, 268] on input "#F9F9F9" at bounding box center [321, 259] width 221 height 18
drag, startPoint x: 190, startPoint y: 331, endPoint x: 87, endPoint y: 328, distance: 103.0
click at [211, 268] on div "Cor de fundo Voltar ao padrão #F9F9F9" at bounding box center [316, 243] width 211 height 51
paste input "FFFFF"
type input "#FFFFFF"
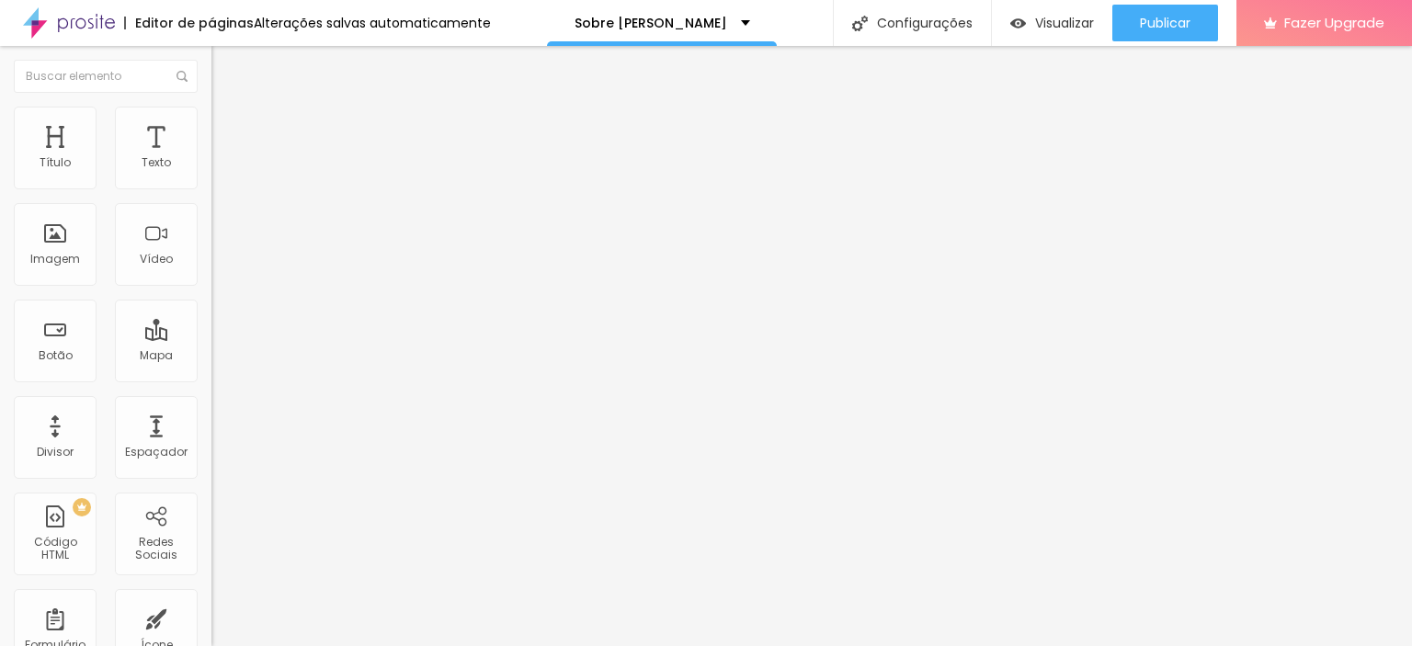
click at [211, 122] on li "Estilo" at bounding box center [316, 116] width 211 height 18
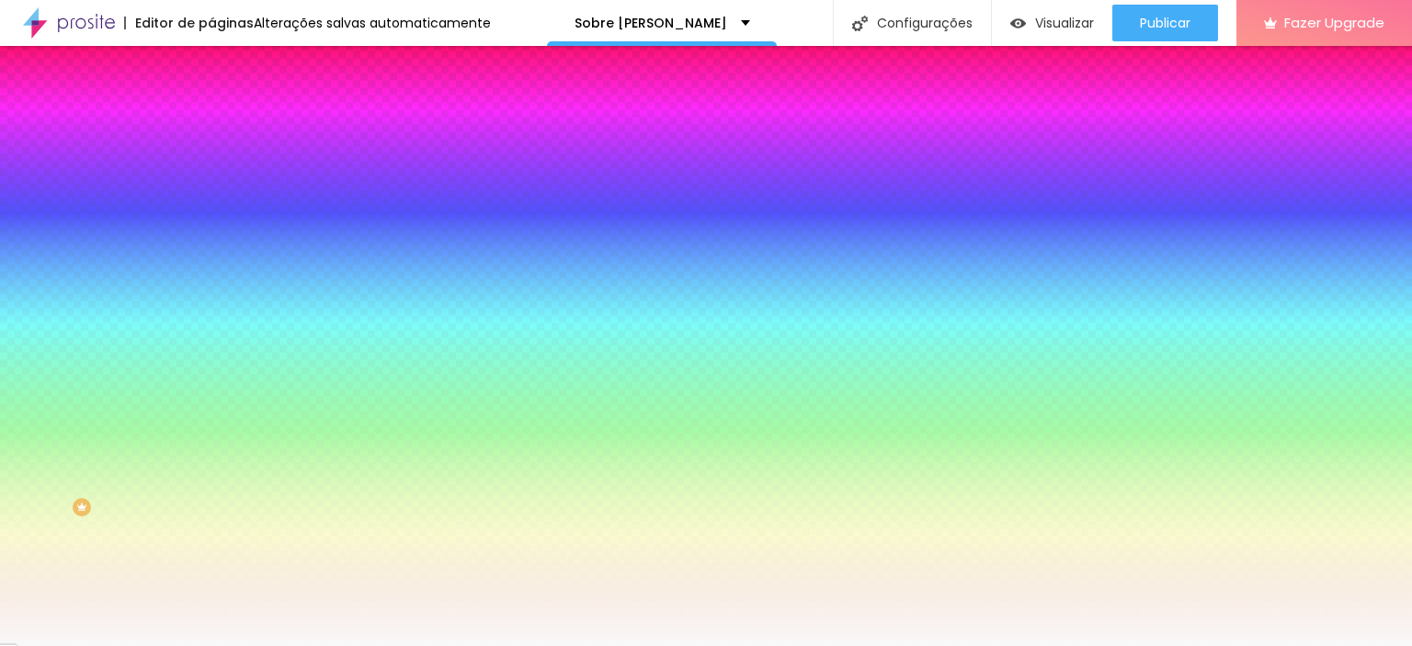
click at [211, 187] on input "#F9F9F9" at bounding box center [321, 185] width 221 height 18
drag, startPoint x: 195, startPoint y: 187, endPoint x: 120, endPoint y: 178, distance: 74.9
click at [211, 178] on div "#F9F9F9" at bounding box center [316, 185] width 211 height 18
paste input "FFFFF"
type input "#FFFFFF"
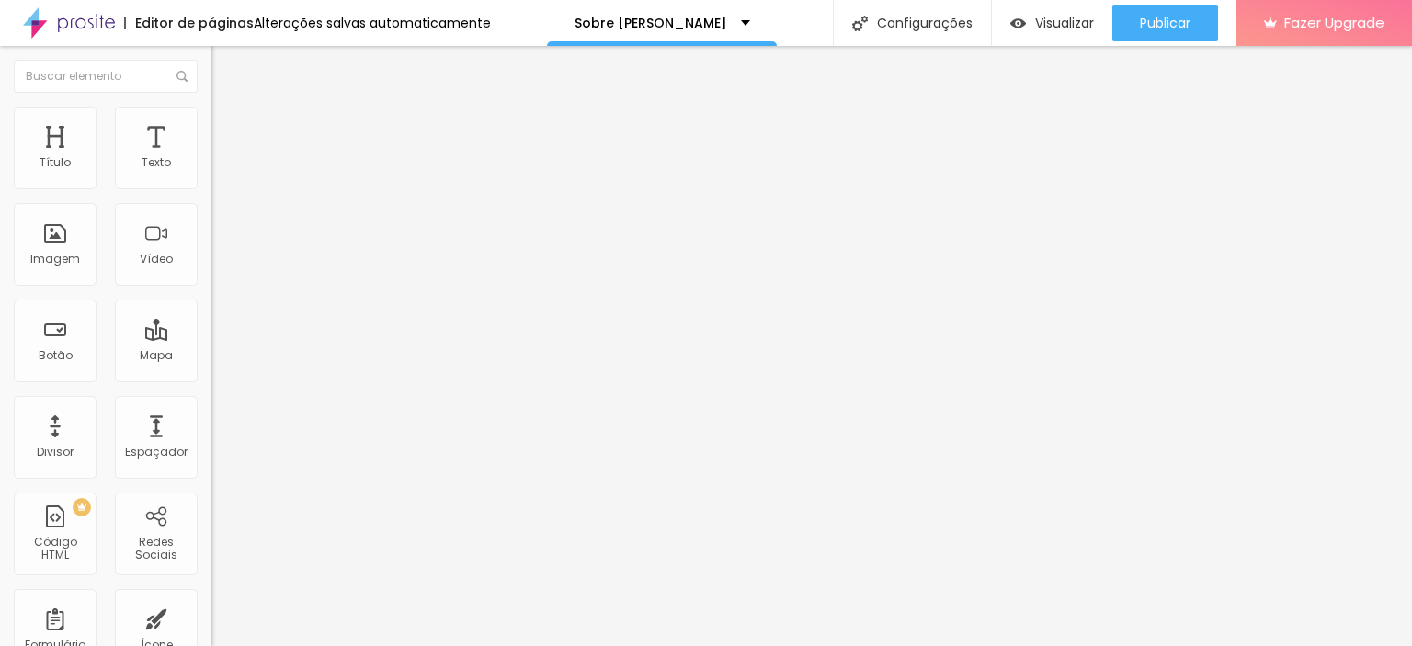
click at [228, 127] on span "Estilo" at bounding box center [242, 119] width 28 height 16
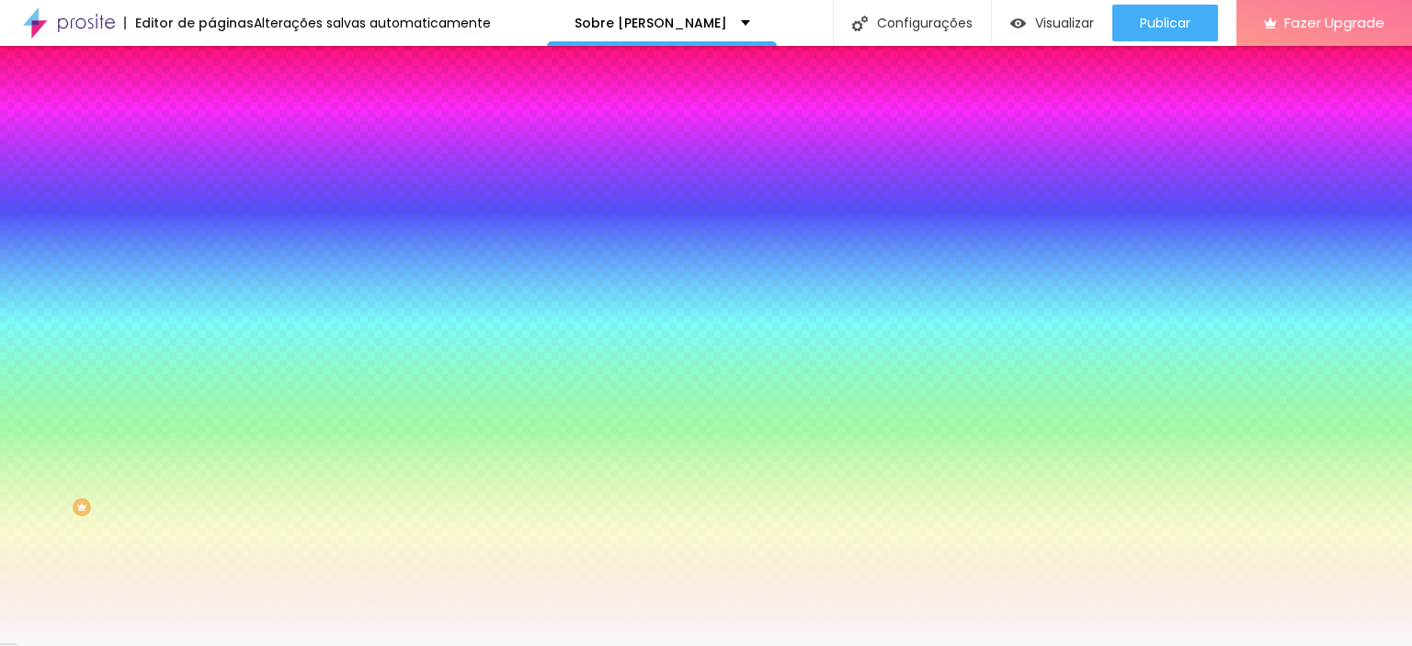
drag, startPoint x: 192, startPoint y: 188, endPoint x: 100, endPoint y: 185, distance: 92.0
click at [211, 185] on div "Voltar ao padrão #F9F9F9" at bounding box center [316, 174] width 211 height 40
paste input "FFFFF"
type input "#FFFFFF"
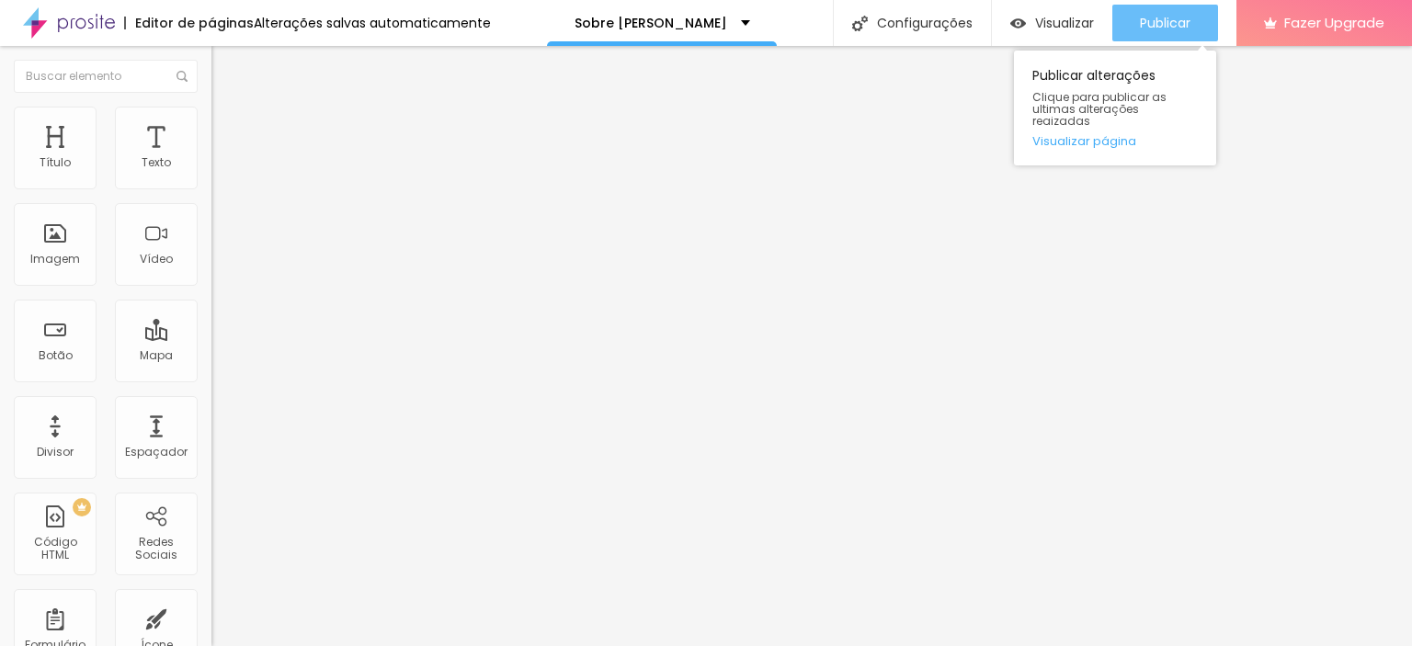
click at [1167, 17] on span "Publicar" at bounding box center [1165, 23] width 51 height 15
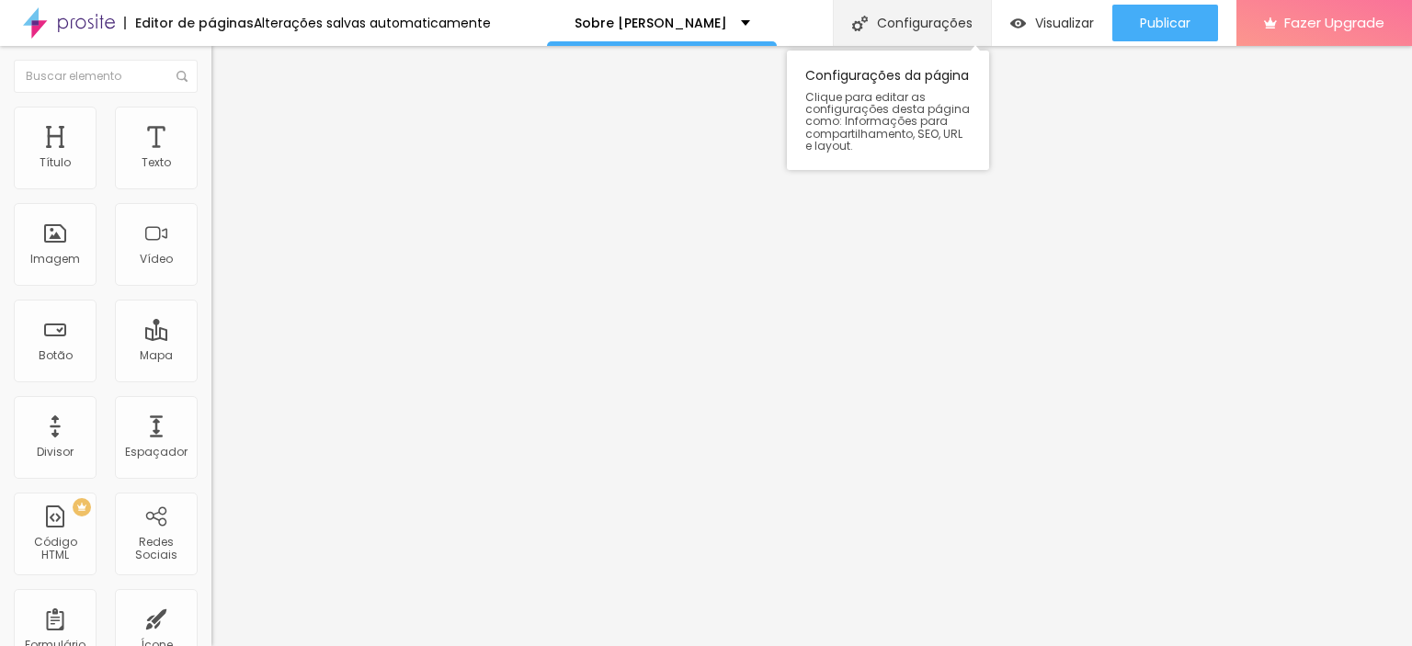
click at [908, 21] on div "Configurações" at bounding box center [912, 23] width 158 height 46
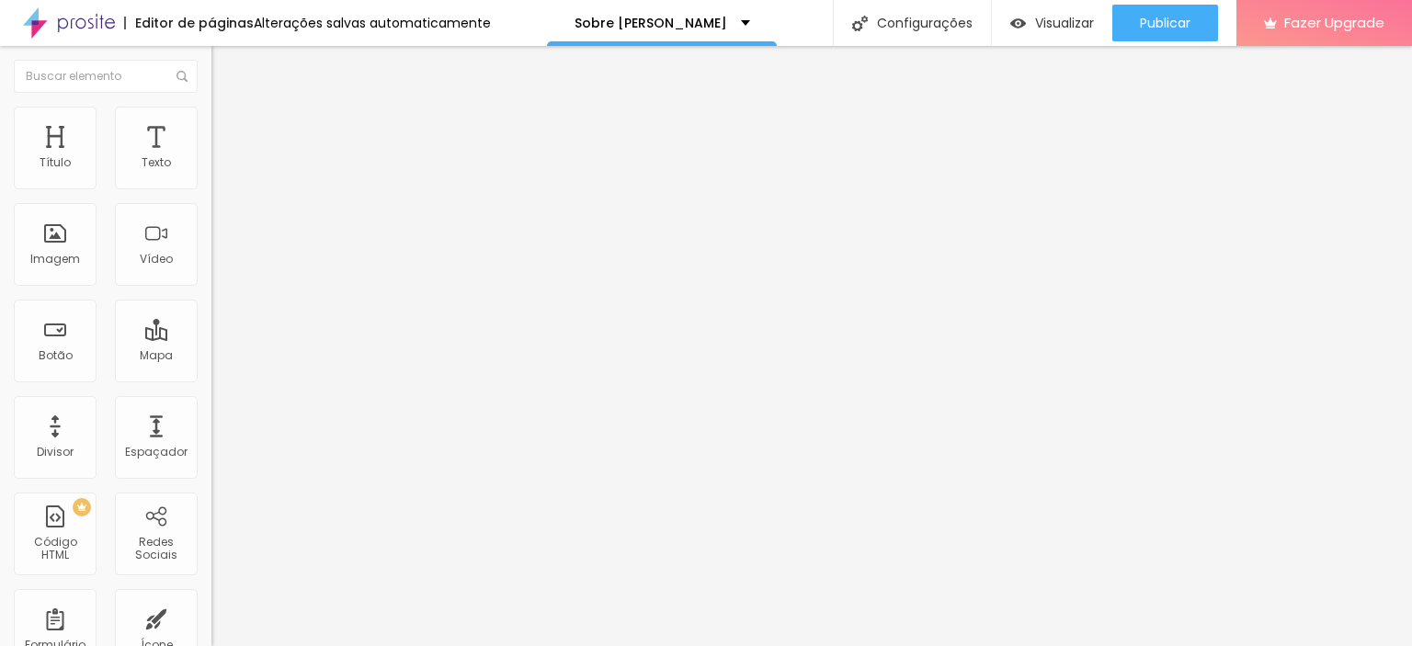
click at [74, 24] on img at bounding box center [69, 23] width 92 height 46
